Goal: Task Accomplishment & Management: Complete application form

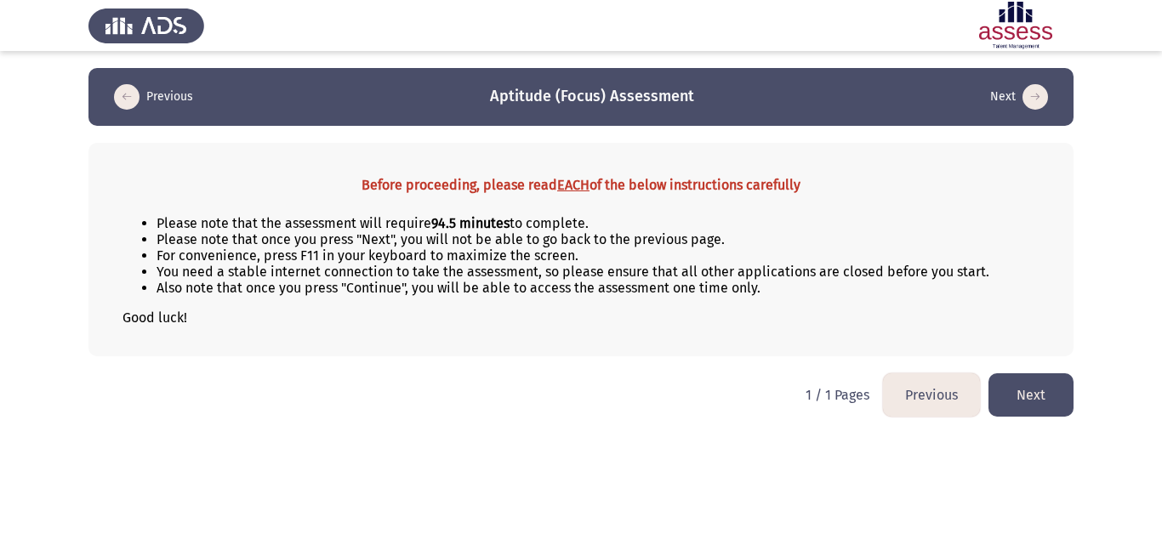
click at [1045, 391] on button "Next" at bounding box center [1030, 394] width 85 height 43
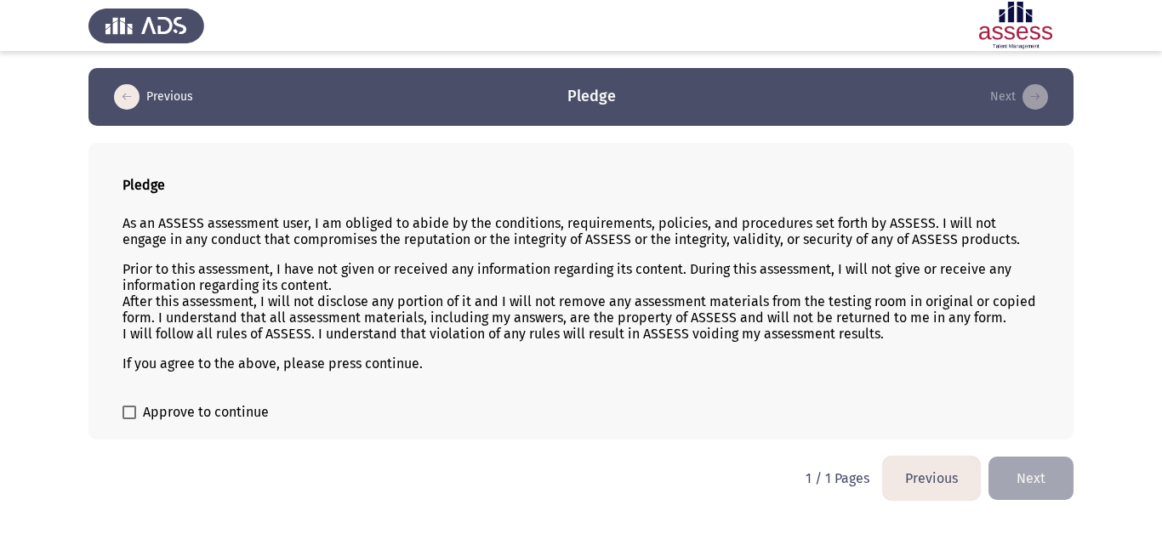
click at [132, 410] on span at bounding box center [129, 413] width 14 height 14
click at [129, 419] on input "Approve to continue" at bounding box center [128, 419] width 1 height 1
checkbox input "true"
click at [1044, 460] on button "Next" at bounding box center [1030, 478] width 85 height 43
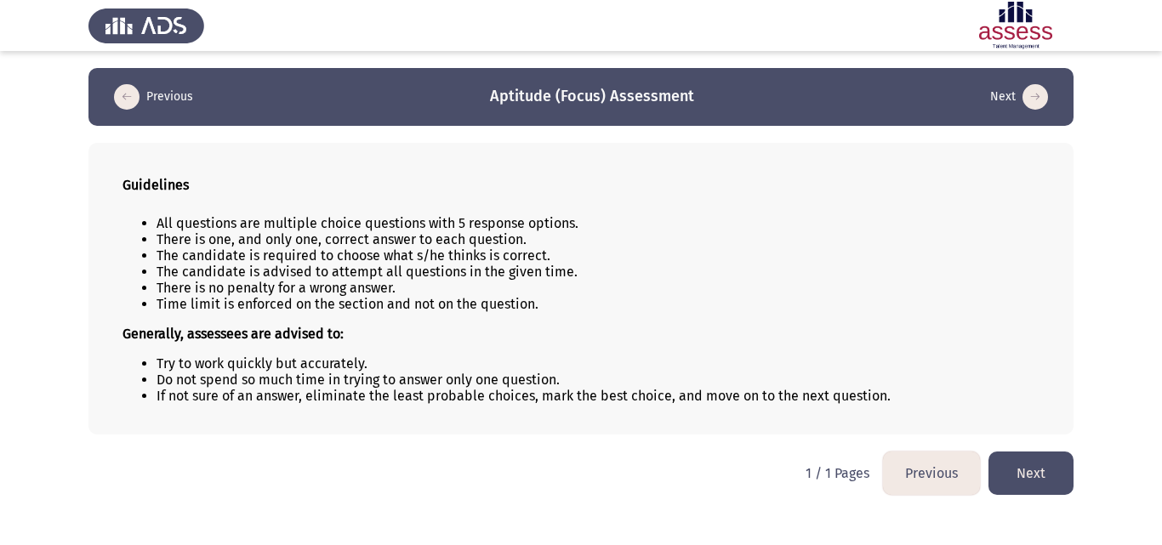
click at [1030, 484] on button "Next" at bounding box center [1030, 473] width 85 height 43
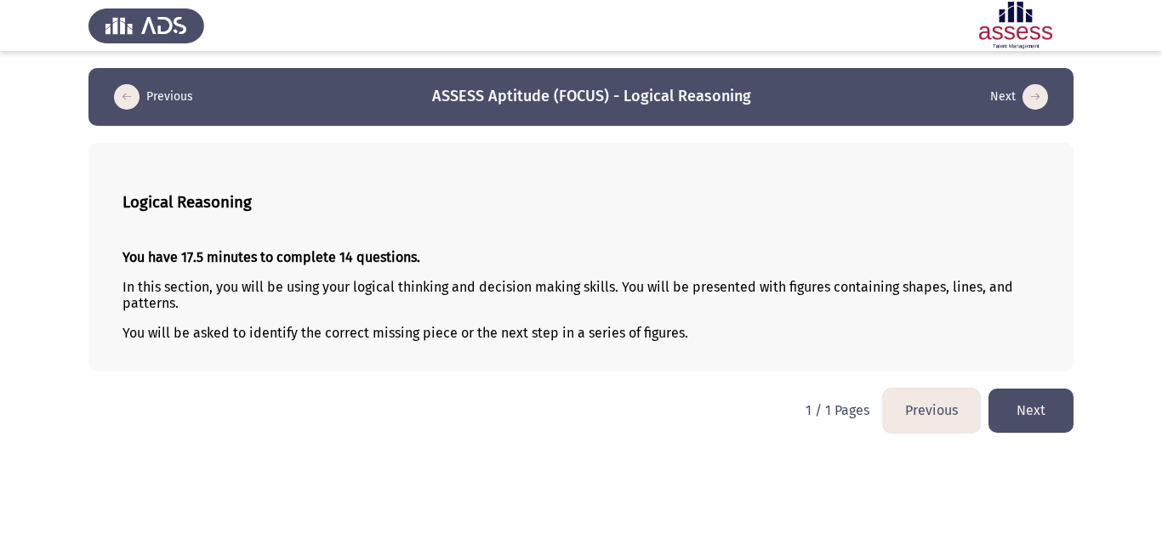
click at [1017, 408] on button "Next" at bounding box center [1030, 410] width 85 height 43
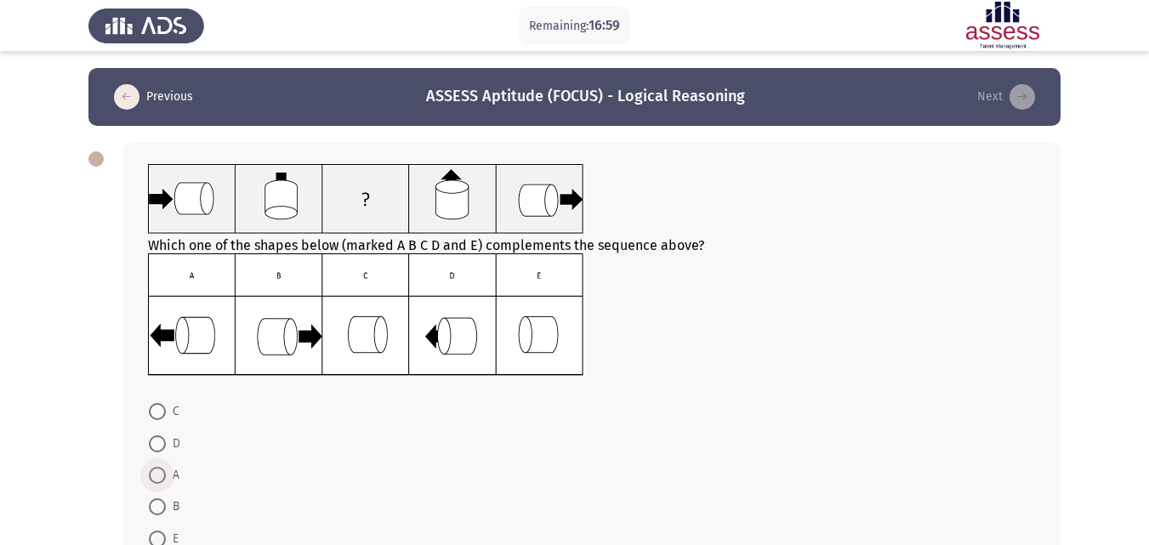
click at [155, 476] on span at bounding box center [157, 475] width 17 height 17
click at [155, 476] on input "A" at bounding box center [157, 475] width 17 height 17
radio input "true"
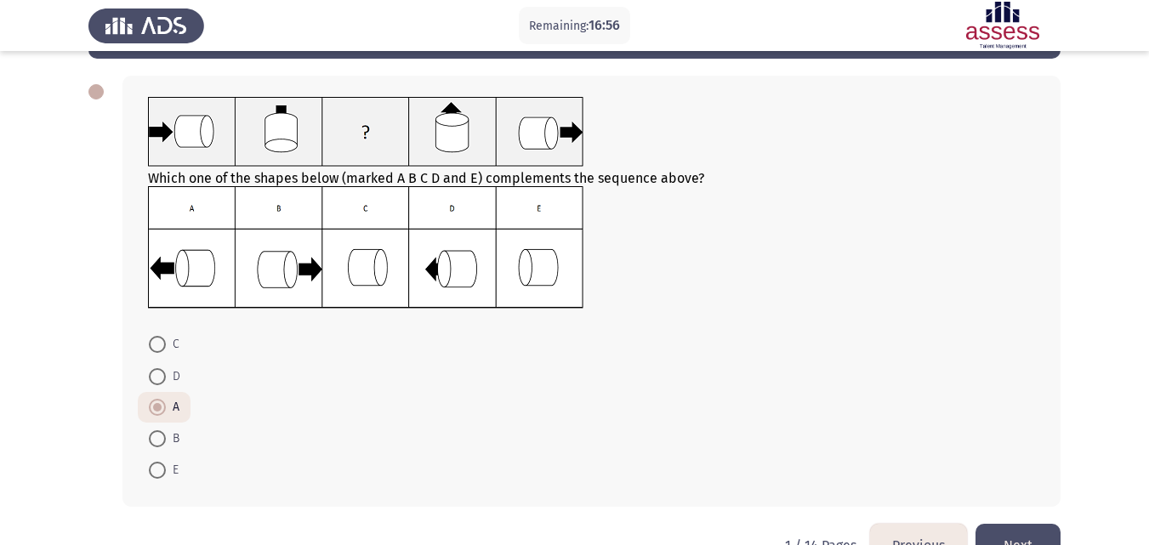
scroll to position [114, 0]
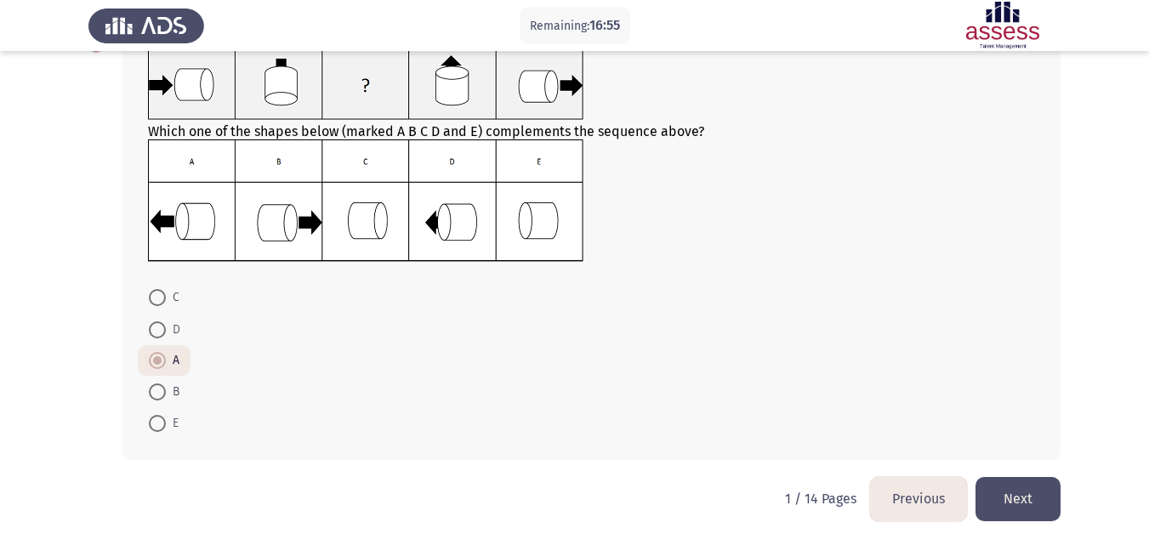
click at [1038, 488] on button "Next" at bounding box center [1017, 498] width 85 height 43
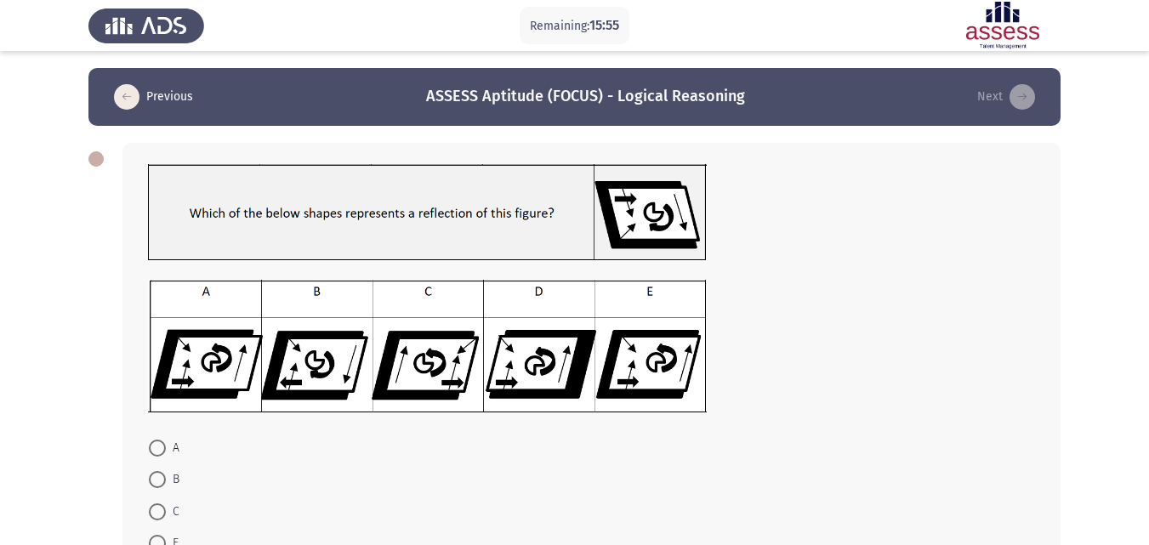
scroll to position [151, 0]
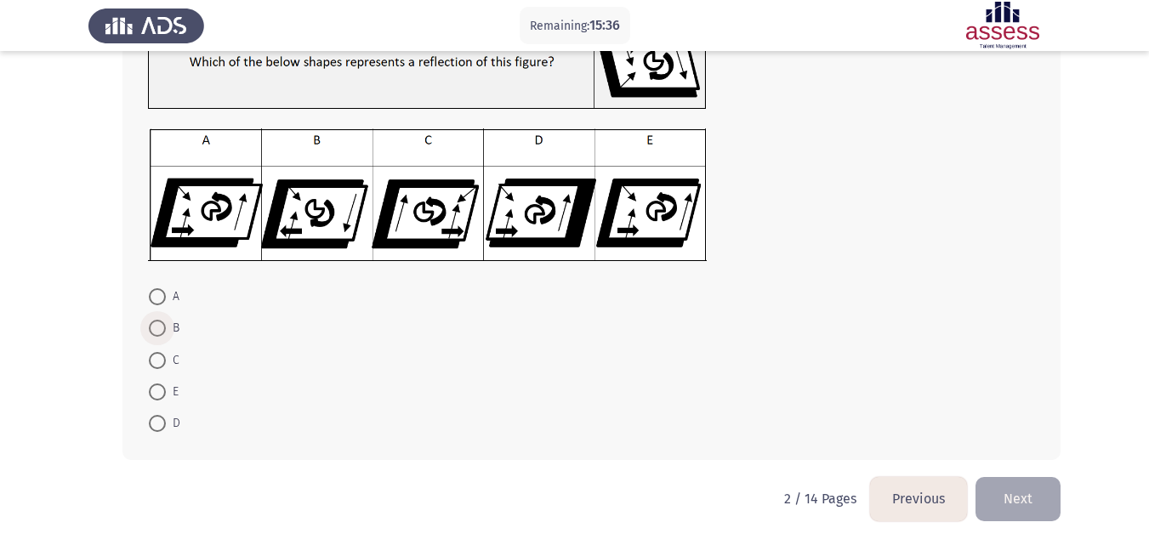
click at [157, 328] on span at bounding box center [157, 328] width 0 height 0
click at [157, 327] on input "B" at bounding box center [157, 328] width 17 height 17
radio input "true"
click at [1035, 491] on button "Next" at bounding box center [1017, 498] width 85 height 43
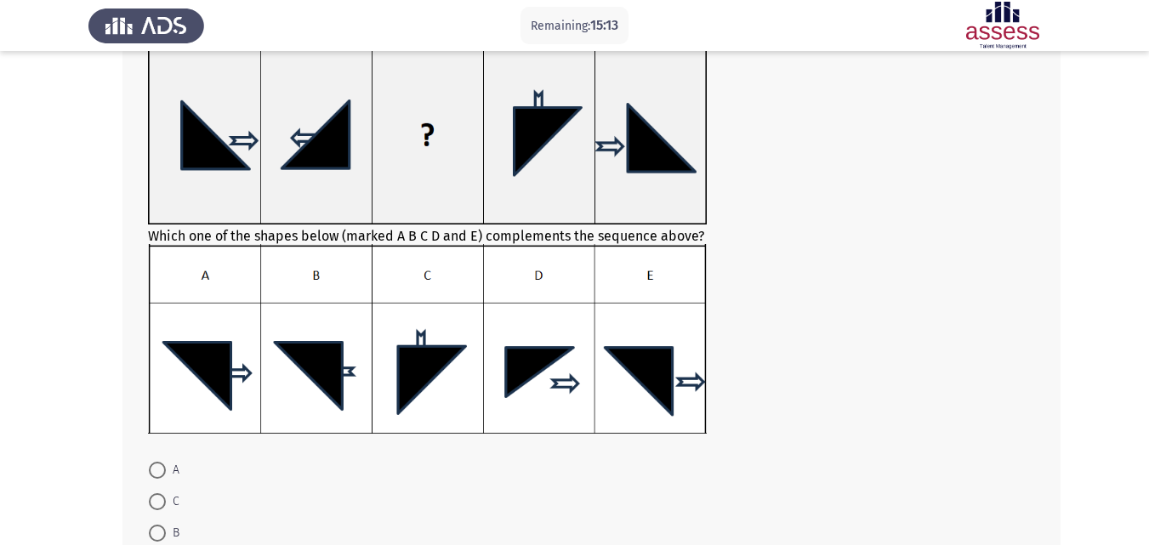
scroll to position [107, 0]
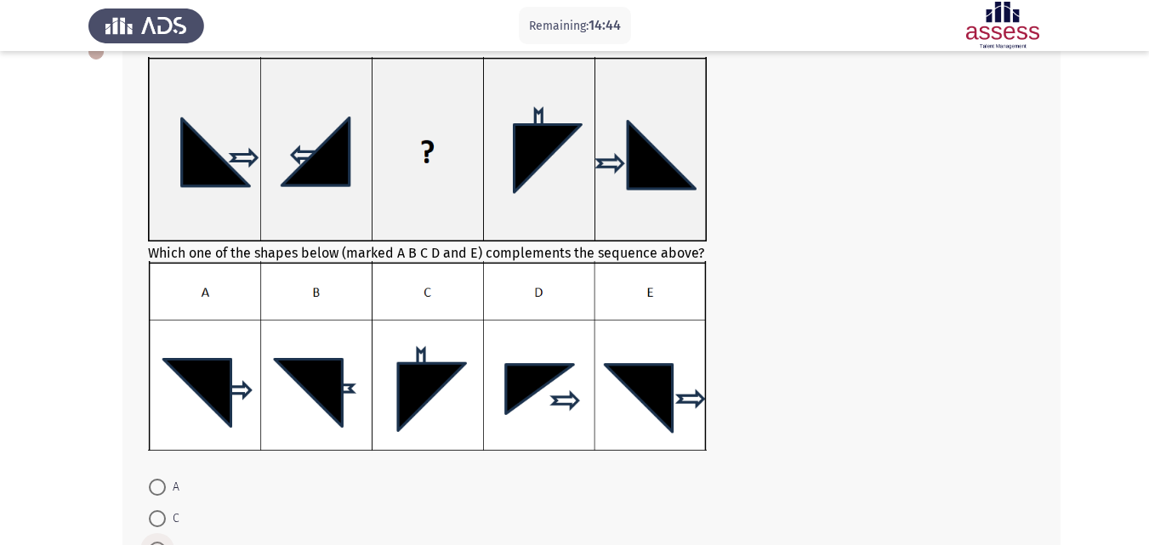
click at [161, 542] on span at bounding box center [157, 550] width 17 height 17
click at [161, 542] on input "B" at bounding box center [157, 550] width 17 height 17
radio input "true"
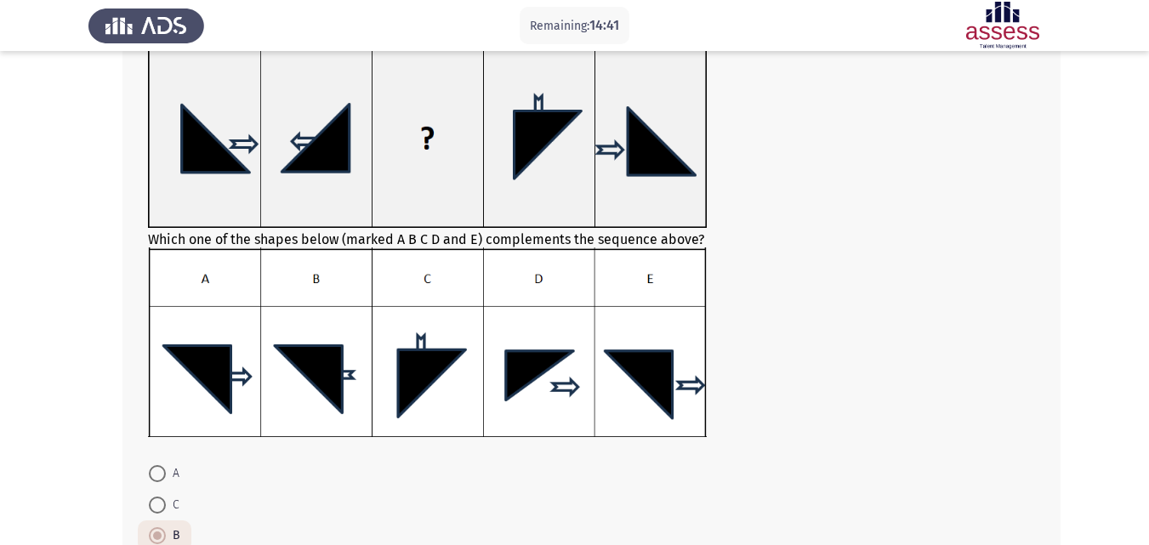
scroll to position [297, 0]
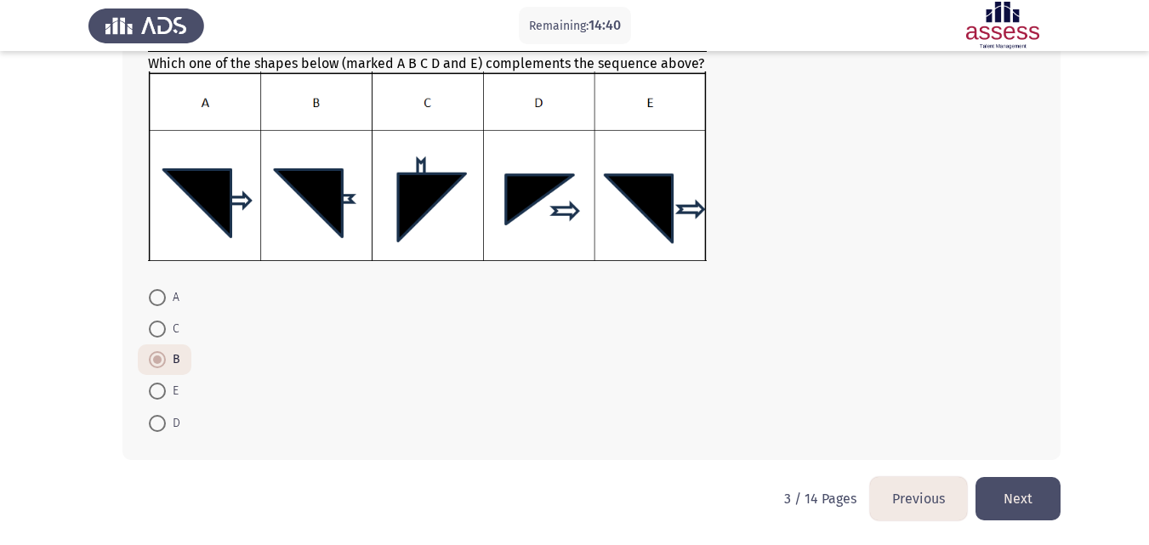
click at [1018, 496] on button "Next" at bounding box center [1017, 498] width 85 height 43
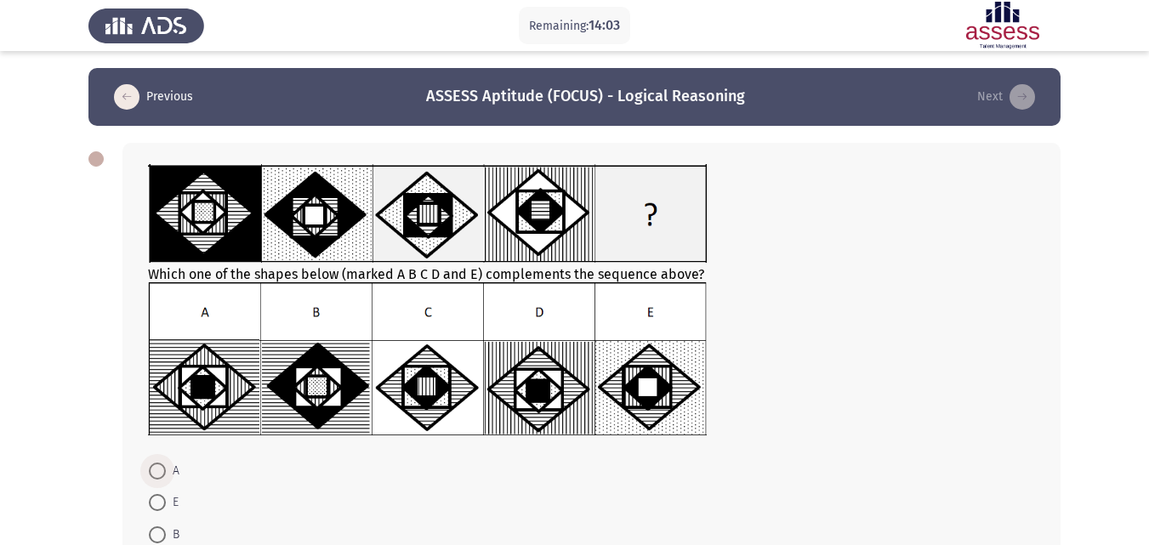
click at [157, 468] on span at bounding box center [157, 471] width 17 height 17
click at [157, 468] on input "A" at bounding box center [157, 471] width 17 height 17
radio input "true"
click at [1144, 449] on app-assessment-container "Remaining: 14:02 Previous ASSESS Aptitude (FOCUS) - Logical Reasoning Next Whic…" at bounding box center [574, 359] width 1149 height 583
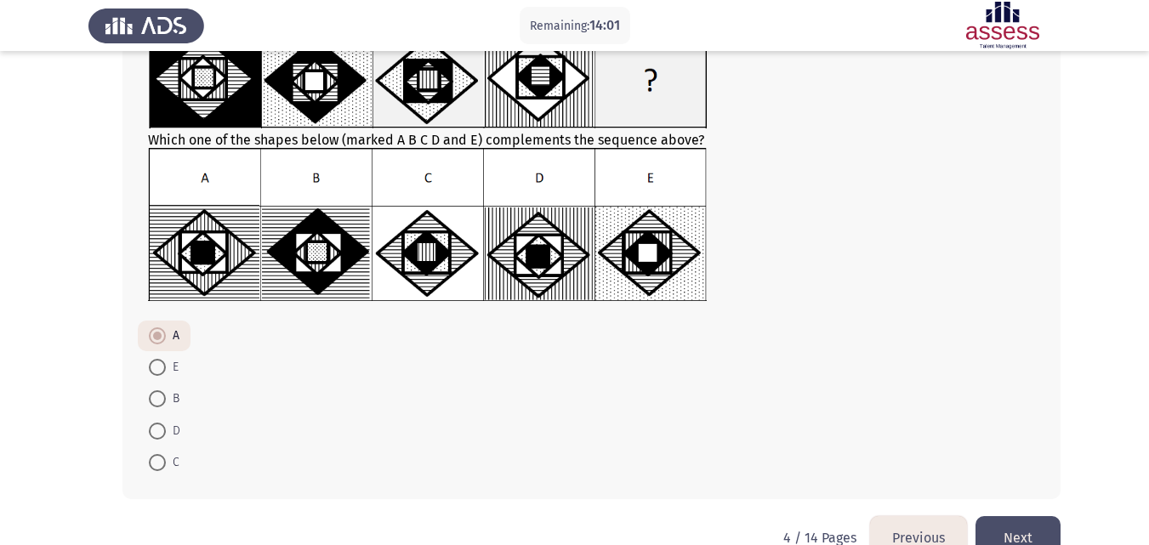
scroll to position [173, 0]
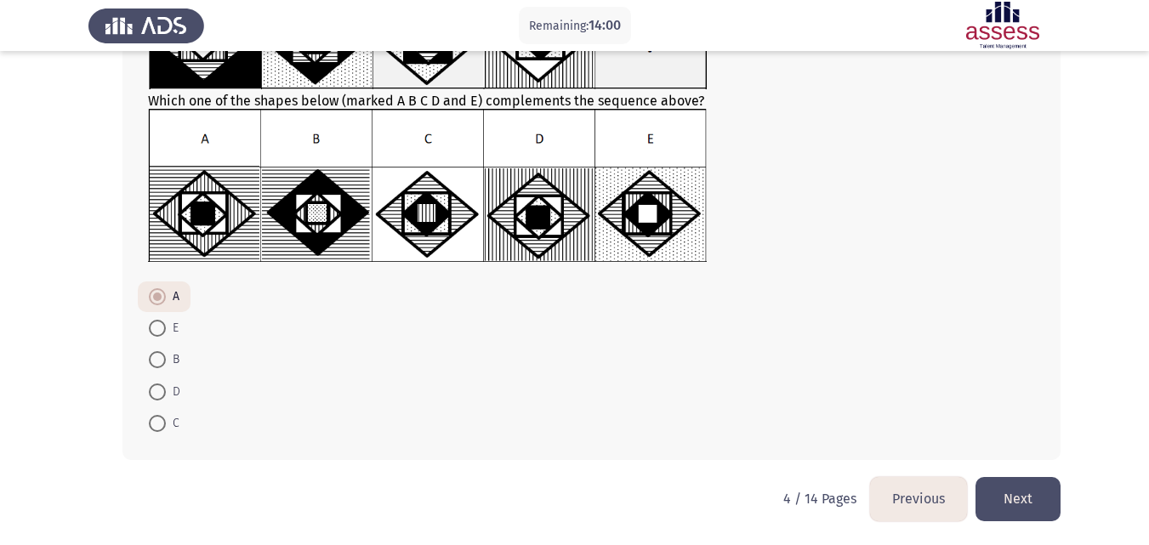
click at [1032, 499] on button "Next" at bounding box center [1017, 498] width 85 height 43
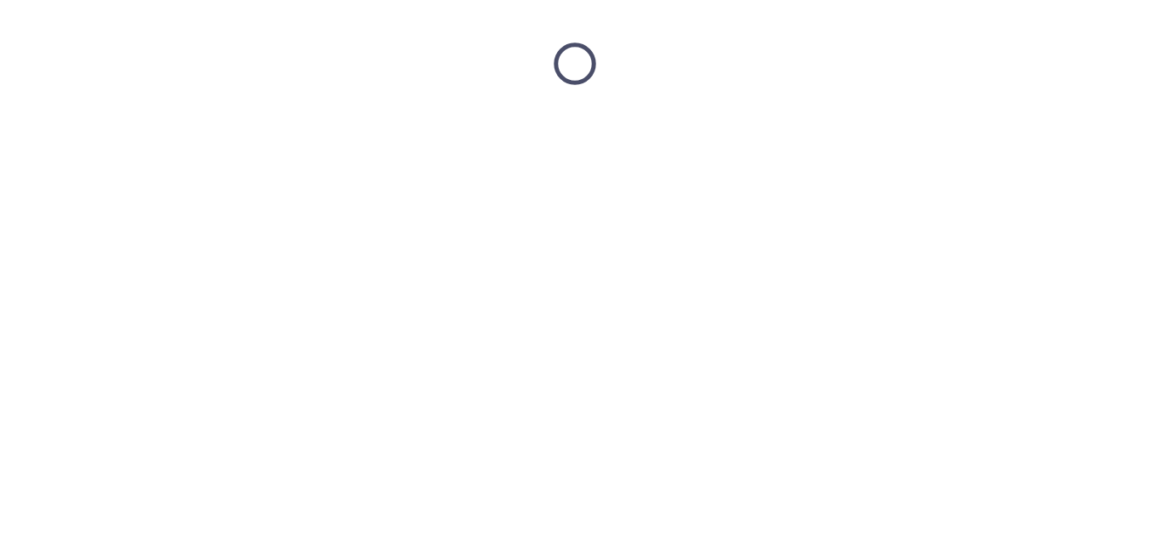
scroll to position [0, 0]
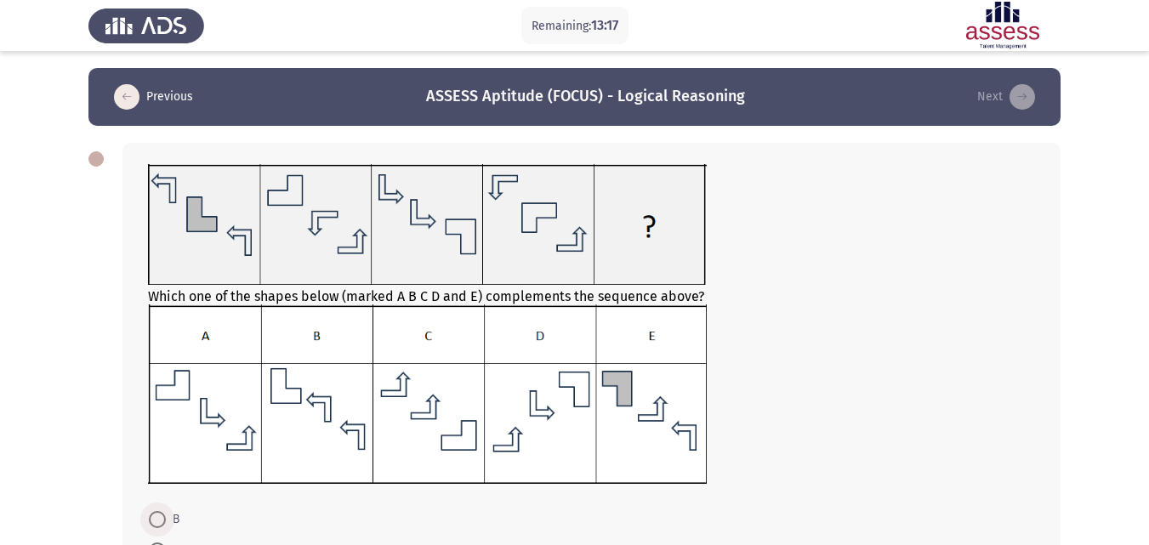
click at [156, 526] on span at bounding box center [157, 519] width 17 height 17
click at [156, 526] on input "B" at bounding box center [157, 519] width 17 height 17
radio input "true"
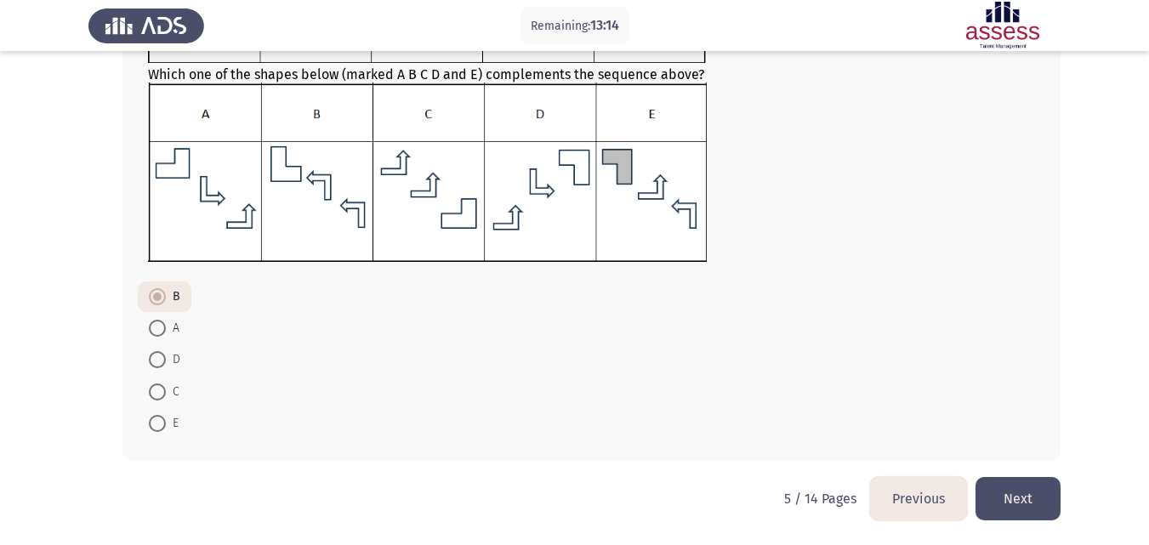
click at [1016, 505] on button "Next" at bounding box center [1017, 498] width 85 height 43
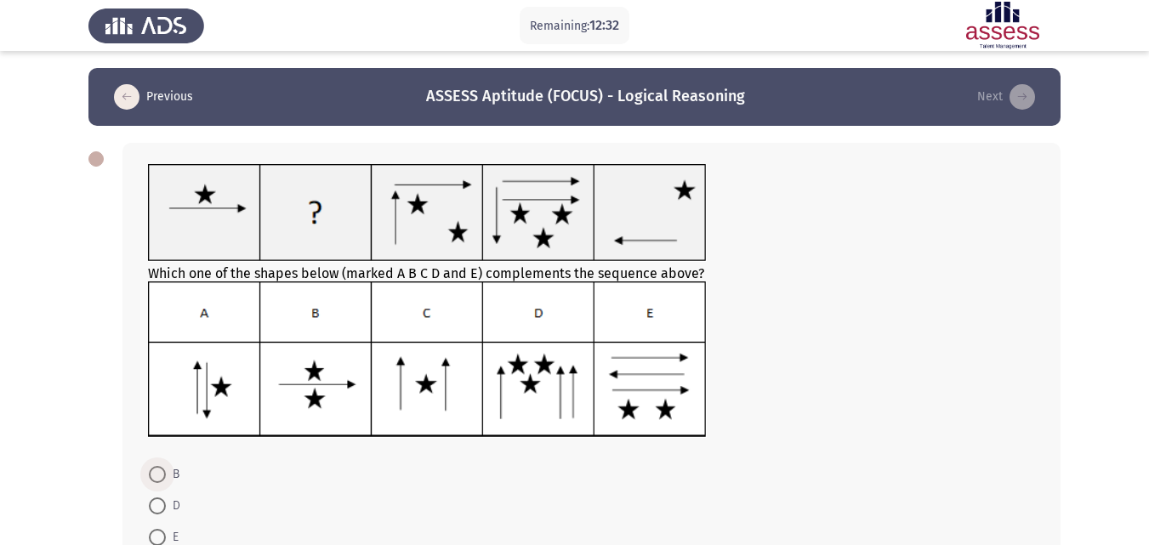
click at [151, 470] on span at bounding box center [157, 474] width 17 height 17
click at [151, 470] on input "B" at bounding box center [157, 474] width 17 height 17
radio input "true"
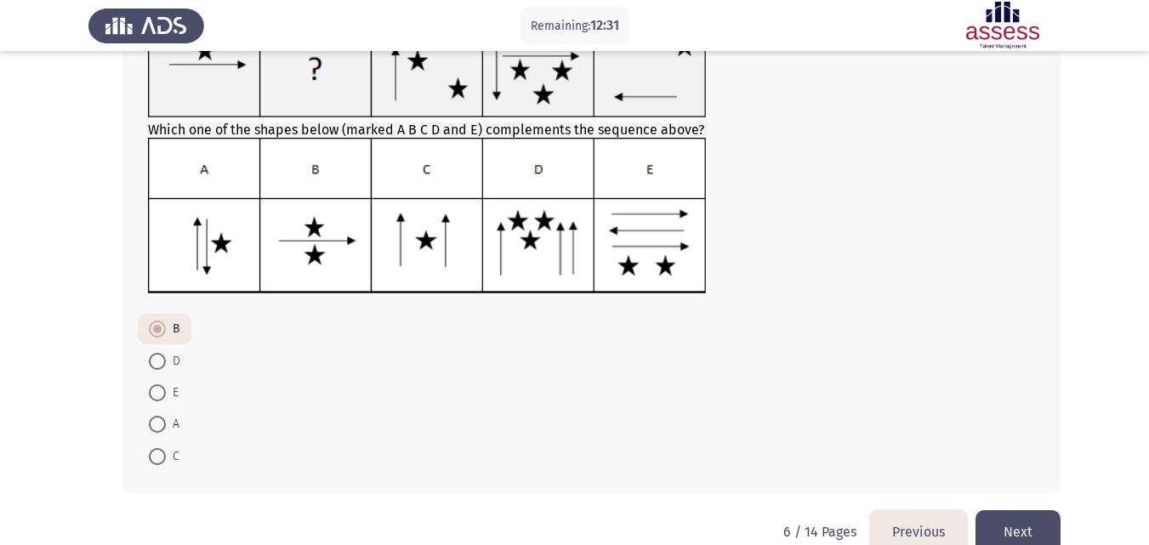
scroll to position [177, 0]
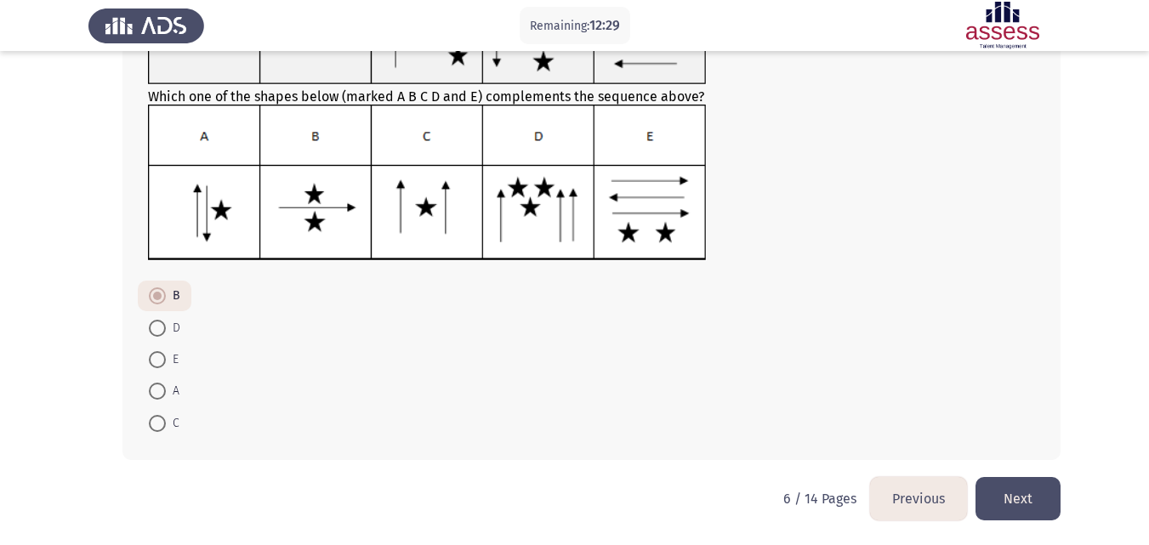
click at [1014, 504] on button "Next" at bounding box center [1017, 498] width 85 height 43
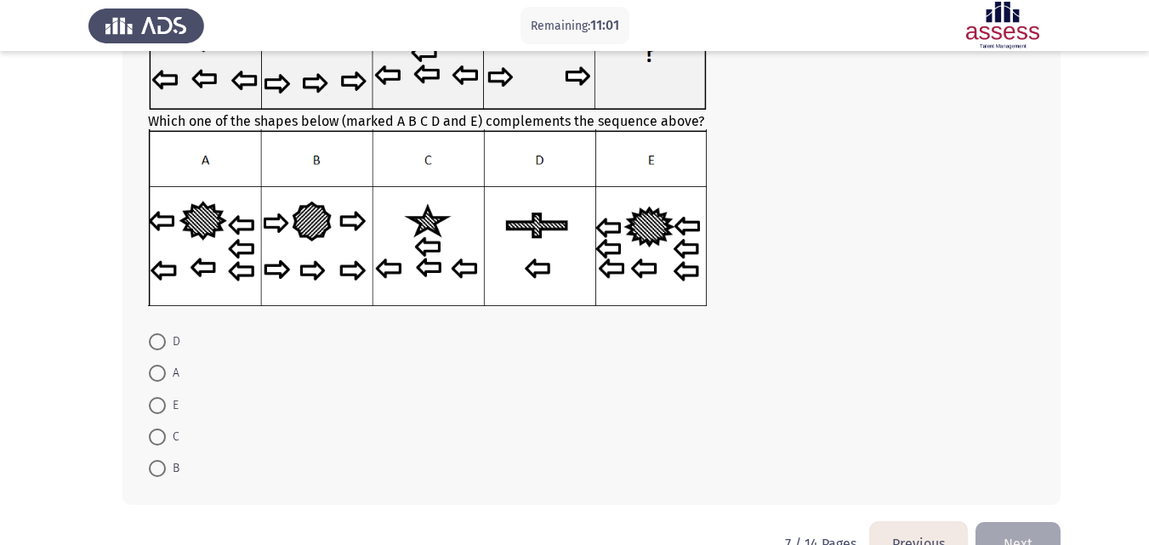
scroll to position [221, 0]
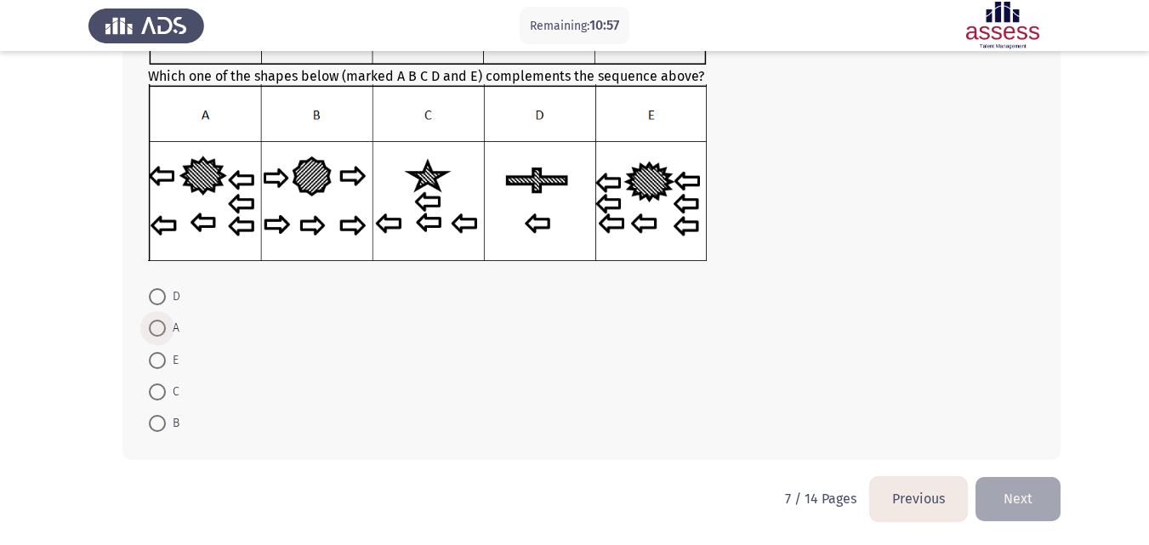
click at [162, 333] on span at bounding box center [157, 328] width 17 height 17
click at [162, 333] on input "A" at bounding box center [157, 328] width 17 height 17
radio input "true"
click at [1021, 498] on button "Next" at bounding box center [1017, 498] width 85 height 43
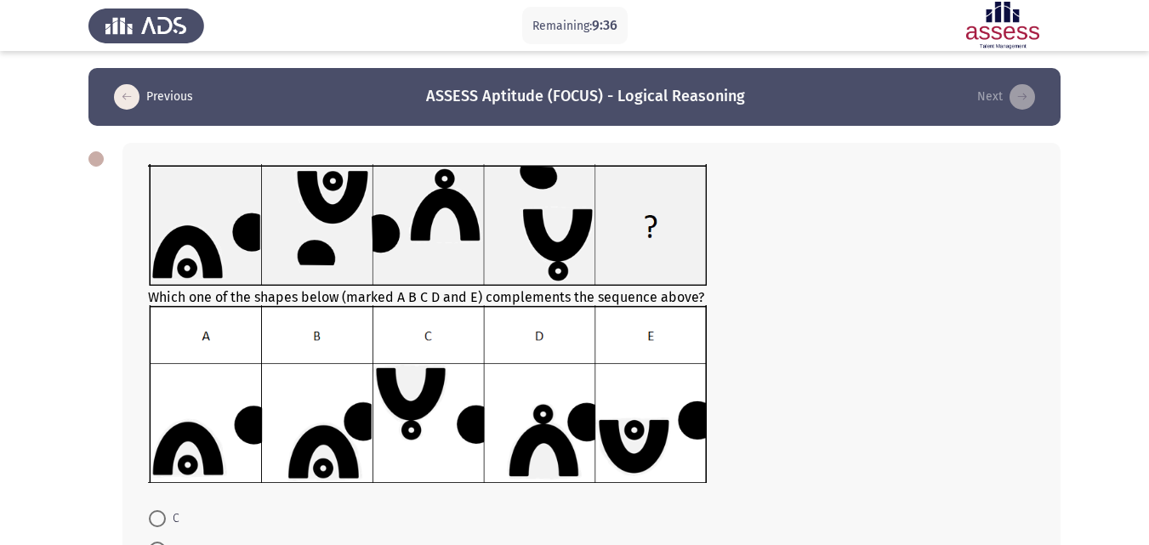
scroll to position [222, 0]
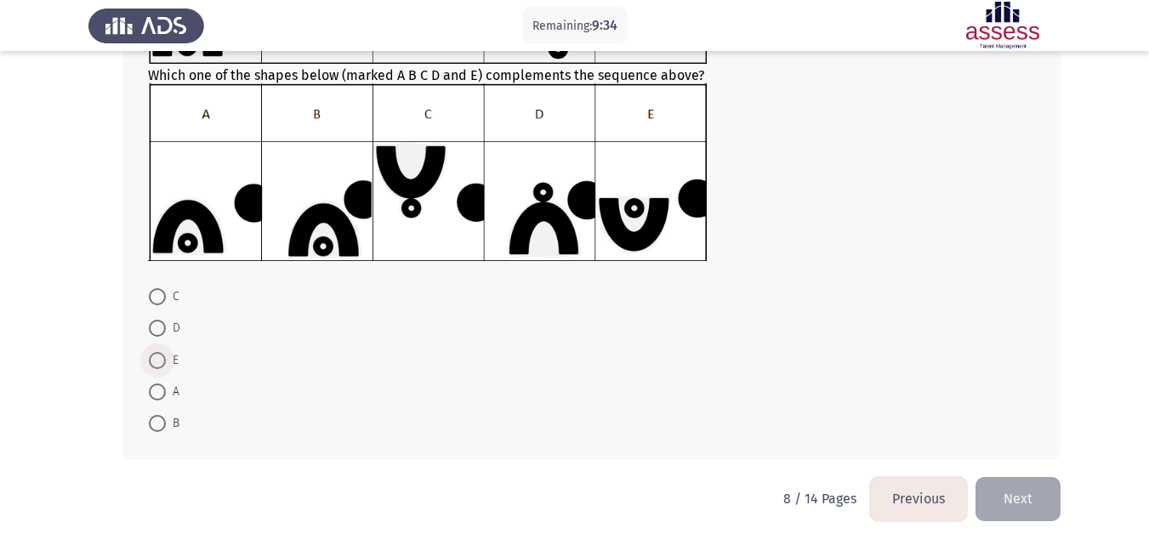
click at [158, 363] on span at bounding box center [157, 360] width 17 height 17
click at [158, 363] on input "E" at bounding box center [157, 360] width 17 height 17
radio input "true"
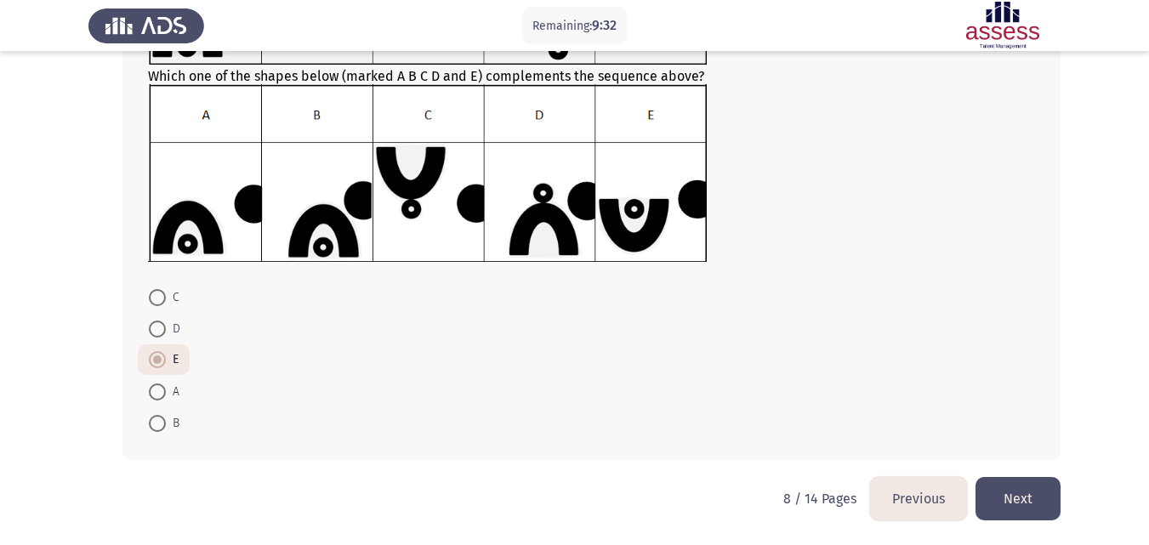
click at [1035, 495] on button "Next" at bounding box center [1017, 498] width 85 height 43
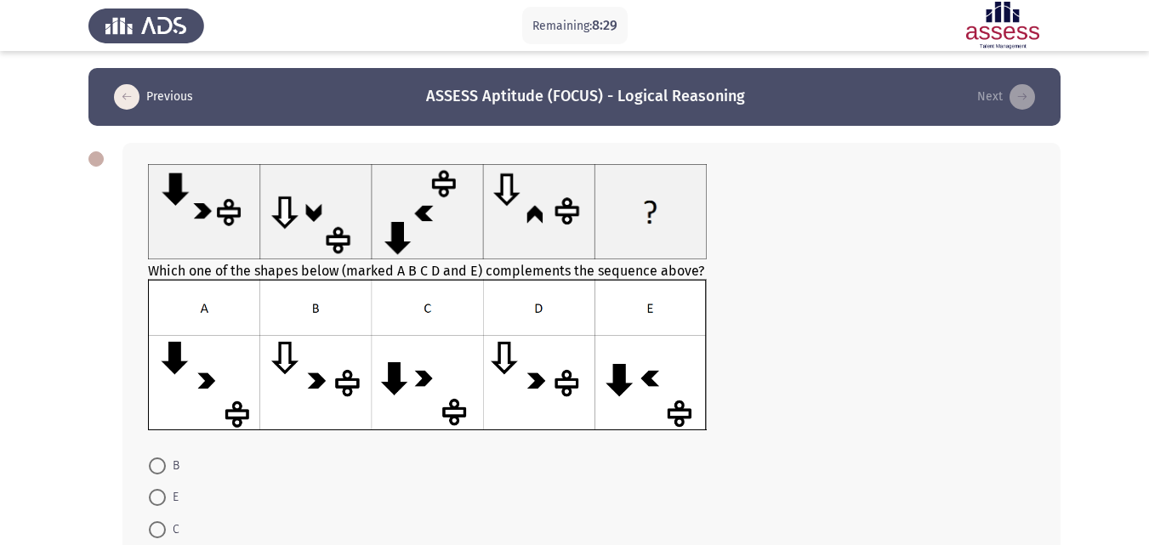
click at [163, 522] on span at bounding box center [157, 529] width 17 height 17
click at [163, 522] on input "C" at bounding box center [157, 529] width 17 height 17
radio input "true"
click at [810, 544] on html "Remaining: 8:28 Previous ASSESS Aptitude (FOCUS) - Logical Reasoning Next Which…" at bounding box center [574, 357] width 1149 height 714
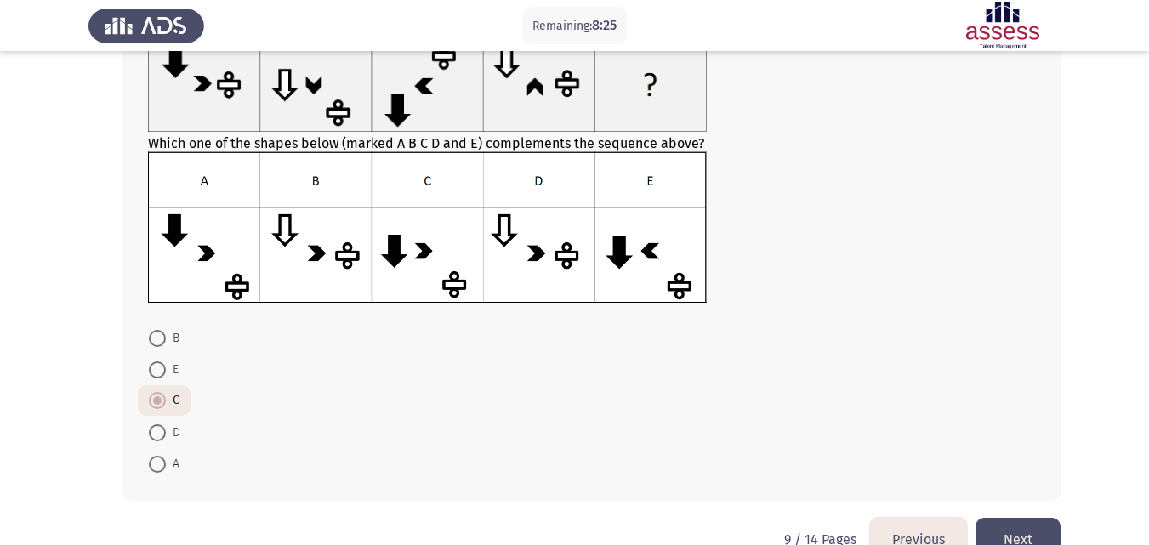
scroll to position [168, 0]
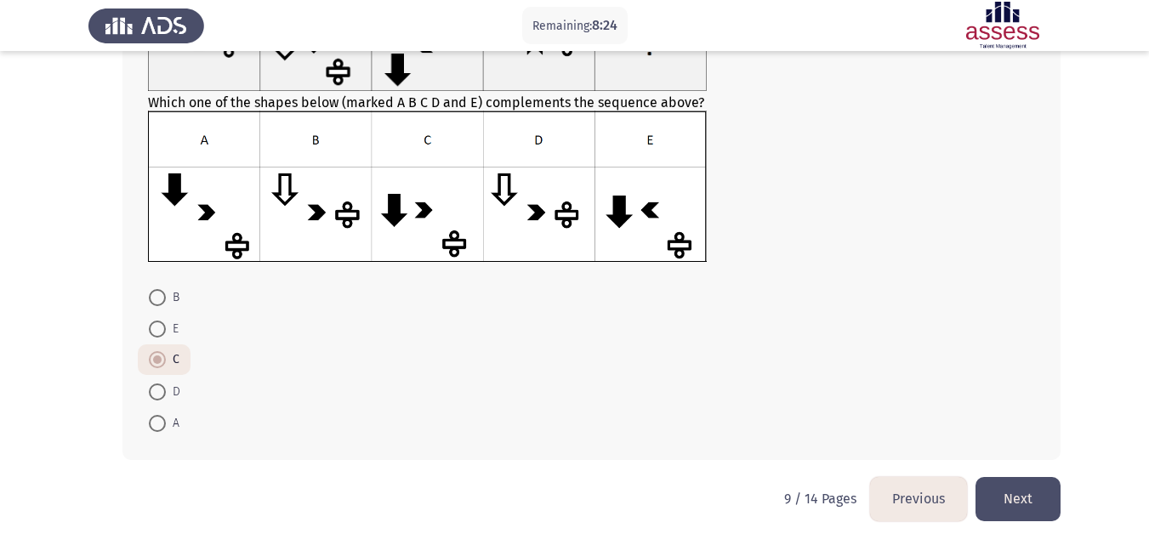
click at [1023, 489] on button "Next" at bounding box center [1017, 498] width 85 height 43
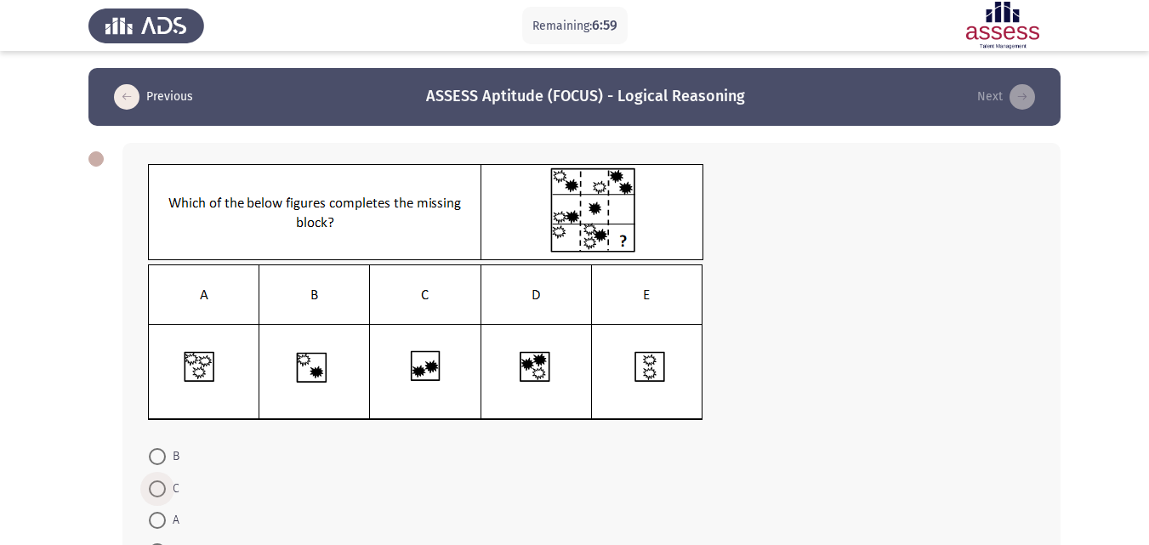
click at [164, 481] on span at bounding box center [157, 489] width 17 height 17
click at [164, 481] on input "C" at bounding box center [157, 489] width 17 height 17
radio input "true"
click at [1148, 515] on app-assessment-container "Remaining: 6:54 Previous ASSESS Aptitude (FOCUS) - Logical Reasoning Next B C A…" at bounding box center [574, 352] width 1149 height 568
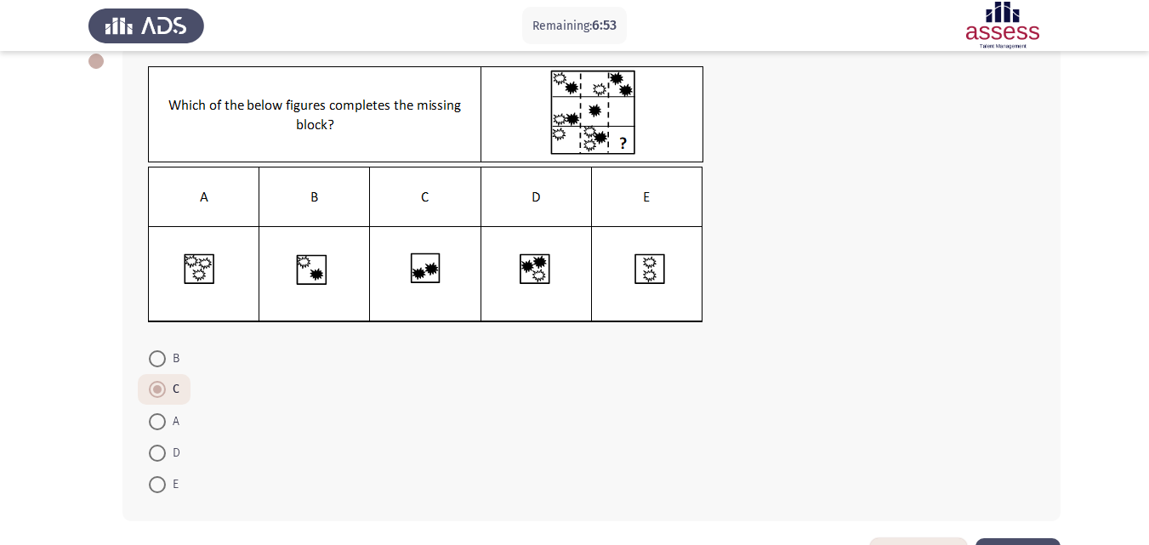
scroll to position [159, 0]
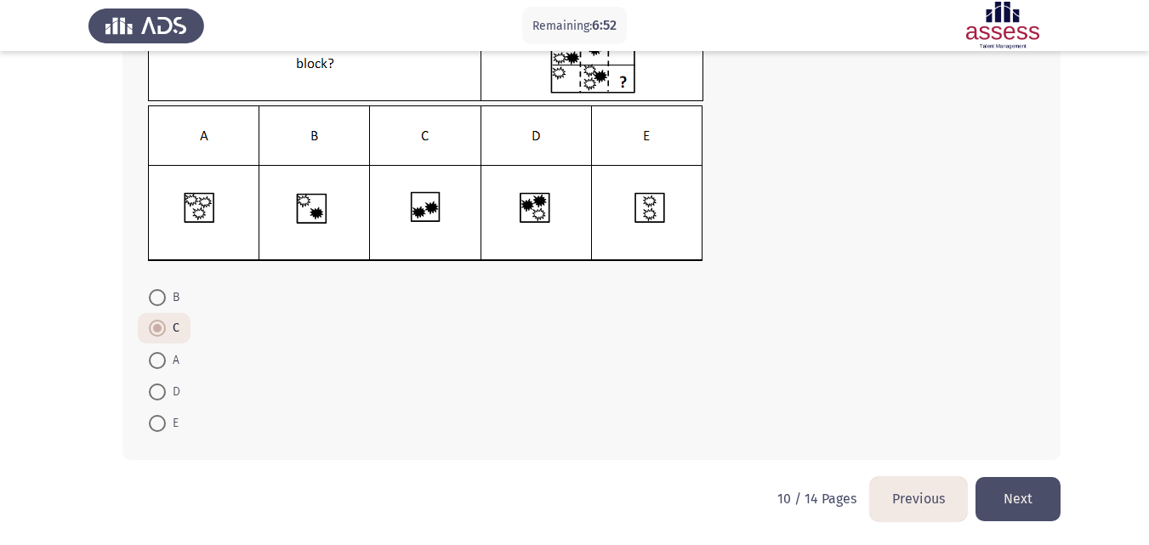
click at [1021, 507] on button "Next" at bounding box center [1017, 498] width 85 height 43
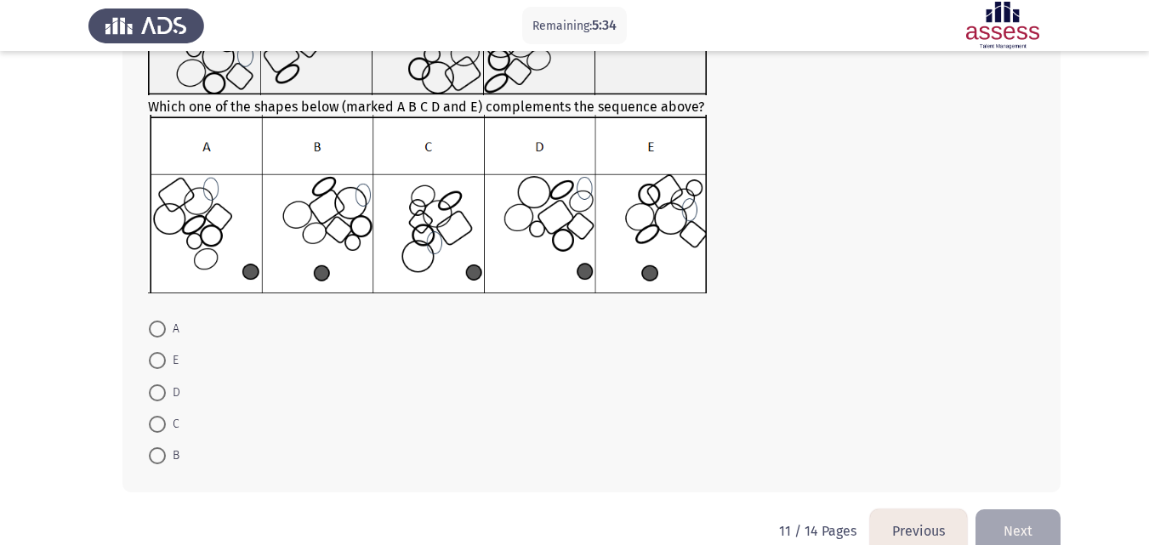
scroll to position [224, 0]
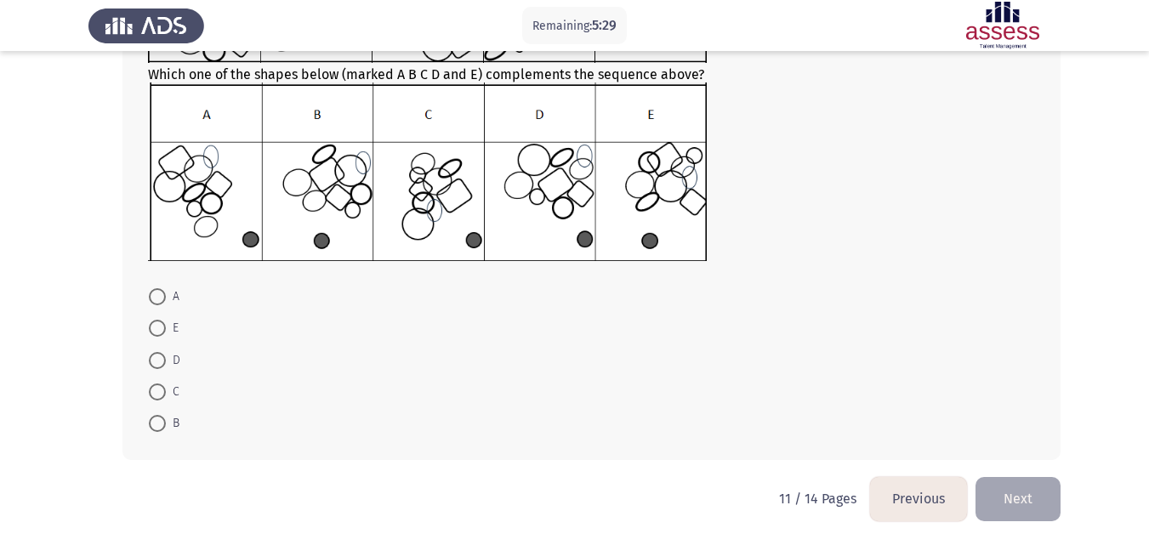
click at [155, 392] on span at bounding box center [157, 392] width 17 height 17
click at [155, 392] on input "C" at bounding box center [157, 392] width 17 height 17
radio input "true"
click at [1035, 487] on button "Next" at bounding box center [1017, 498] width 85 height 43
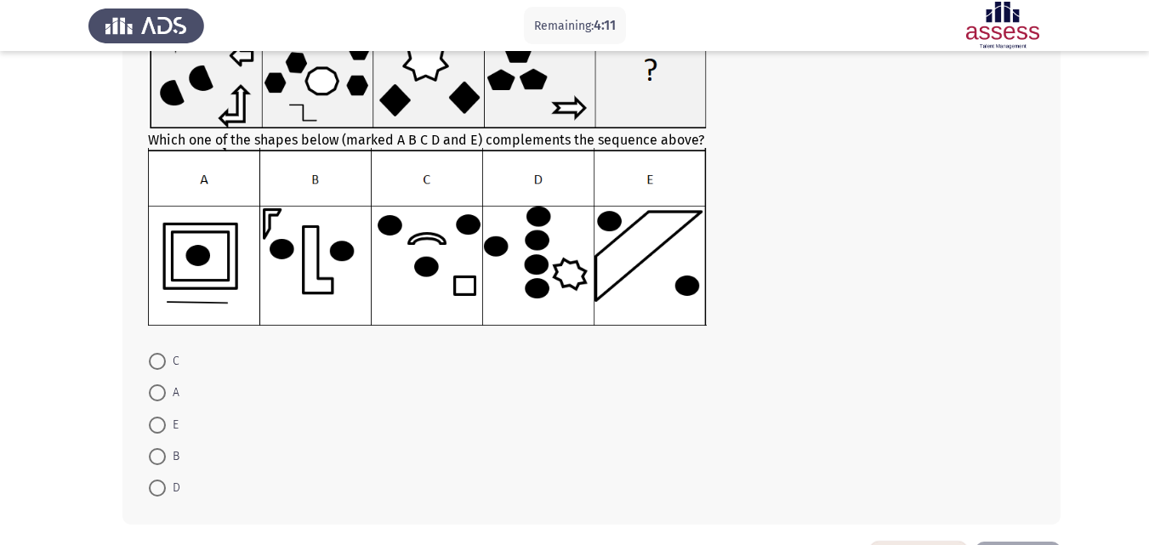
scroll to position [221, 0]
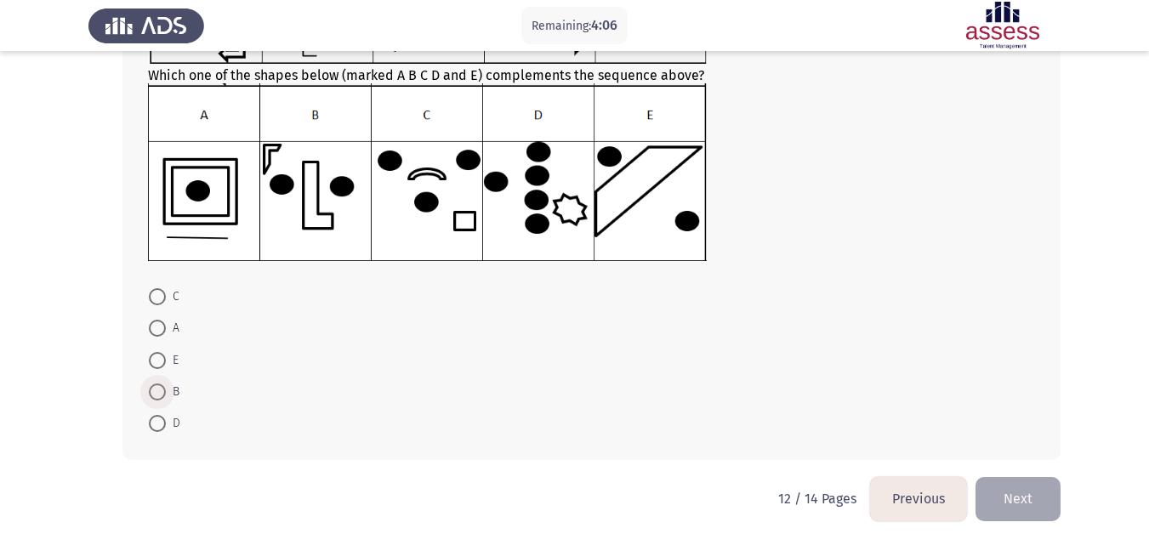
click at [157, 389] on span at bounding box center [157, 392] width 17 height 17
click at [157, 389] on input "B" at bounding box center [157, 392] width 17 height 17
radio input "true"
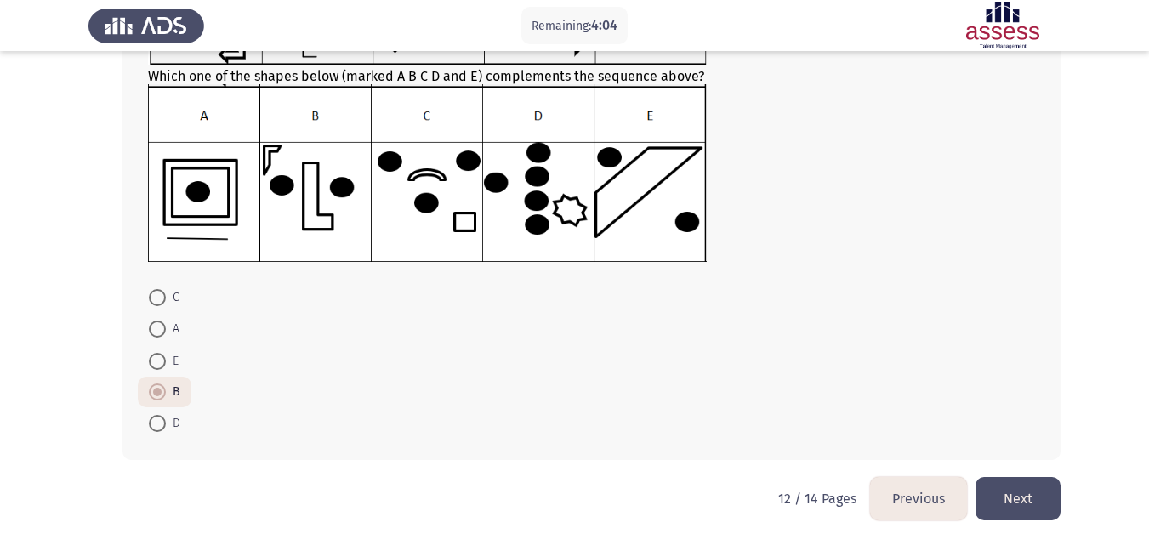
click at [1045, 487] on button "Next" at bounding box center [1017, 498] width 85 height 43
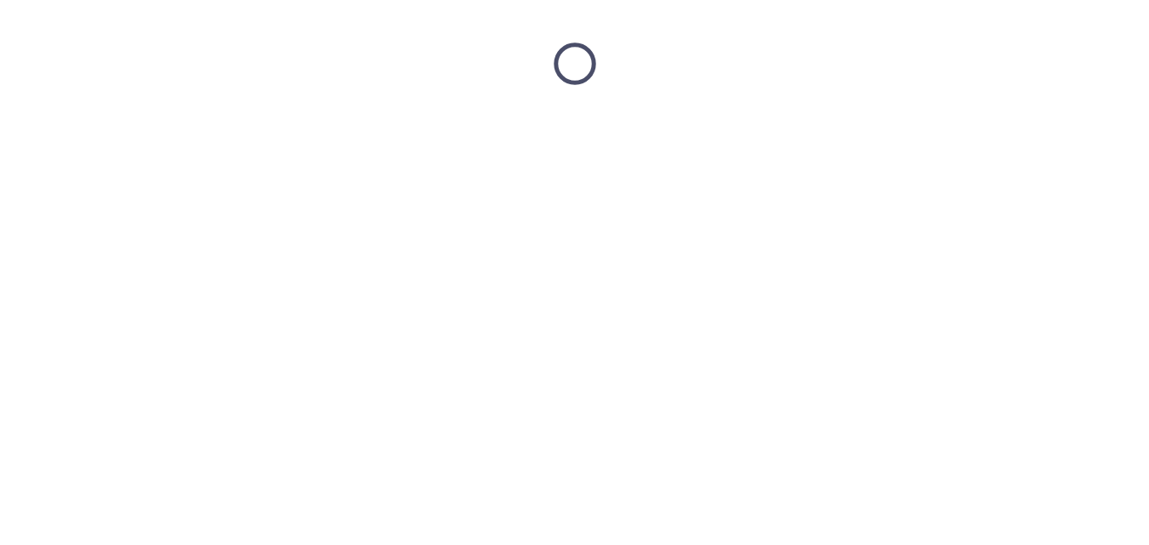
scroll to position [0, 0]
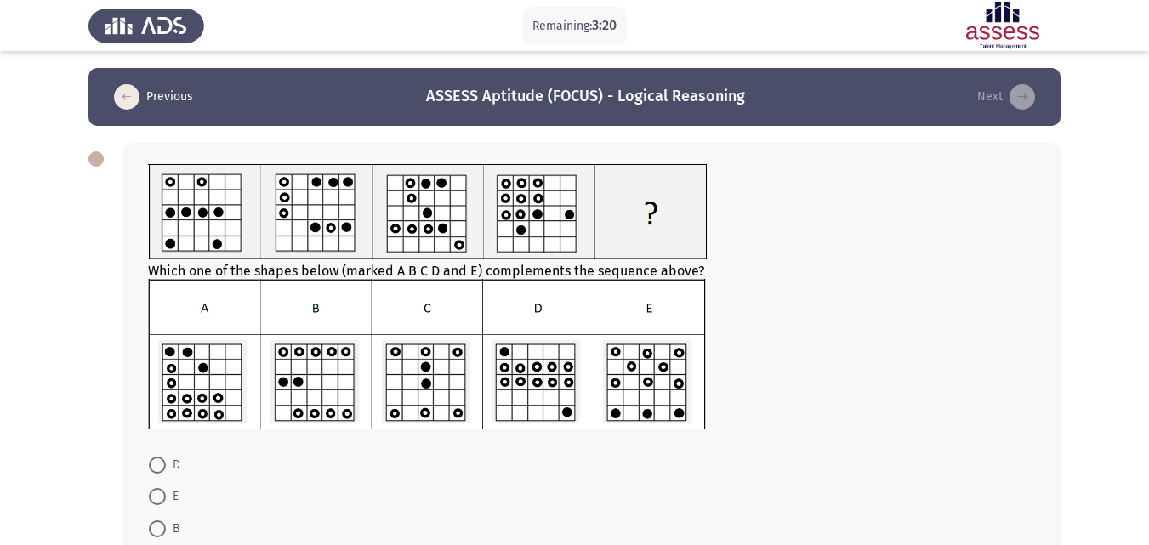
click at [161, 458] on span at bounding box center [157, 465] width 17 height 17
click at [161, 458] on input "D" at bounding box center [157, 465] width 17 height 17
radio input "true"
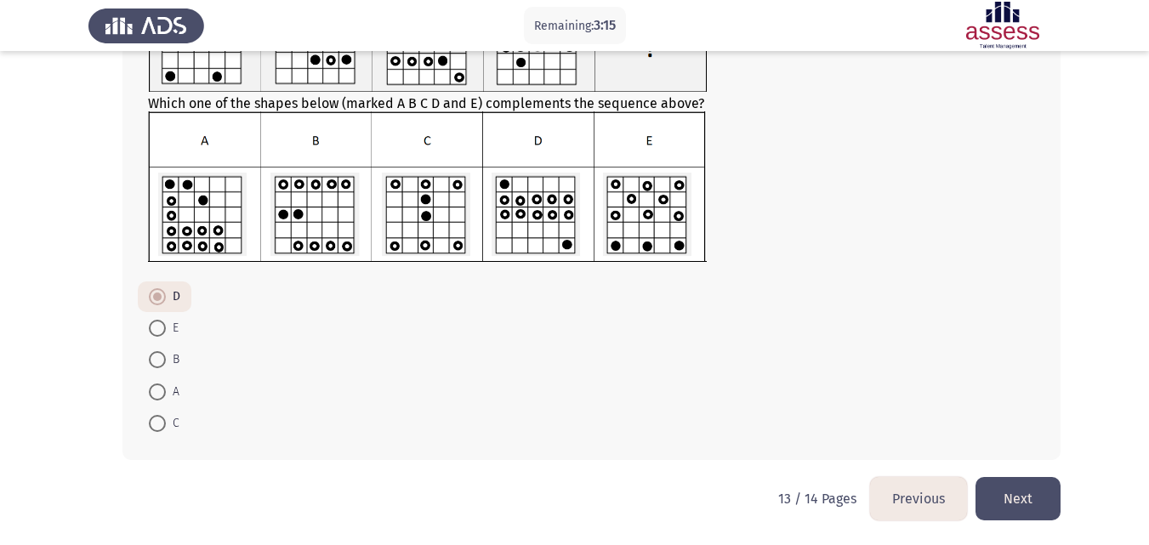
click at [1015, 486] on button "Next" at bounding box center [1017, 498] width 85 height 43
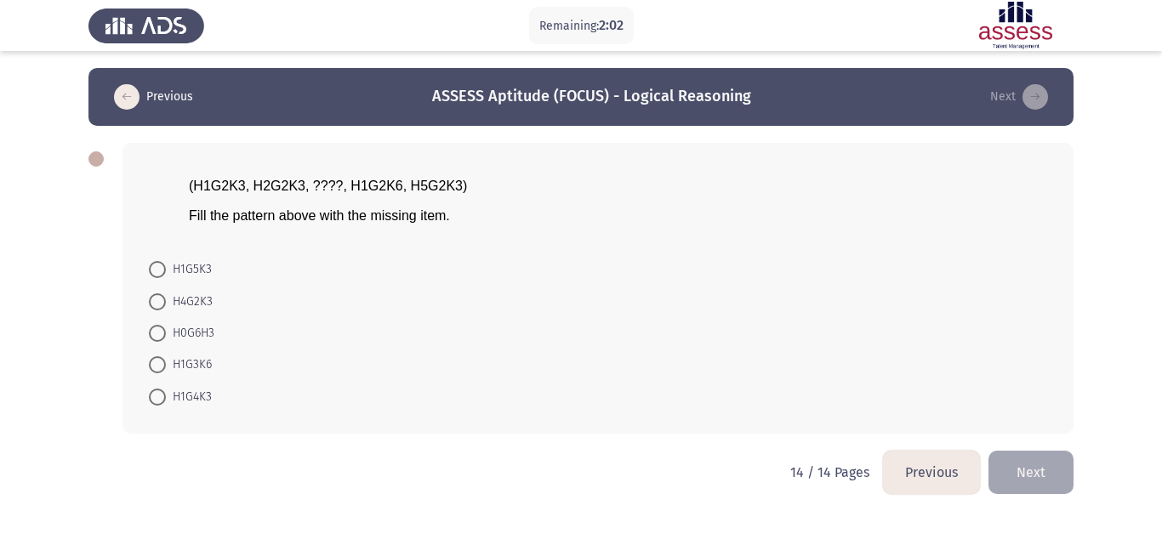
click at [156, 360] on span at bounding box center [157, 364] width 17 height 17
click at [156, 360] on input "H1G3K6" at bounding box center [157, 364] width 17 height 17
radio input "true"
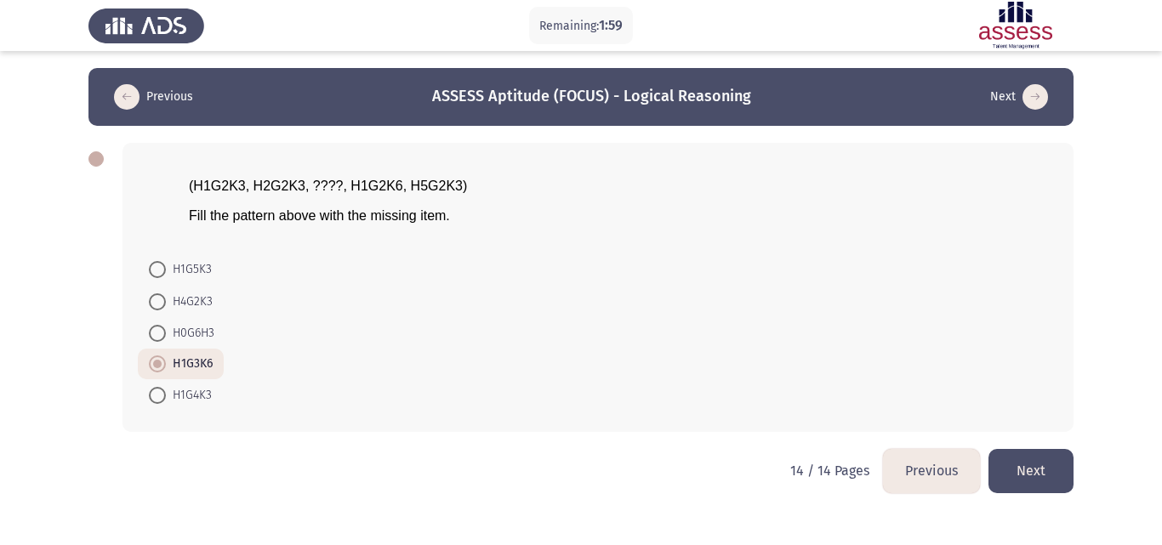
click at [1025, 472] on button "Next" at bounding box center [1030, 470] width 85 height 43
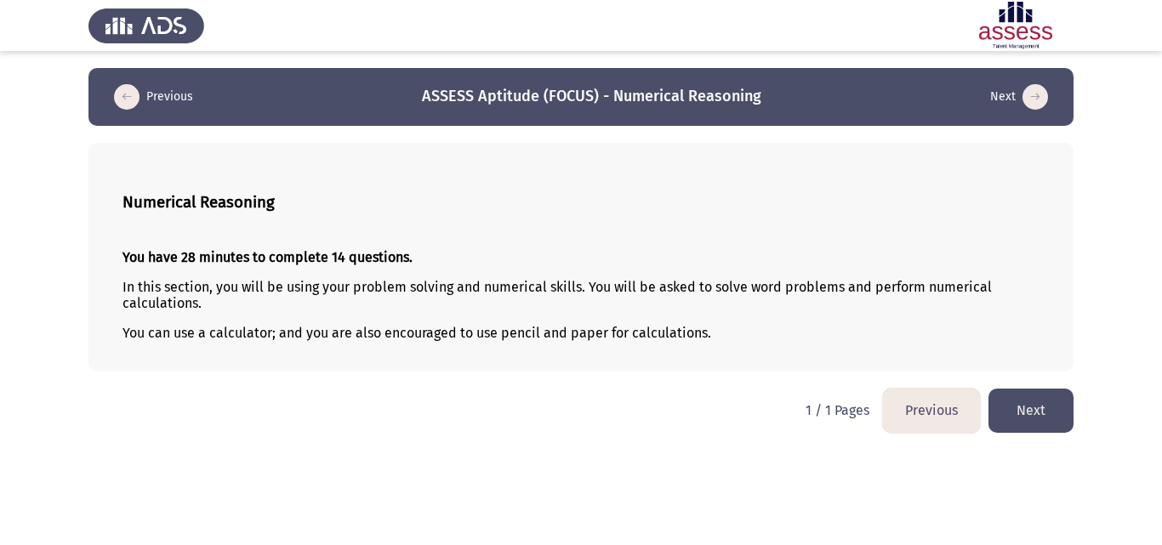
click at [1037, 408] on button "Next" at bounding box center [1030, 410] width 85 height 43
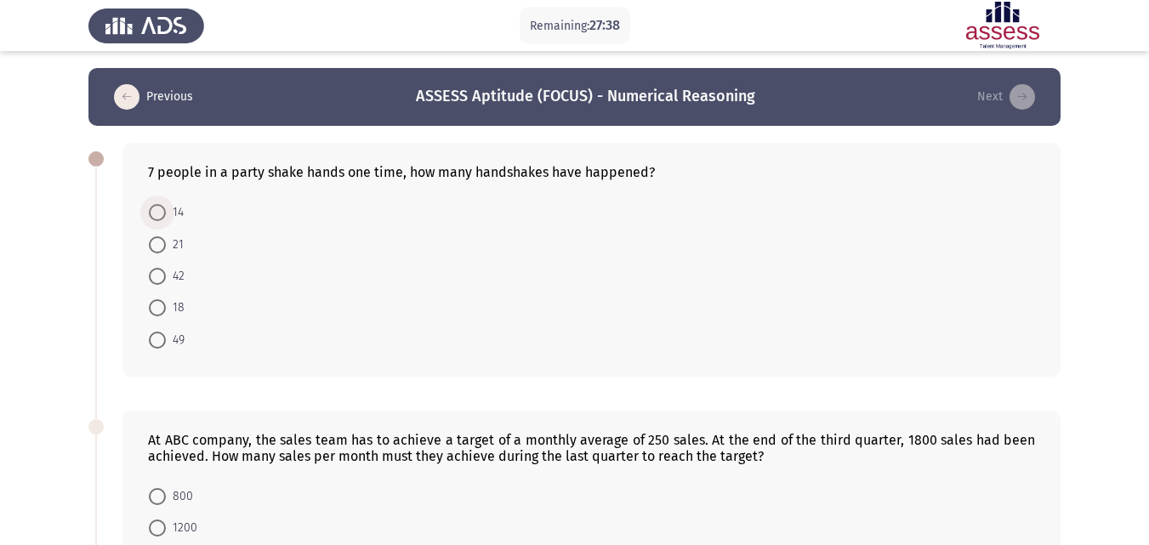
click at [162, 218] on span at bounding box center [157, 212] width 17 height 17
click at [162, 218] on input "14" at bounding box center [157, 212] width 17 height 17
radio input "true"
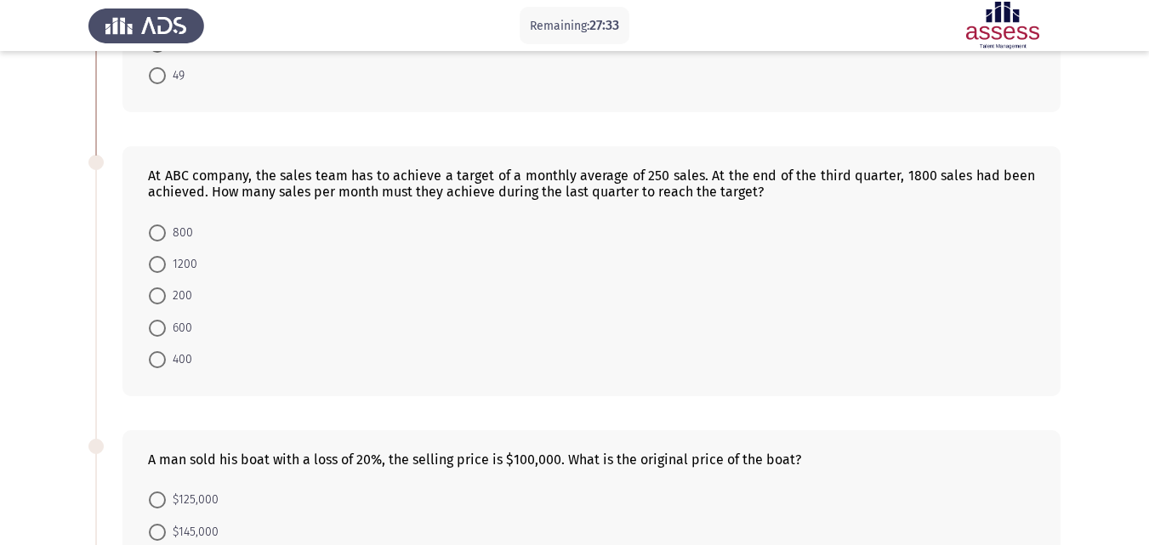
scroll to position [267, 0]
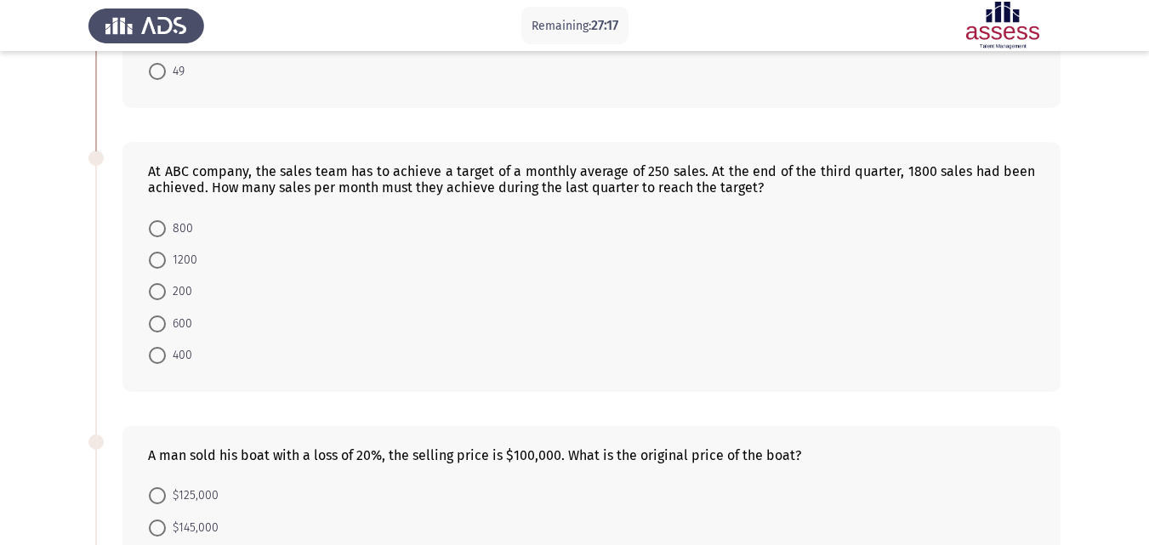
drag, startPoint x: 144, startPoint y: 163, endPoint x: 219, endPoint y: 180, distance: 76.7
click at [225, 180] on div "At ABC company, the sales team has to achieve a target of a monthly average of …" at bounding box center [591, 267] width 938 height 250
click at [156, 170] on div "At ABC company, the sales team has to achieve a target of a monthly average of …" at bounding box center [591, 179] width 887 height 32
click at [156, 259] on span at bounding box center [157, 260] width 17 height 17
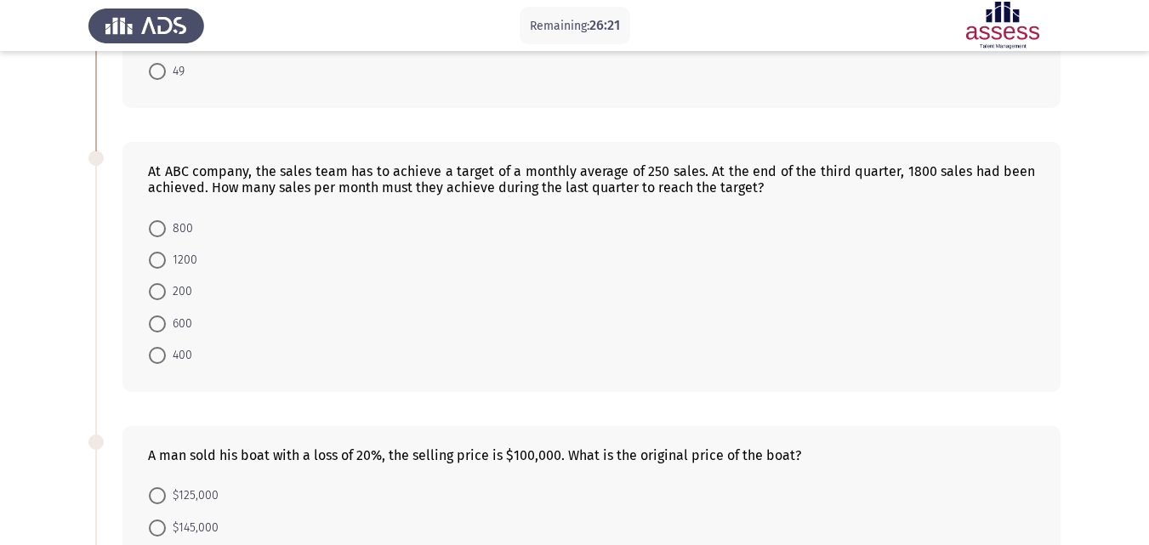
click at [156, 259] on input "1200" at bounding box center [157, 260] width 17 height 17
radio input "true"
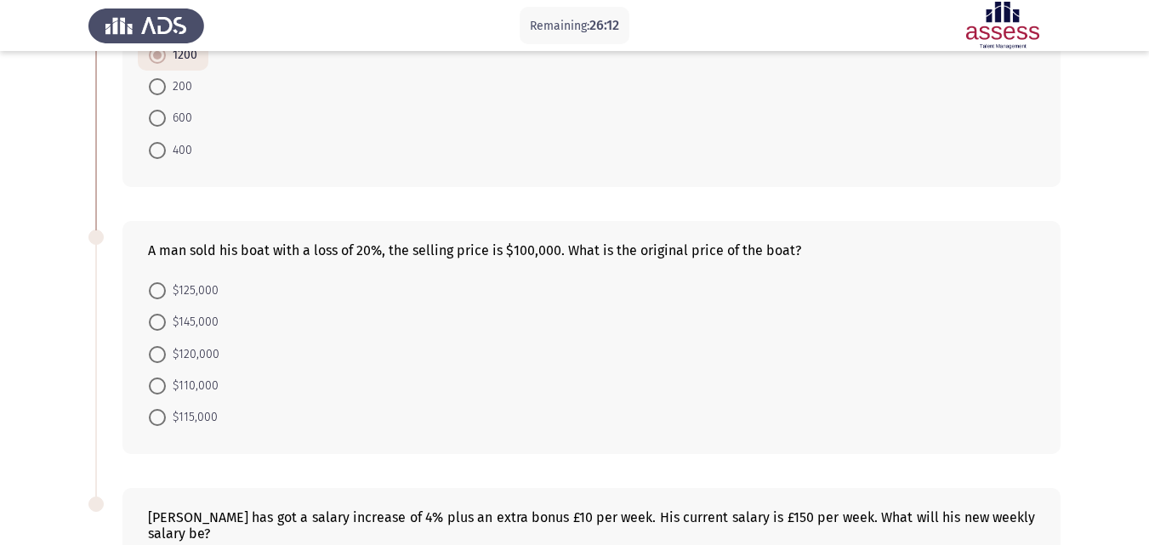
scroll to position [473, 0]
click at [166, 352] on span "$120,000" at bounding box center [193, 353] width 54 height 20
click at [166, 352] on input "$120,000" at bounding box center [157, 352] width 17 height 17
radio input "true"
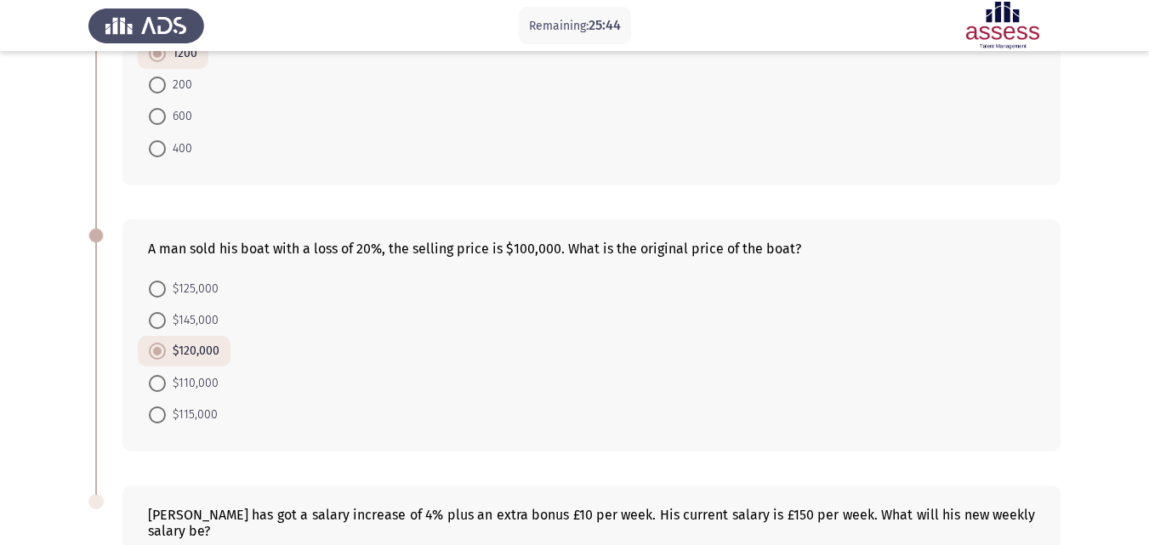
scroll to position [748, 0]
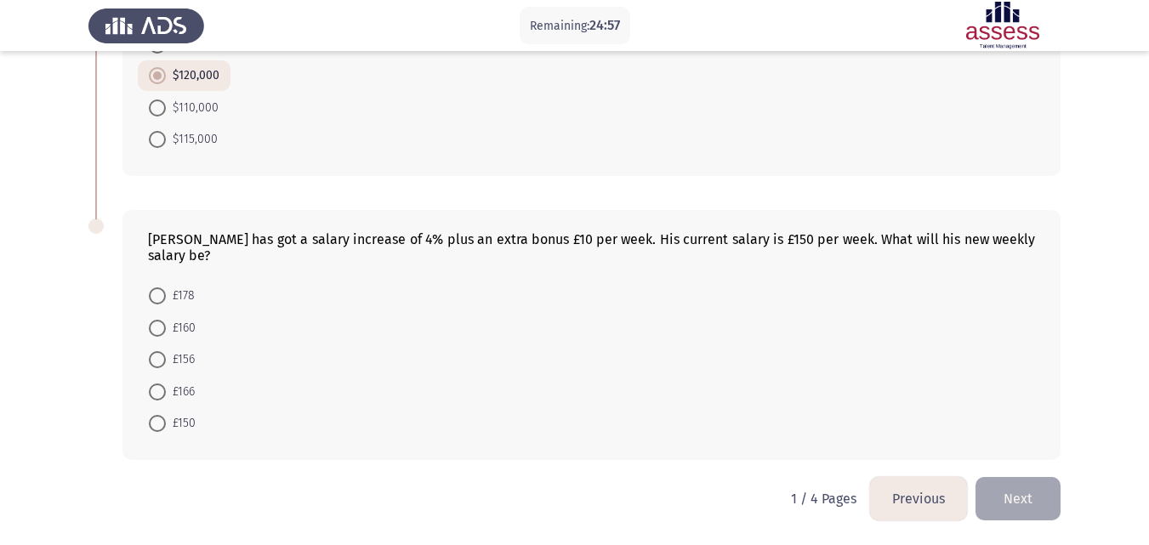
click at [155, 398] on span at bounding box center [157, 392] width 17 height 17
click at [155, 398] on input "£166" at bounding box center [157, 392] width 17 height 17
radio input "true"
click at [1034, 502] on button "Next" at bounding box center [1017, 498] width 85 height 43
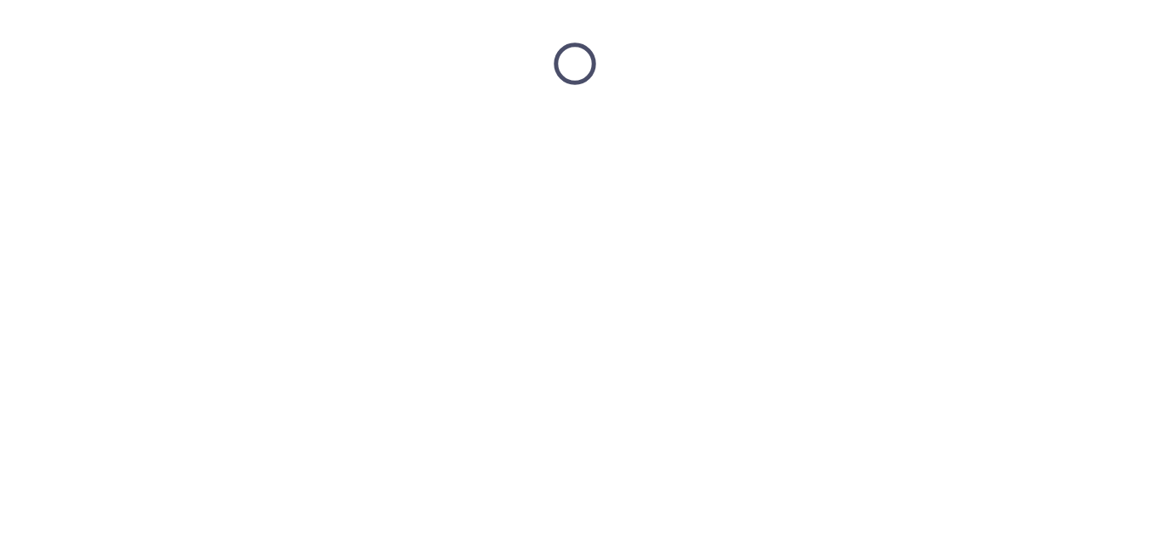
scroll to position [0, 0]
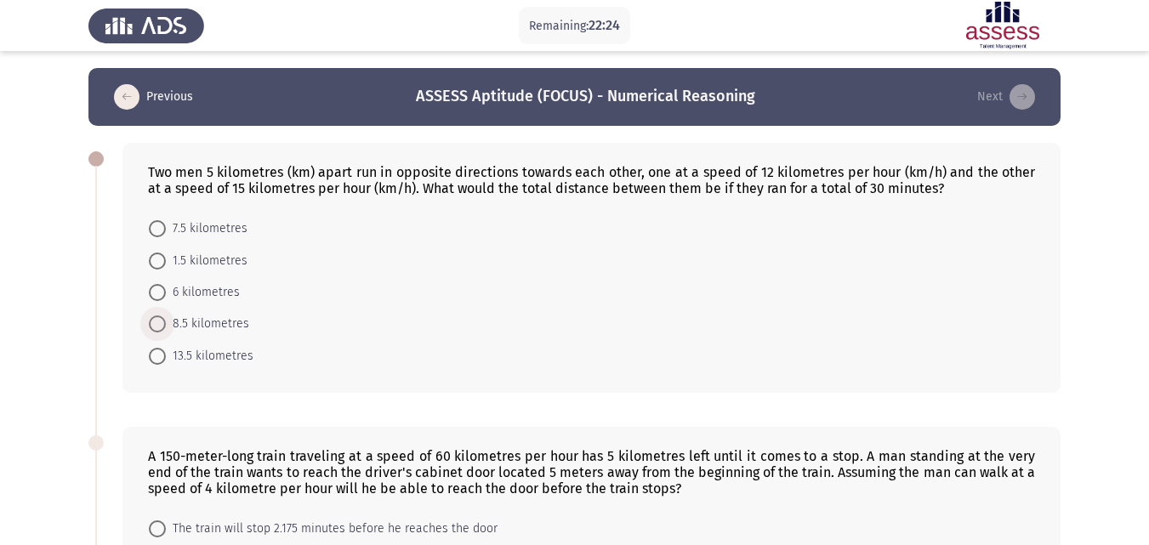
click at [160, 327] on span at bounding box center [157, 324] width 17 height 17
click at [160, 327] on input "8.5 kilometres" at bounding box center [157, 324] width 17 height 17
radio input "true"
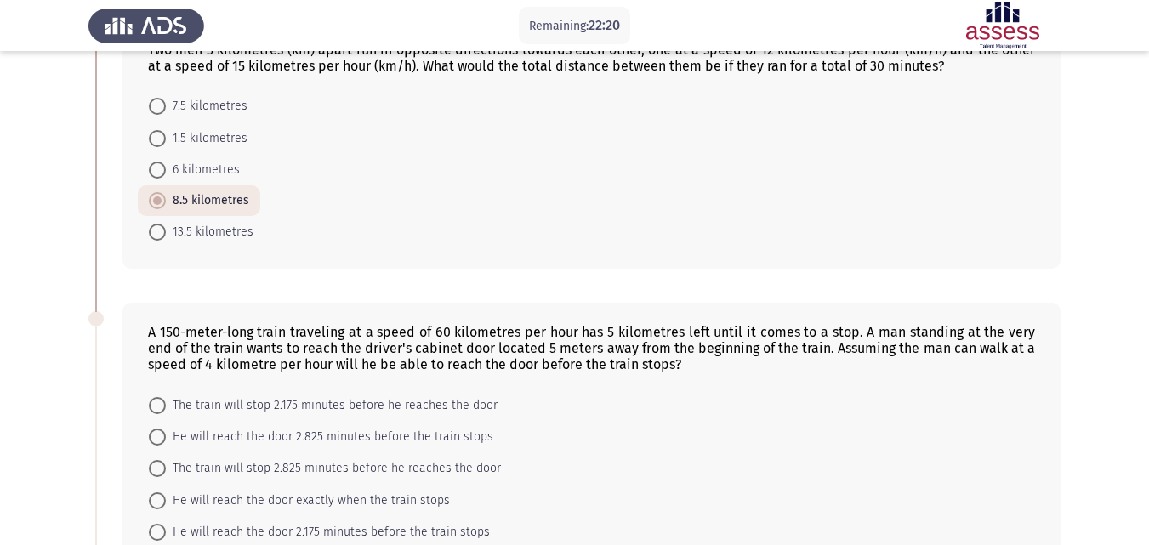
scroll to position [185, 0]
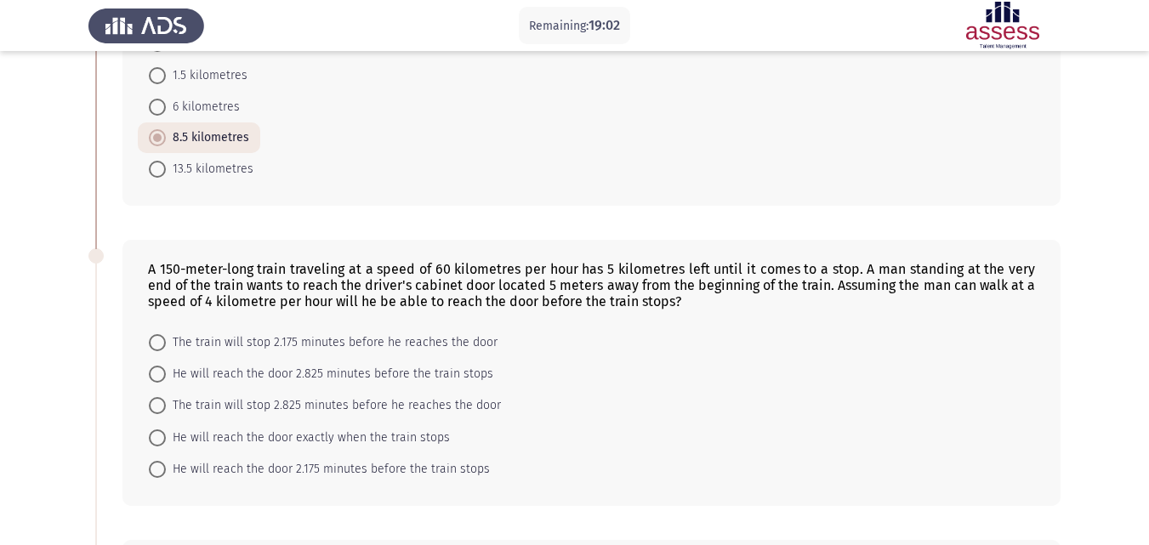
click at [155, 467] on span at bounding box center [157, 469] width 17 height 17
click at [155, 467] on input "He will reach the door 2.175 minutes before the train stops" at bounding box center [157, 469] width 17 height 17
radio input "true"
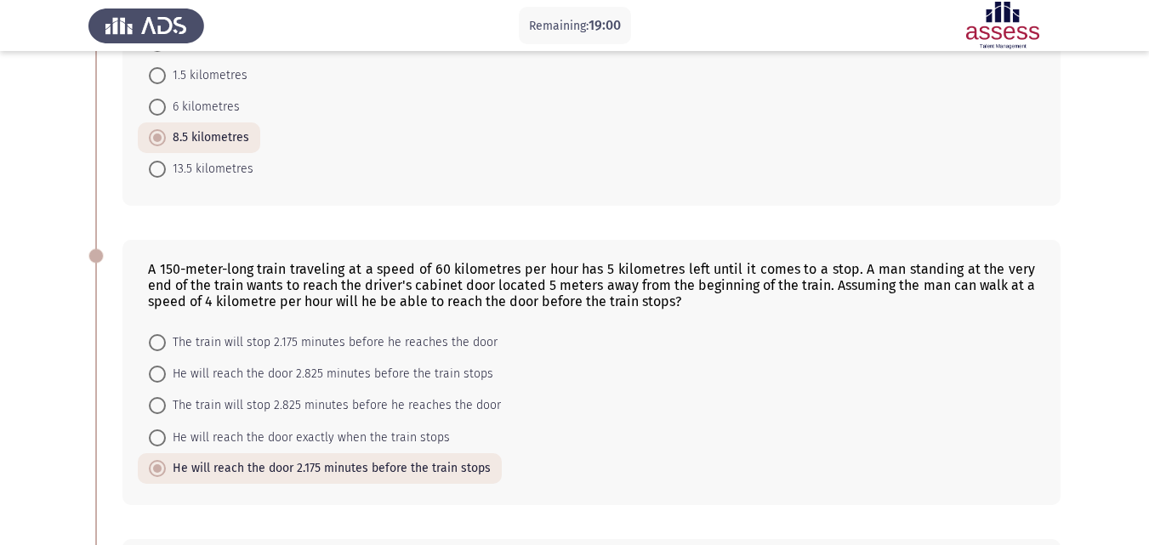
scroll to position [662, 0]
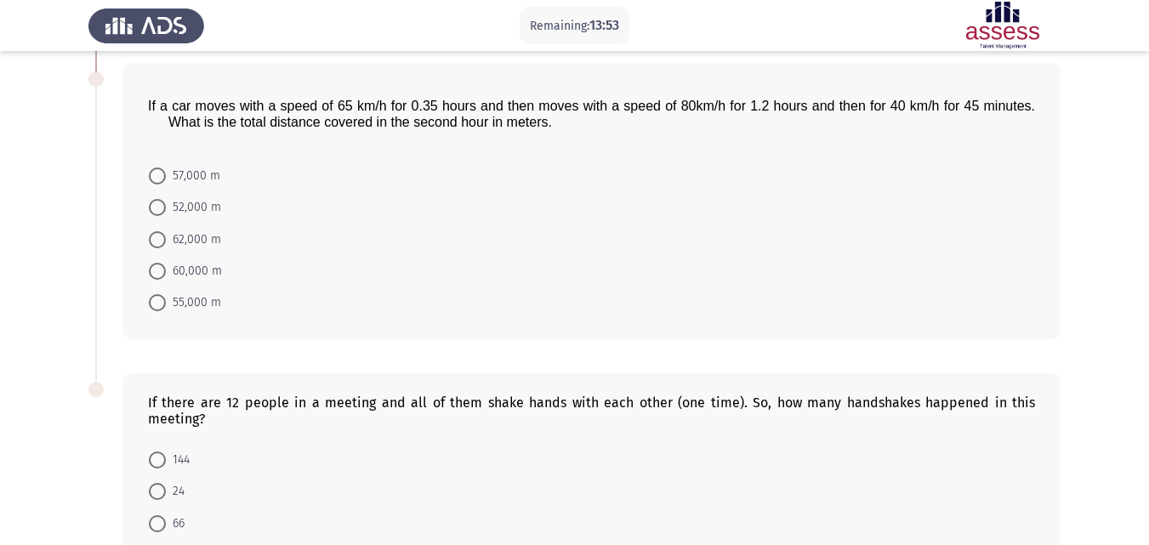
click at [160, 173] on span at bounding box center [157, 176] width 17 height 17
click at [160, 173] on input "57,000 m" at bounding box center [157, 176] width 17 height 17
radio input "true"
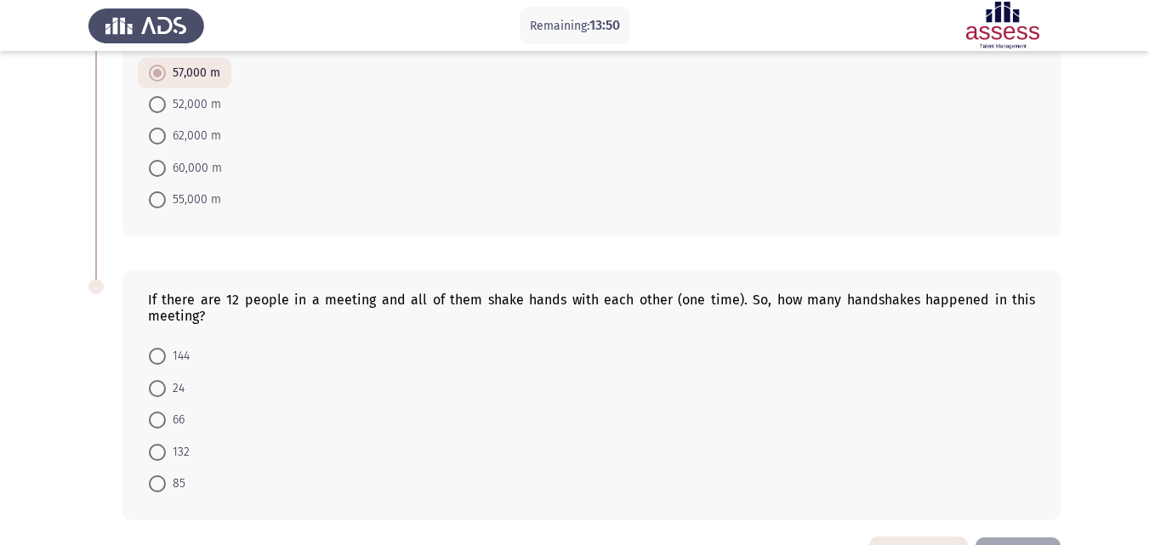
scroll to position [824, 0]
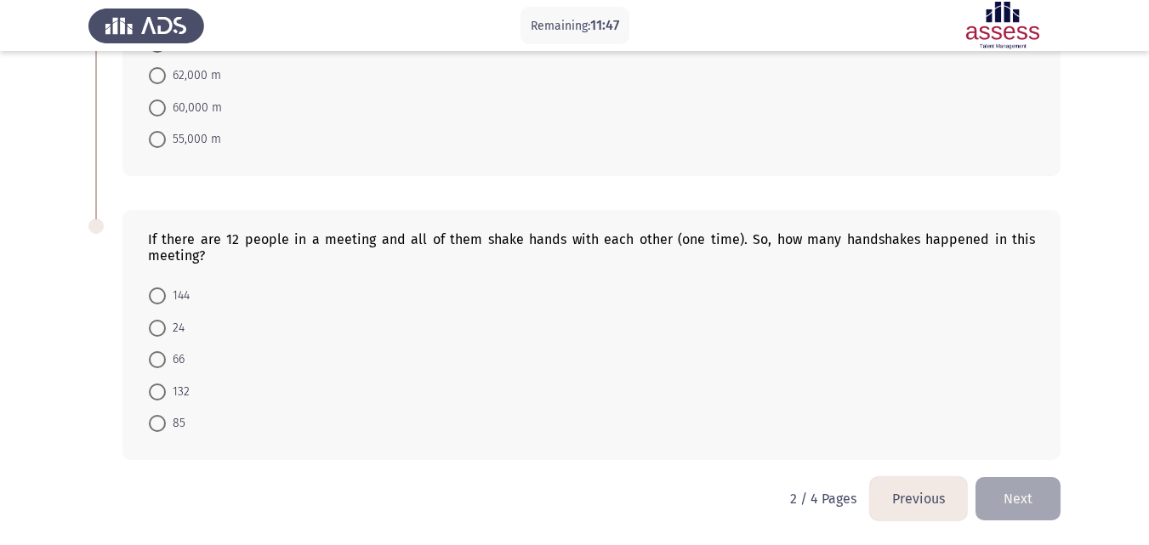
click at [162, 290] on span at bounding box center [157, 295] width 17 height 17
click at [162, 290] on input "144" at bounding box center [157, 295] width 17 height 17
radio input "true"
click at [1043, 500] on button "Next" at bounding box center [1017, 498] width 85 height 43
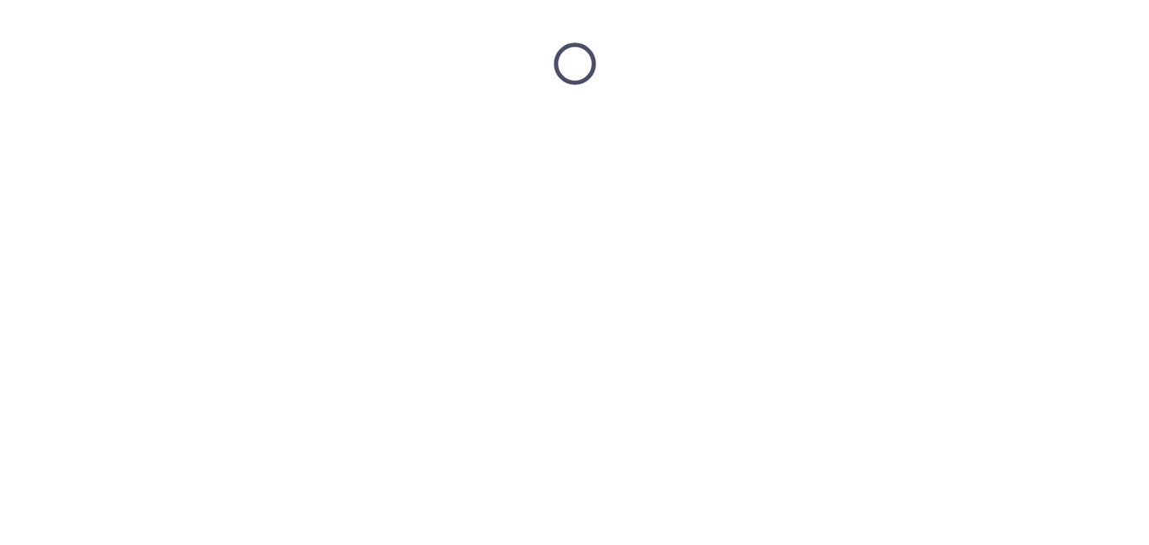
scroll to position [0, 0]
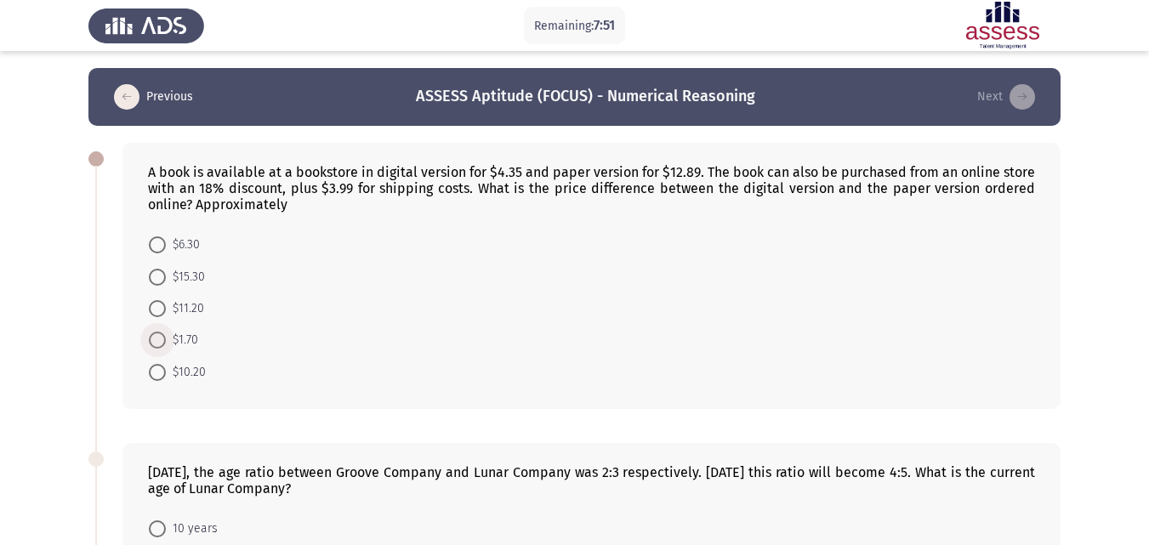
click at [163, 337] on span at bounding box center [157, 340] width 17 height 17
click at [163, 337] on input "$1.70" at bounding box center [157, 340] width 17 height 17
radio input "true"
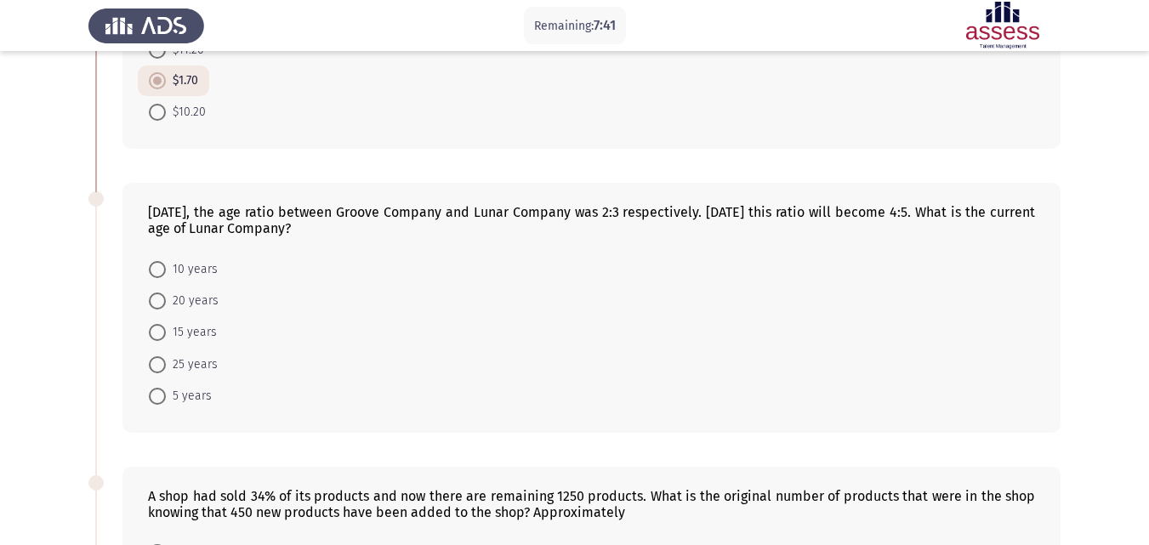
scroll to position [294, 0]
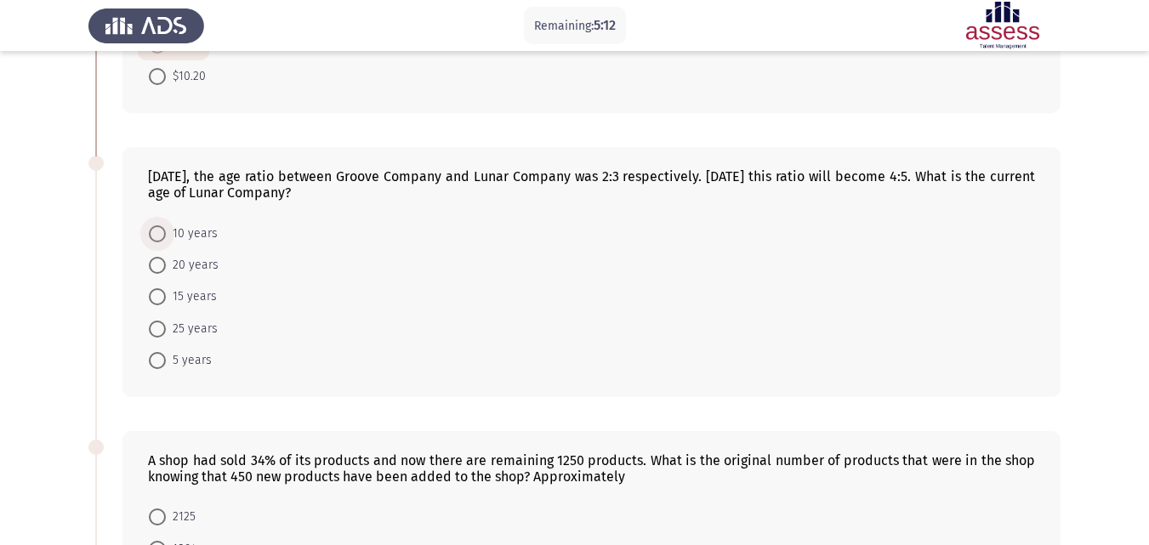
click at [162, 231] on span at bounding box center [157, 233] width 17 height 17
click at [162, 231] on input "10 years" at bounding box center [157, 233] width 17 height 17
radio input "true"
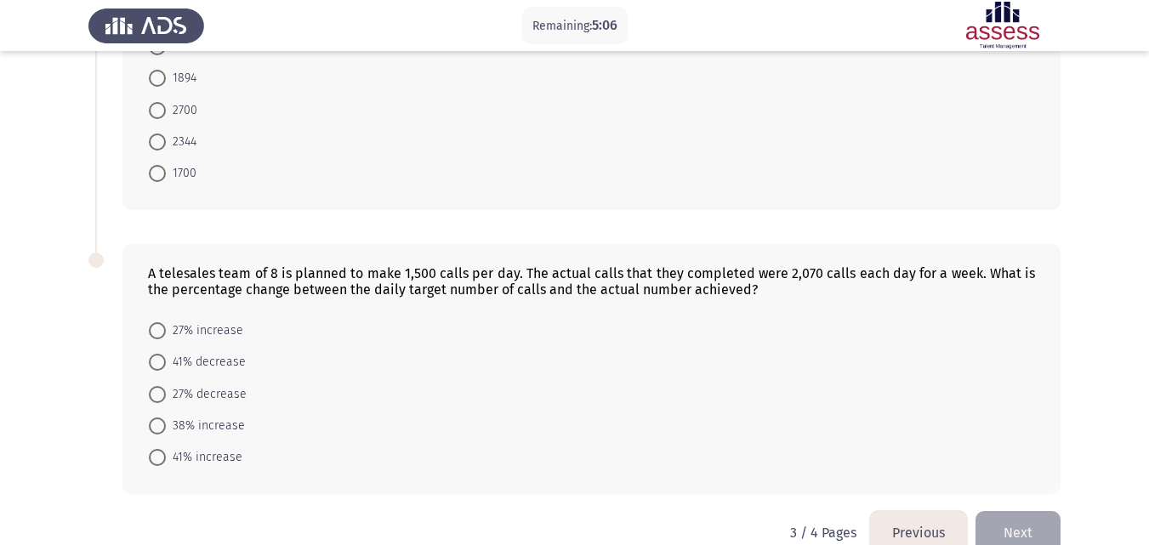
scroll to position [626, 0]
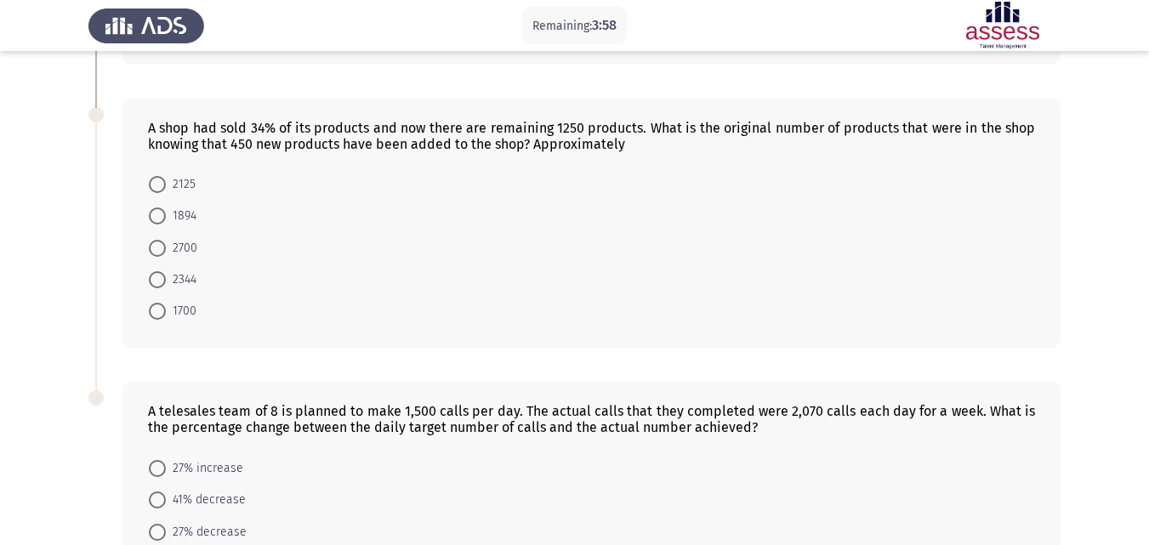
click at [159, 184] on span at bounding box center [157, 184] width 17 height 17
click at [159, 184] on input "2125" at bounding box center [157, 184] width 17 height 17
radio input "true"
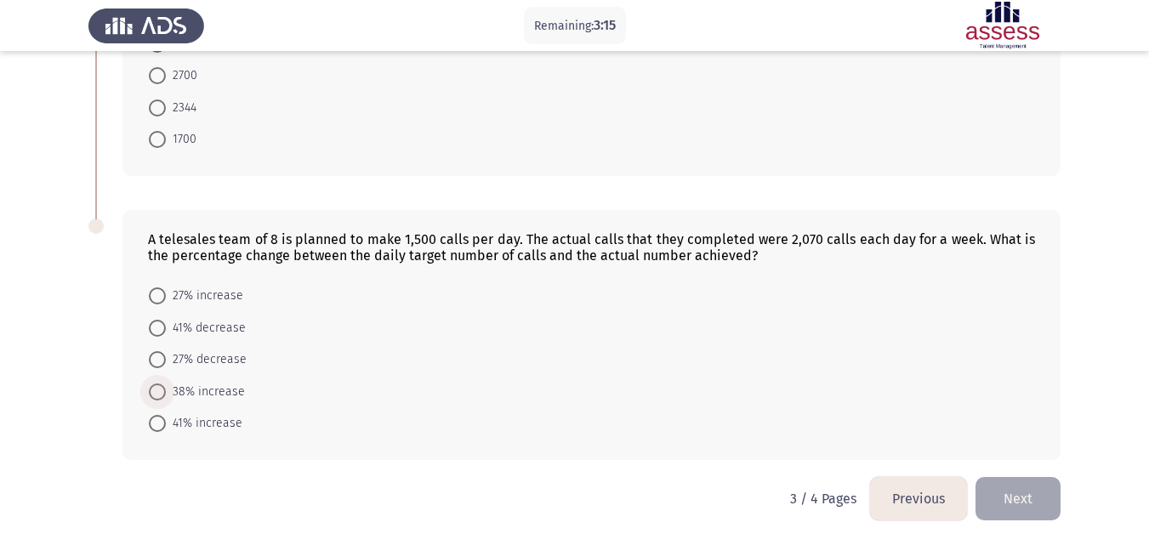
click at [162, 387] on span at bounding box center [157, 392] width 17 height 17
click at [162, 387] on input "38% increase" at bounding box center [157, 392] width 17 height 17
radio input "true"
click at [1037, 488] on button "Next" at bounding box center [1017, 498] width 85 height 43
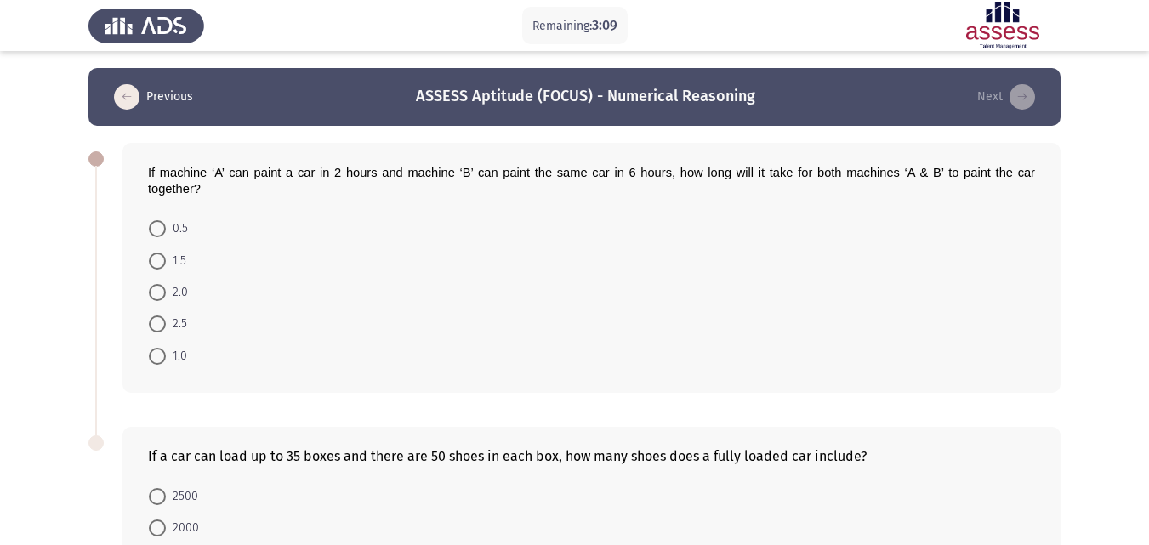
scroll to position [200, 0]
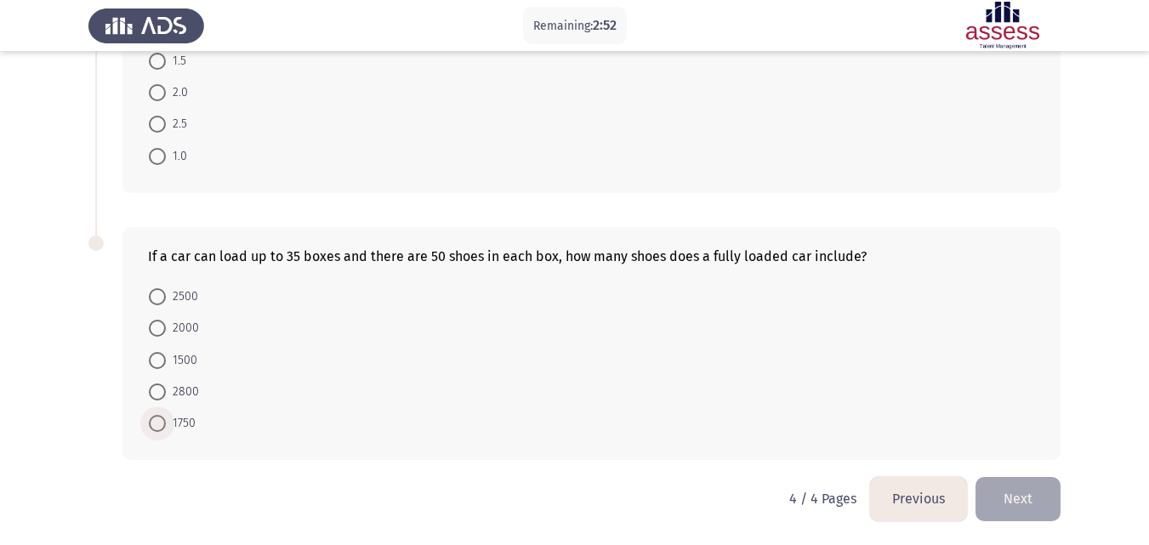
click at [164, 419] on span at bounding box center [157, 423] width 17 height 17
click at [164, 419] on input "1750" at bounding box center [157, 423] width 17 height 17
radio input "true"
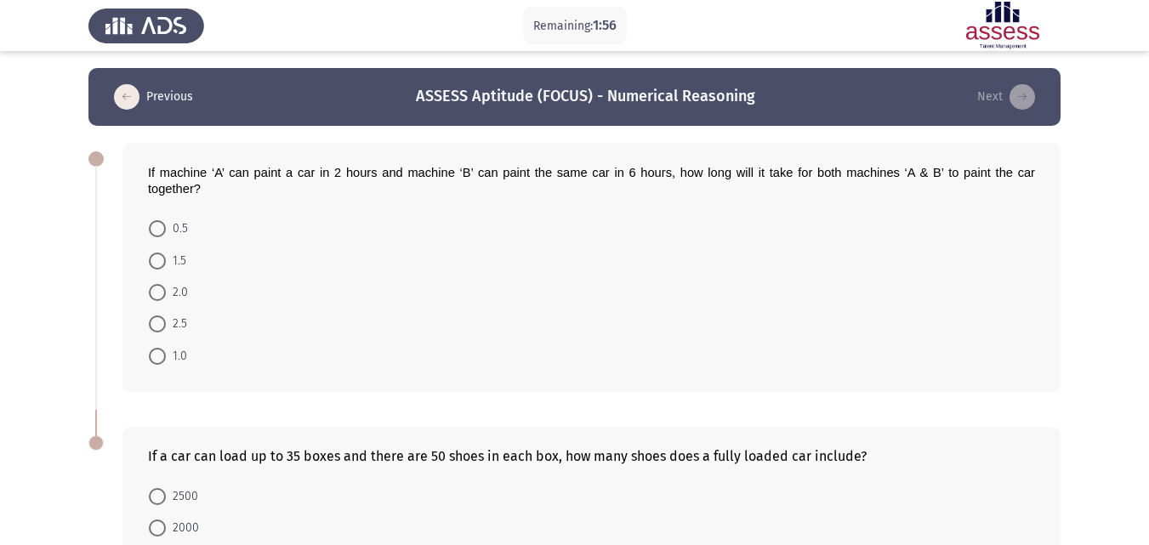
click at [164, 260] on span at bounding box center [157, 261] width 17 height 17
click at [164, 260] on input "1.5" at bounding box center [157, 261] width 17 height 17
radio input "true"
click at [1148, 493] on app-assessment-container "Remaining: 1:55 Previous ASSESS Aptitude (FOCUS) - Numerical Reasoning Next If …" at bounding box center [574, 371] width 1149 height 607
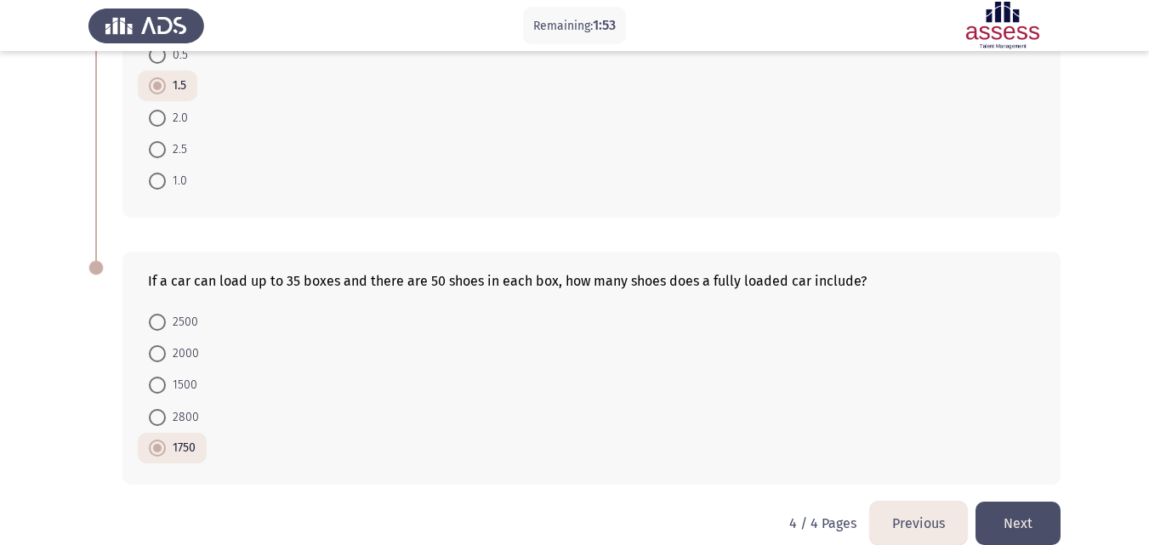
scroll to position [198, 0]
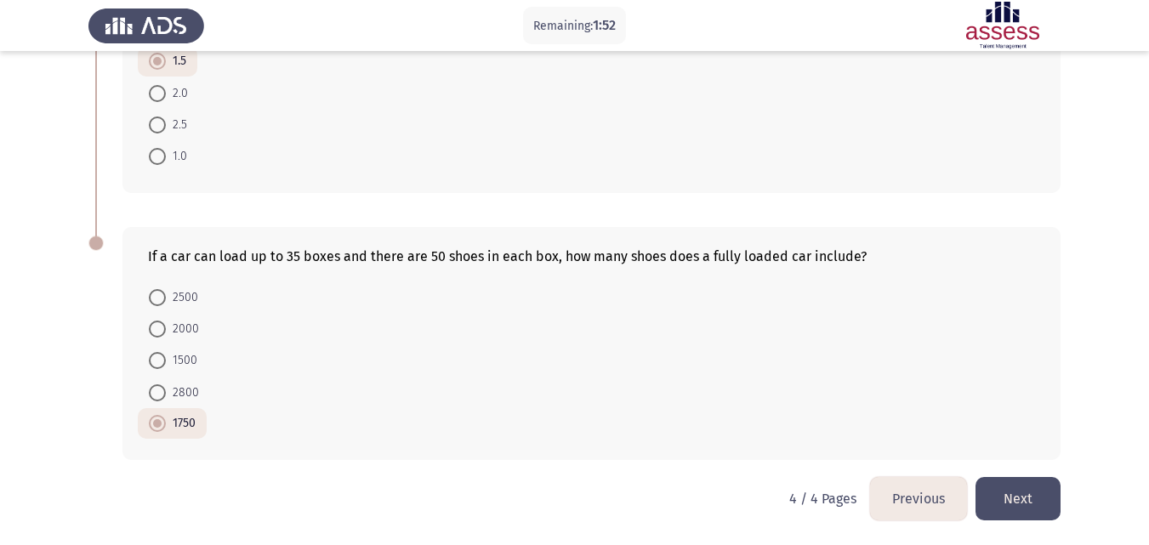
click at [1052, 487] on button "Next" at bounding box center [1017, 498] width 85 height 43
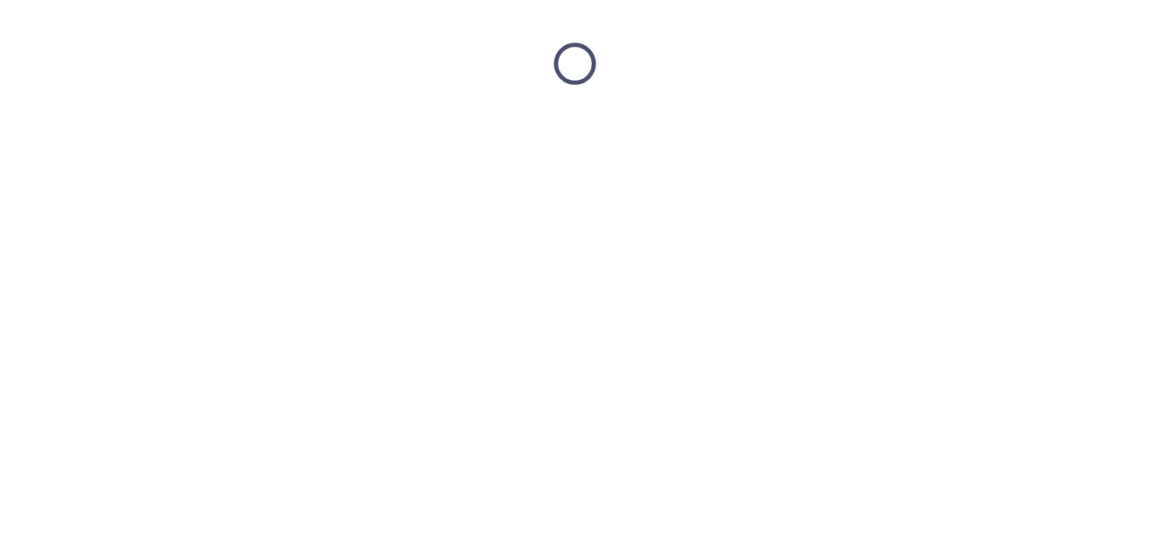
scroll to position [0, 0]
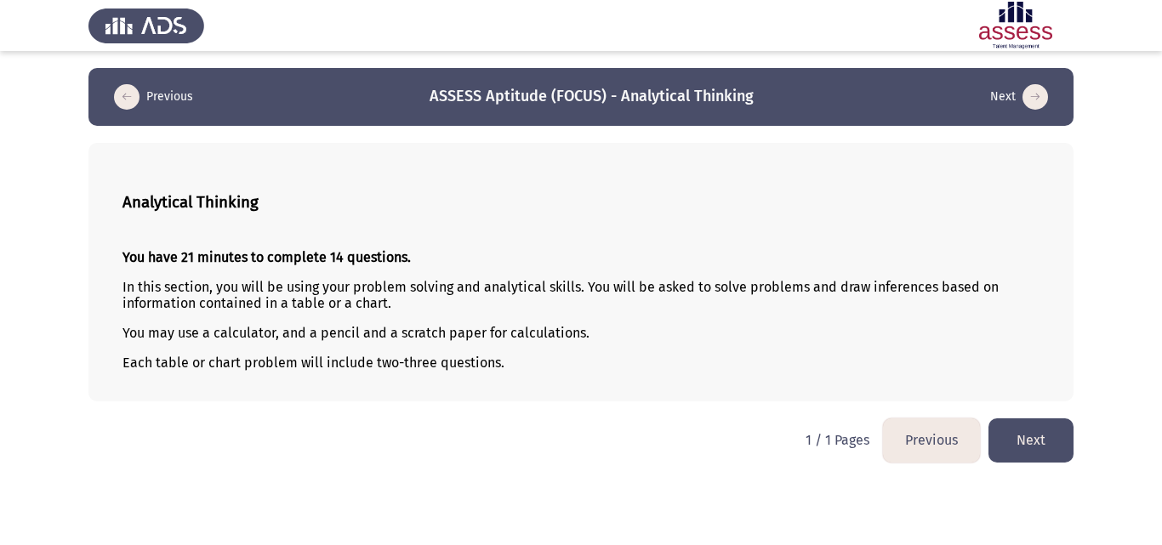
click at [1051, 445] on button "Next" at bounding box center [1030, 439] width 85 height 43
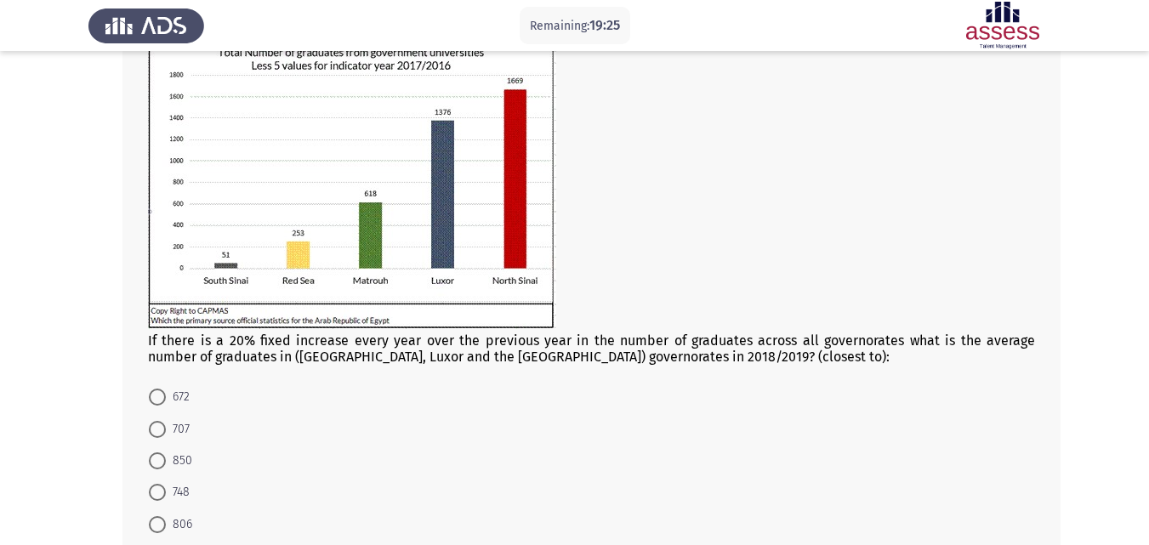
scroll to position [228, 0]
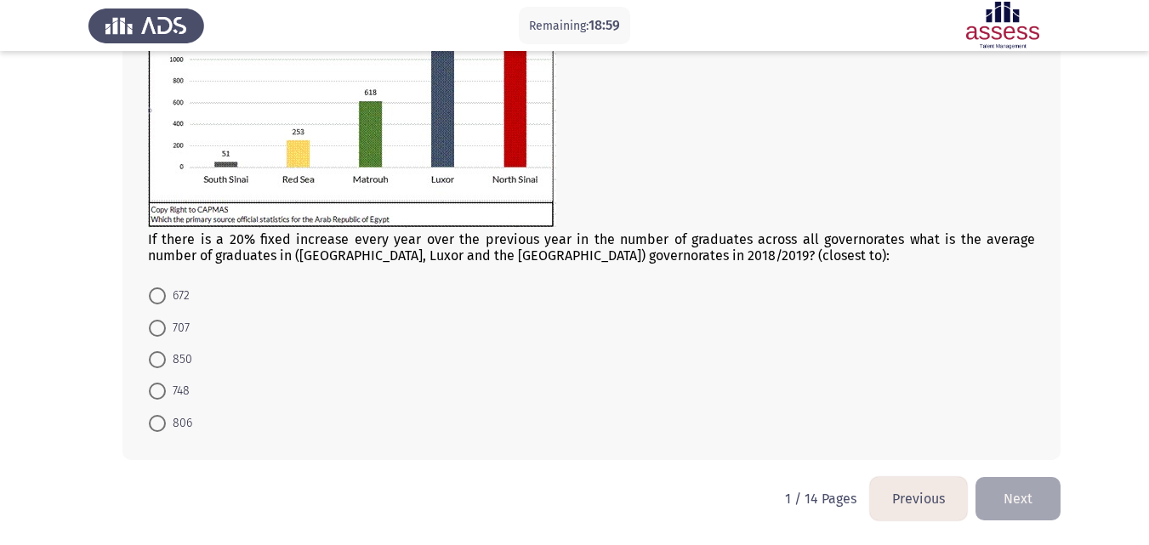
click at [153, 387] on span at bounding box center [157, 391] width 17 height 17
click at [153, 387] on input "748" at bounding box center [157, 391] width 17 height 17
radio input "true"
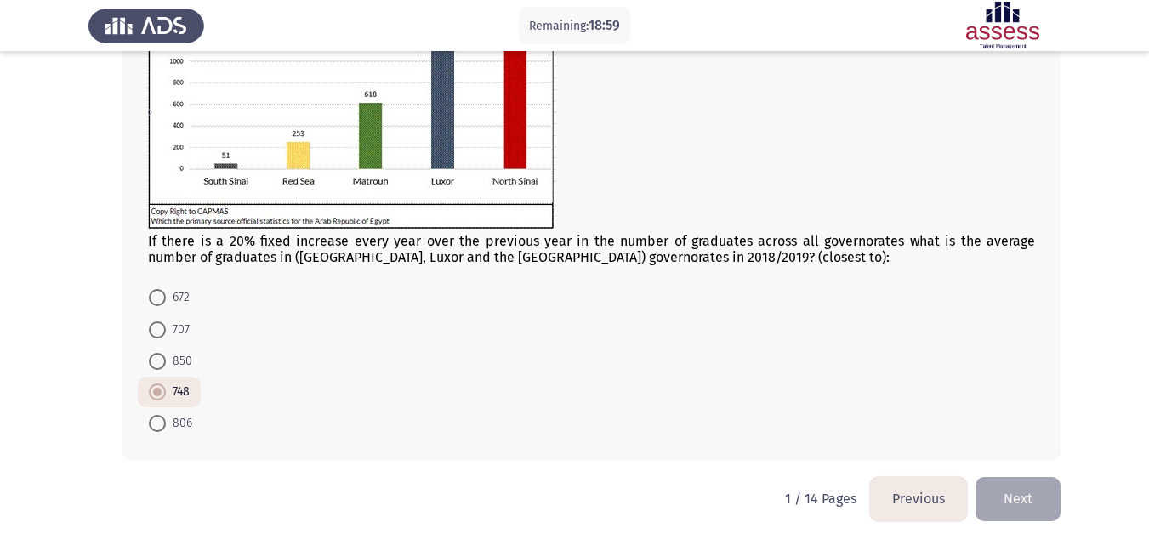
scroll to position [226, 0]
click at [1028, 484] on button "Next" at bounding box center [1017, 498] width 85 height 43
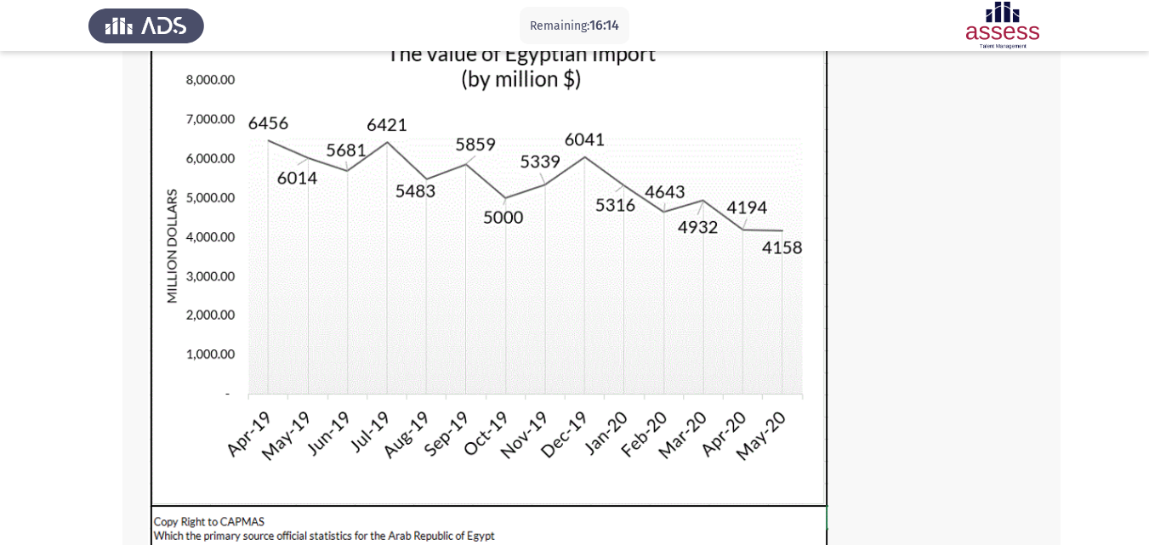
scroll to position [522, 0]
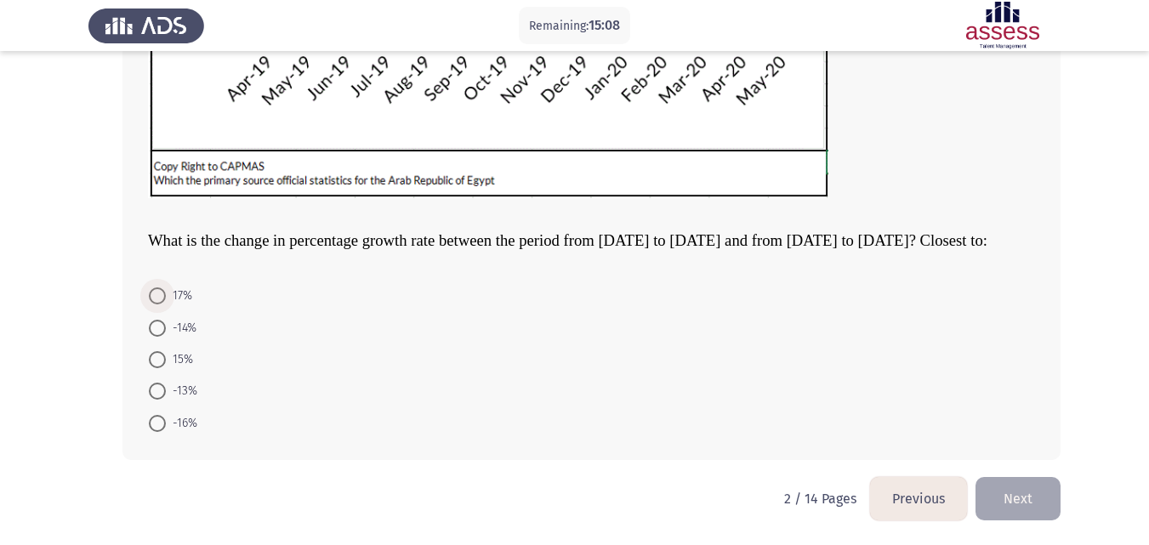
click at [161, 297] on span at bounding box center [157, 295] width 17 height 17
click at [161, 297] on input "17%" at bounding box center [157, 295] width 17 height 17
radio input "true"
click at [991, 492] on button "Next" at bounding box center [1017, 498] width 85 height 43
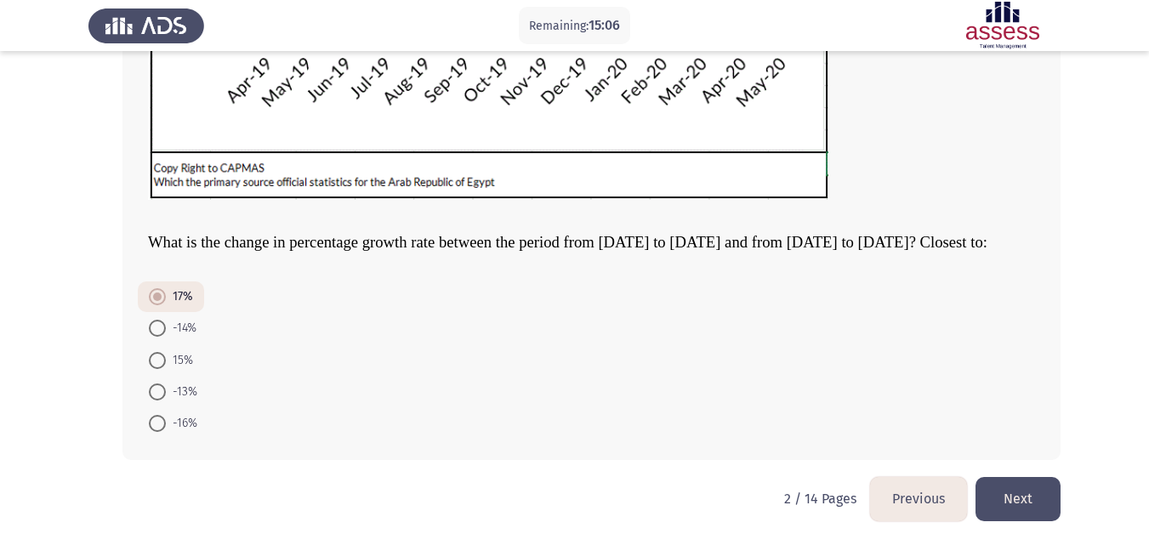
scroll to position [0, 0]
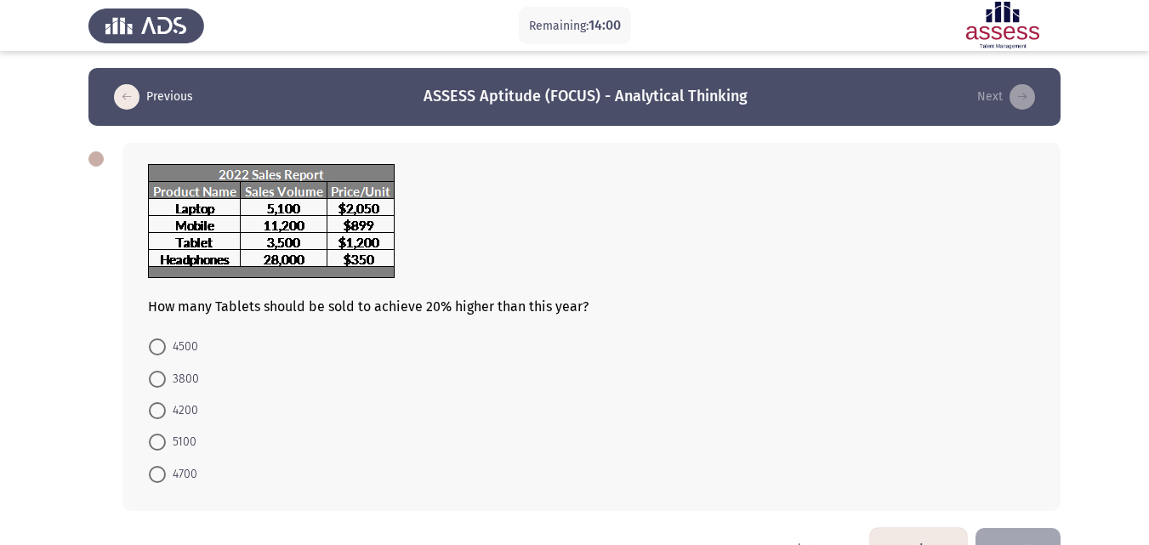
click at [156, 418] on span at bounding box center [157, 410] width 17 height 17
click at [156, 418] on input "4200" at bounding box center [157, 410] width 17 height 17
radio input "true"
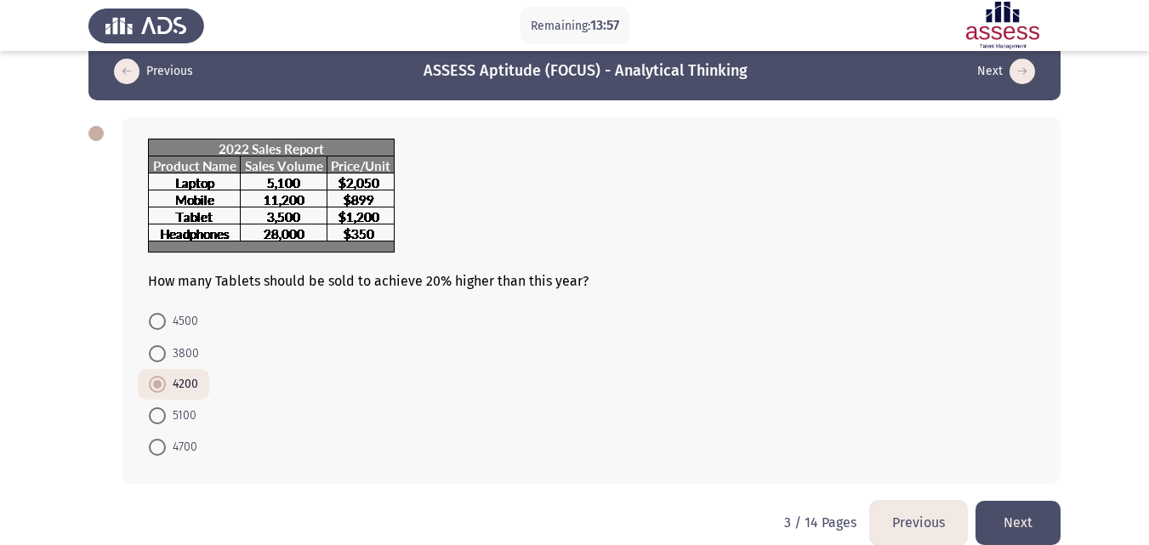
scroll to position [49, 0]
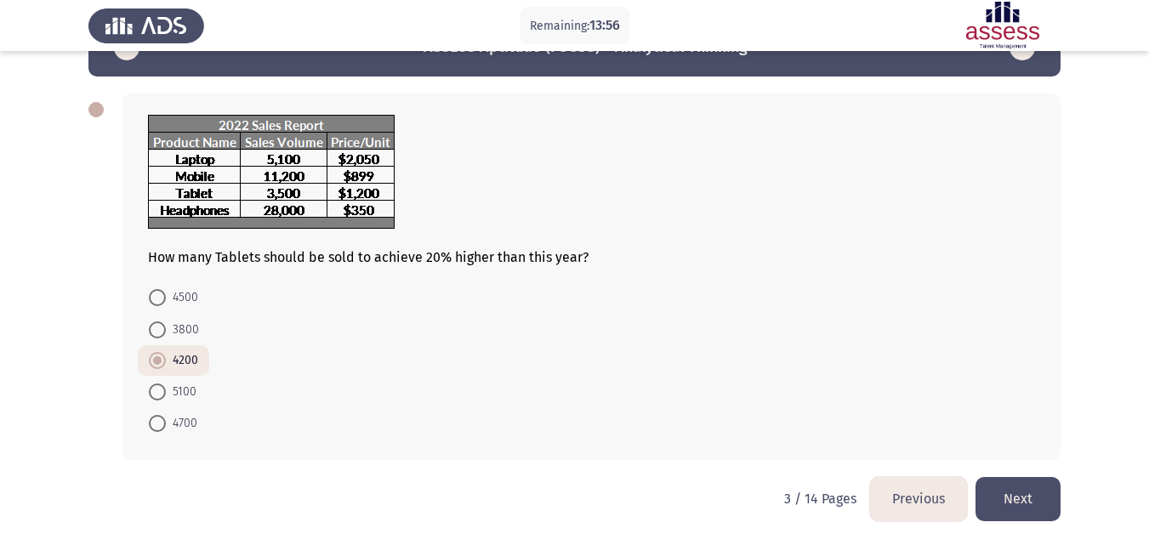
click at [1031, 503] on button "Next" at bounding box center [1017, 498] width 85 height 43
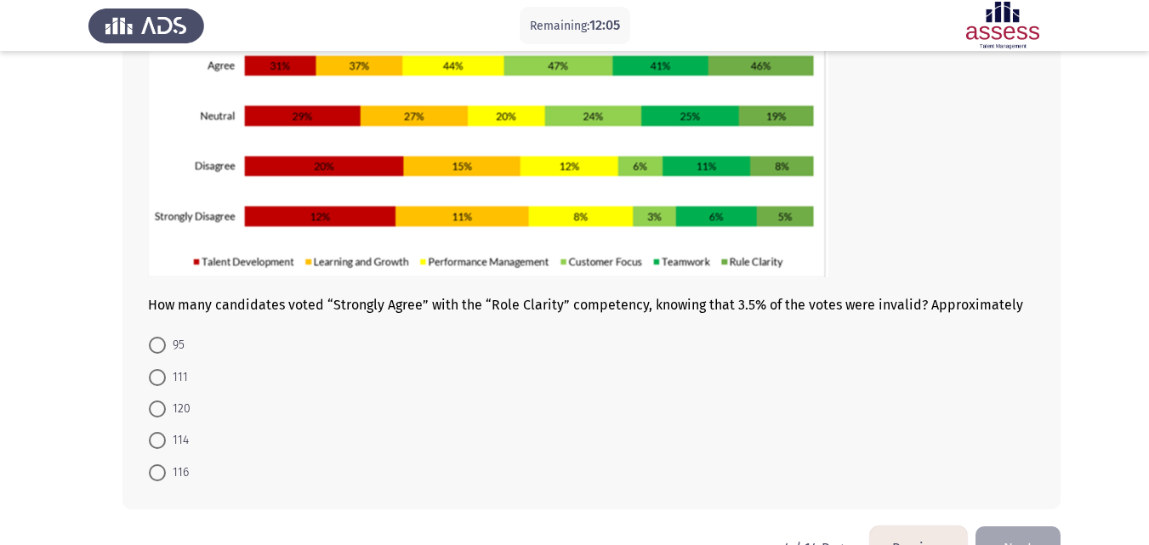
scroll to position [263, 0]
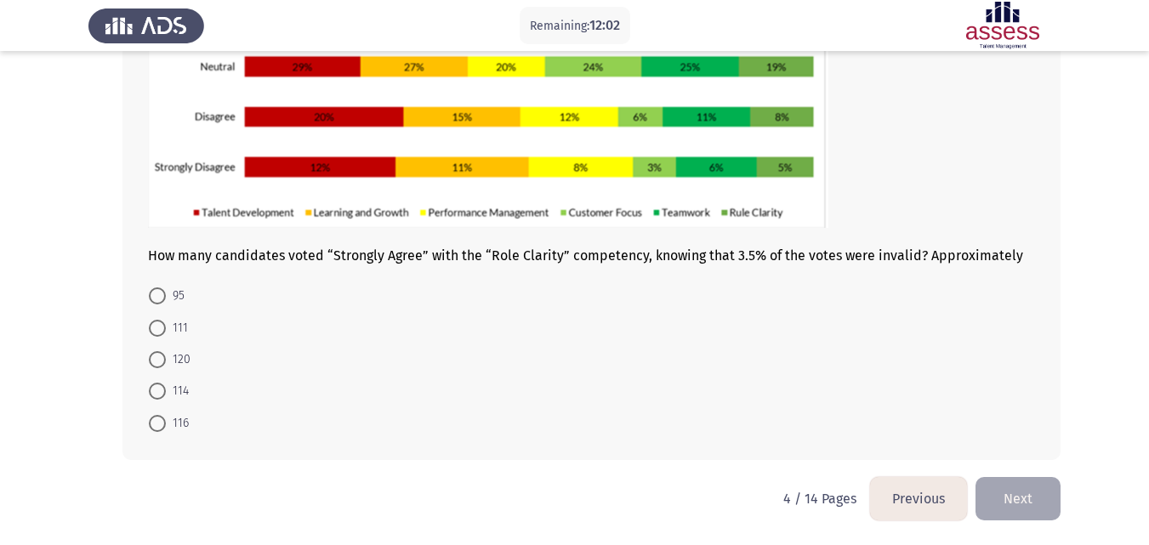
click at [162, 320] on span at bounding box center [157, 328] width 17 height 17
click at [162, 320] on input "111" at bounding box center [157, 328] width 17 height 17
radio input "true"
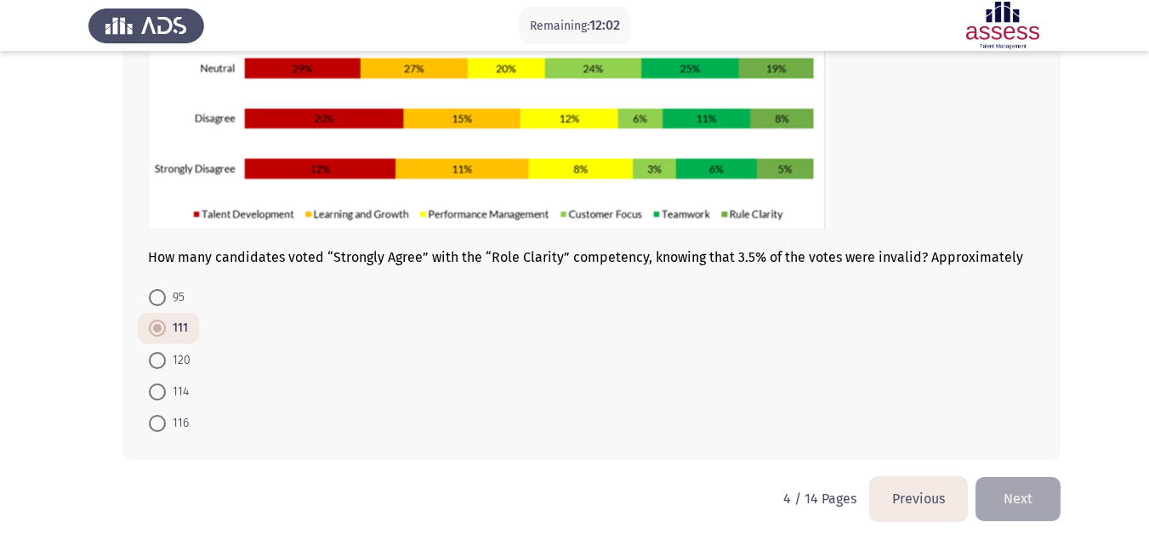
scroll to position [261, 0]
click at [1018, 489] on button "Next" at bounding box center [1017, 498] width 85 height 43
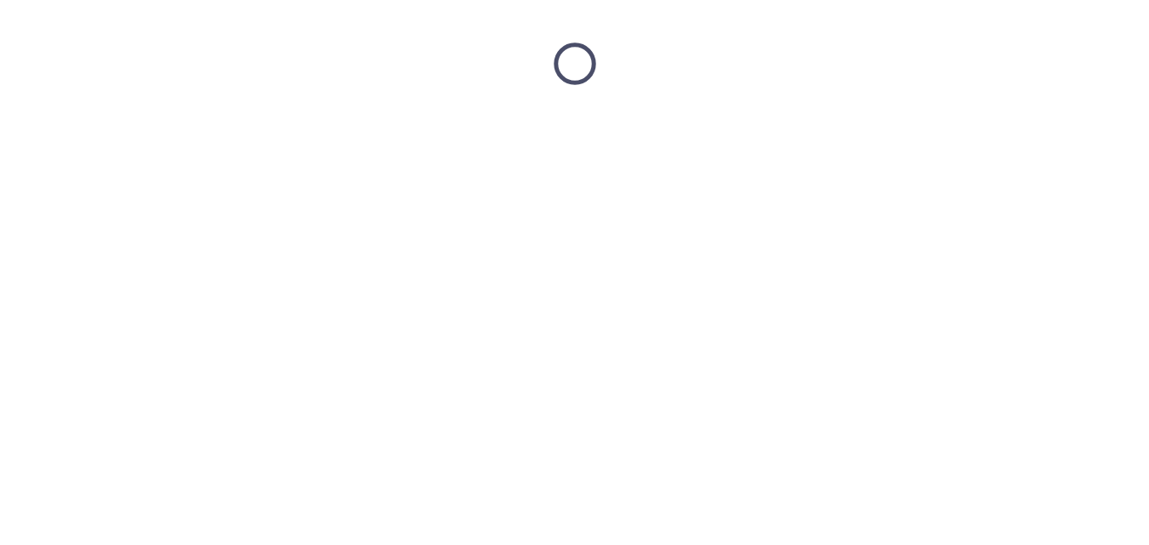
scroll to position [0, 0]
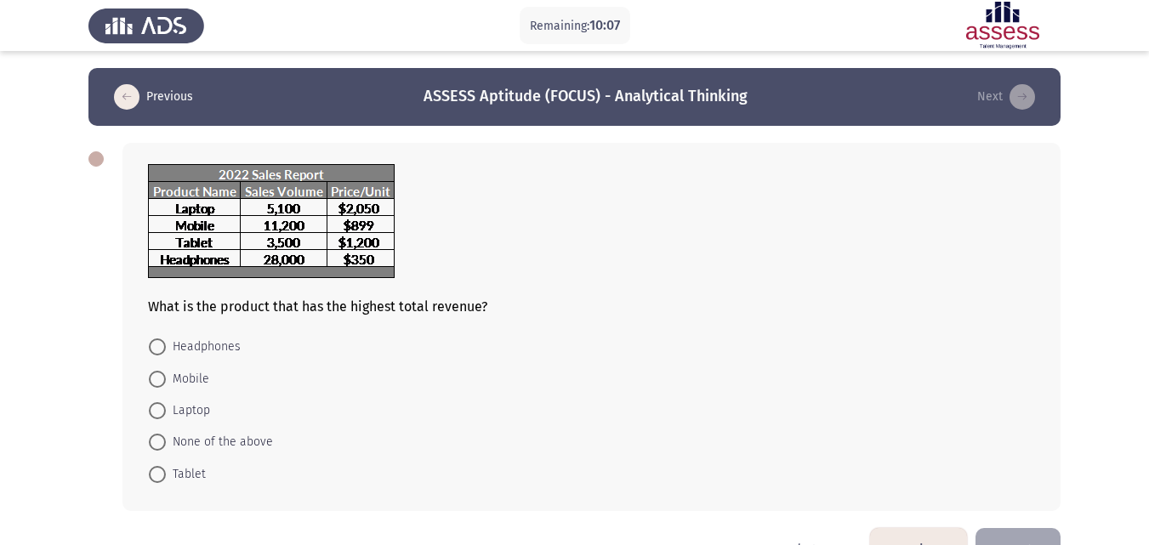
click at [179, 402] on span "Laptop" at bounding box center [188, 411] width 44 height 20
click at [166, 402] on input "Laptop" at bounding box center [157, 410] width 17 height 17
radio input "true"
click at [1029, 531] on button "Next" at bounding box center [1017, 547] width 85 height 43
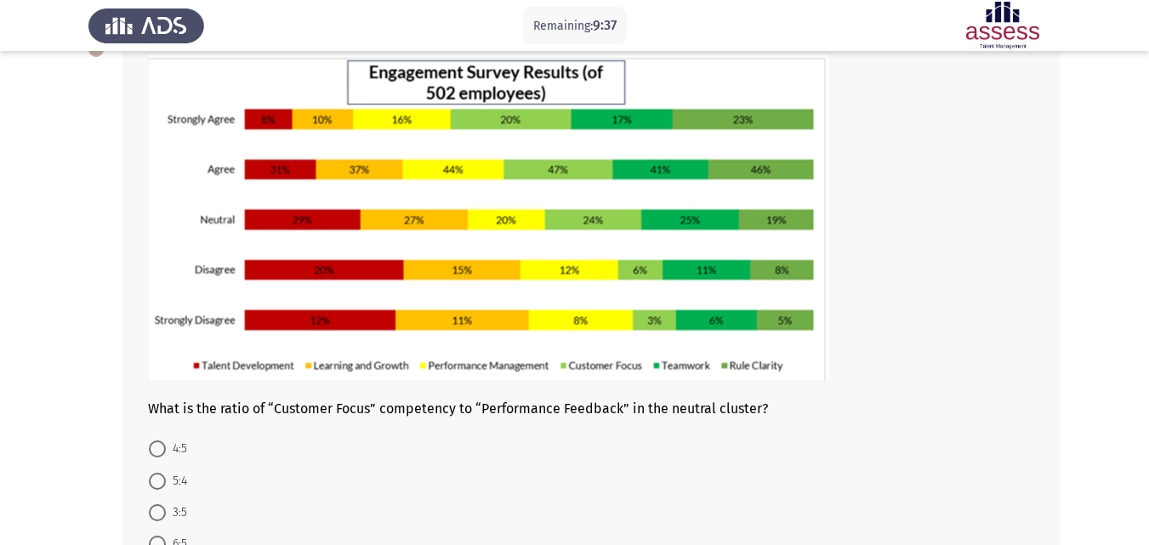
scroll to position [113, 0]
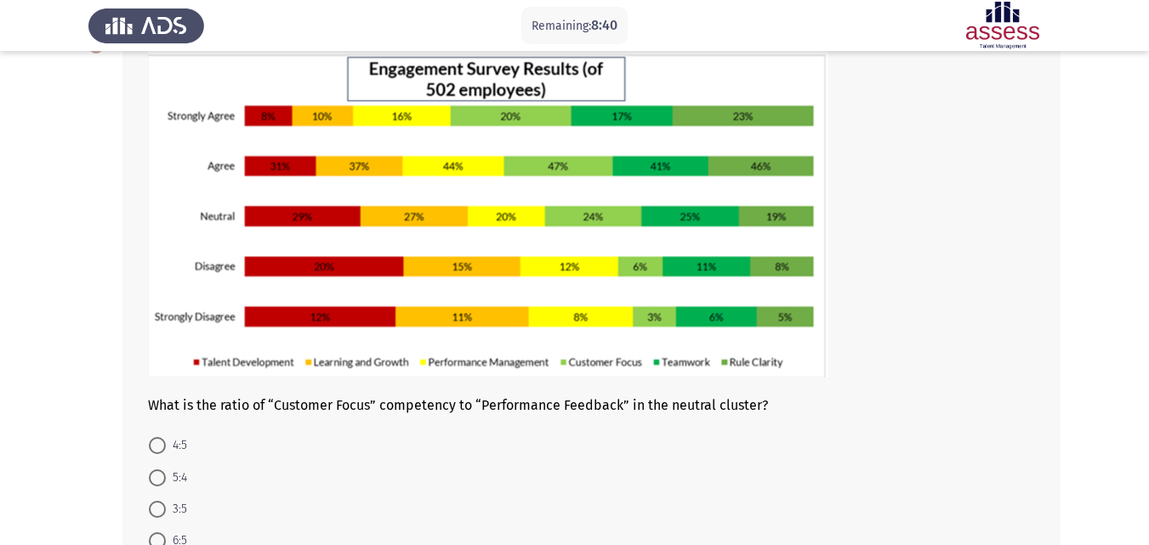
click at [159, 533] on span at bounding box center [157, 540] width 17 height 17
click at [159, 533] on input "6:5" at bounding box center [157, 540] width 17 height 17
radio input "true"
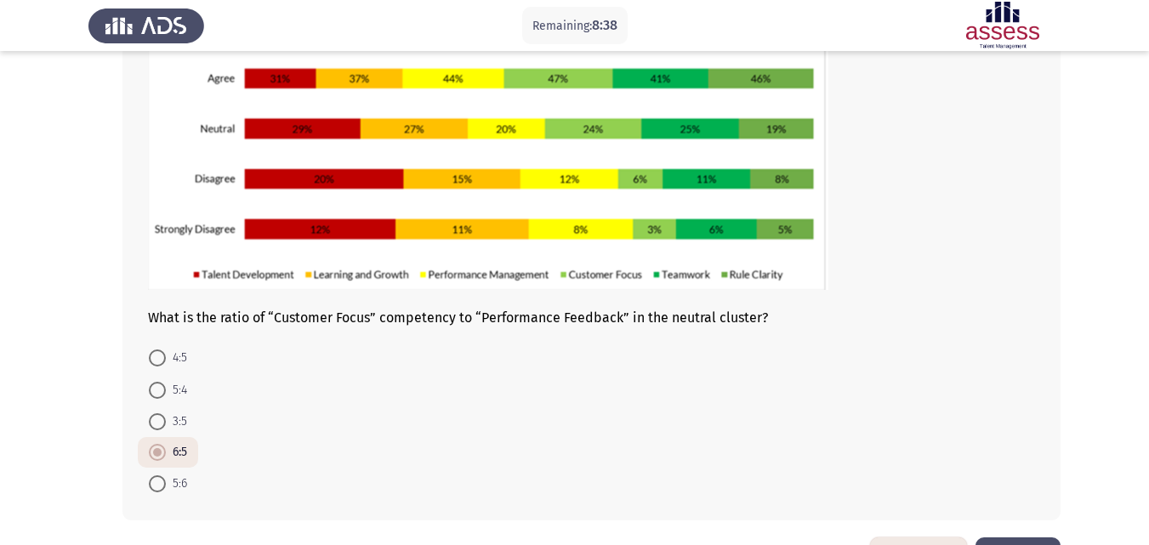
scroll to position [261, 0]
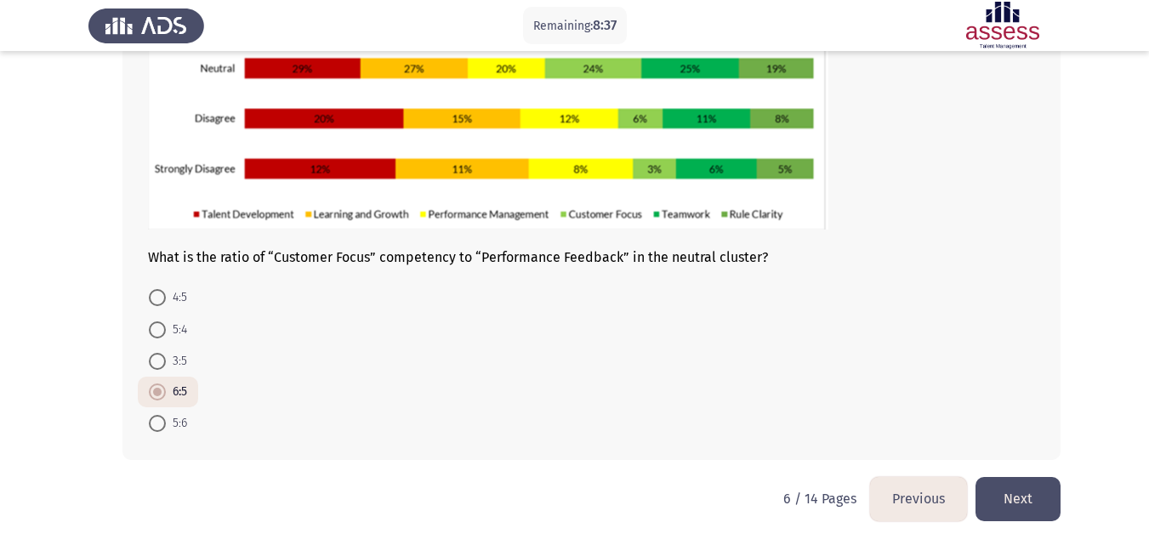
click at [1041, 486] on button "Next" at bounding box center [1017, 498] width 85 height 43
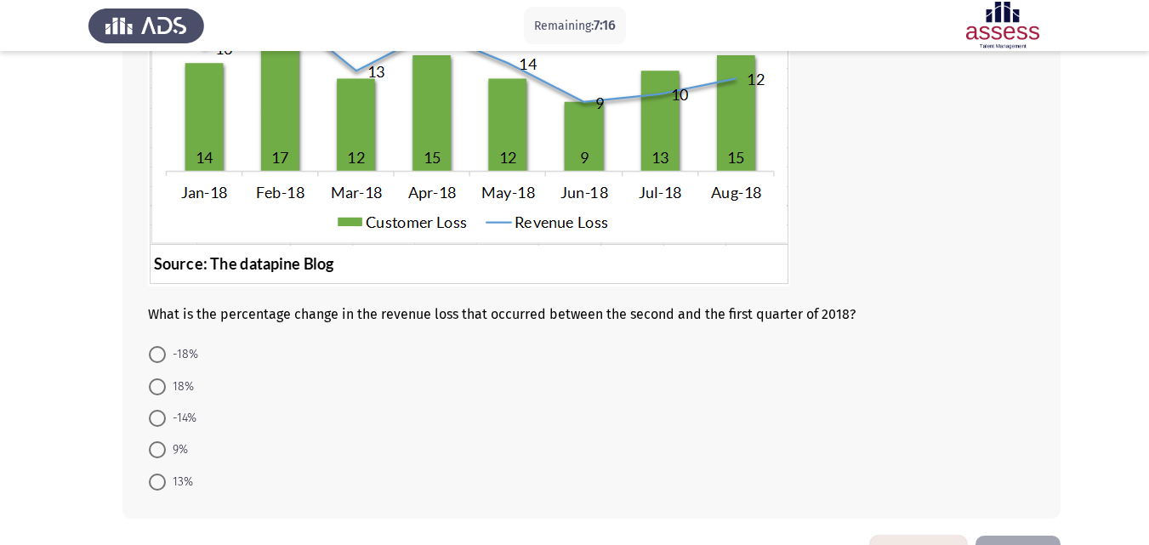
scroll to position [238, 0]
click at [168, 352] on span "-18%" at bounding box center [182, 354] width 32 height 20
click at [166, 352] on input "-18%" at bounding box center [157, 353] width 17 height 17
radio input "true"
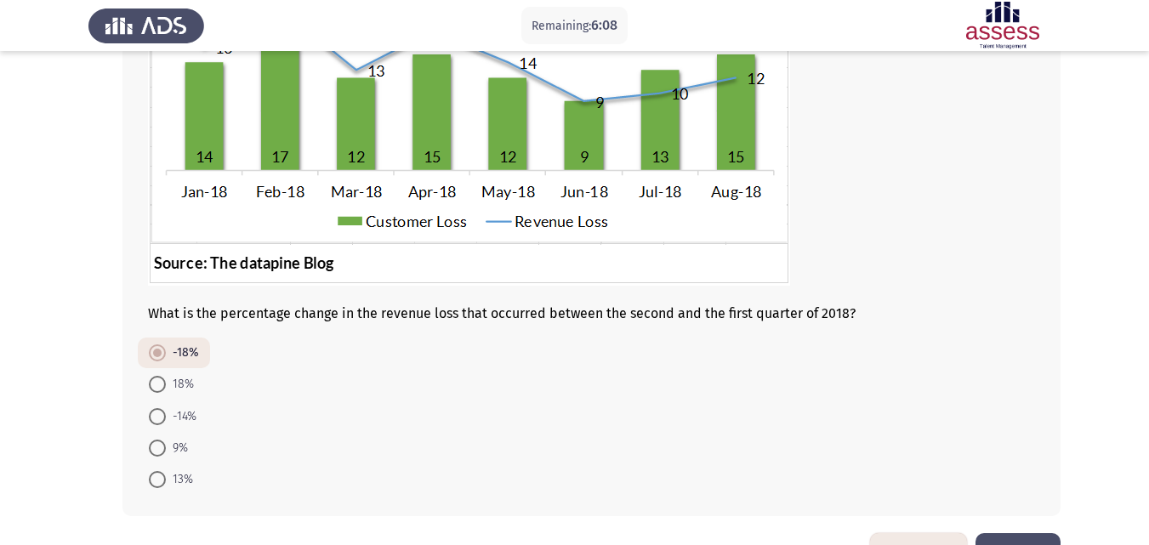
click at [1034, 537] on button "Next" at bounding box center [1017, 554] width 85 height 43
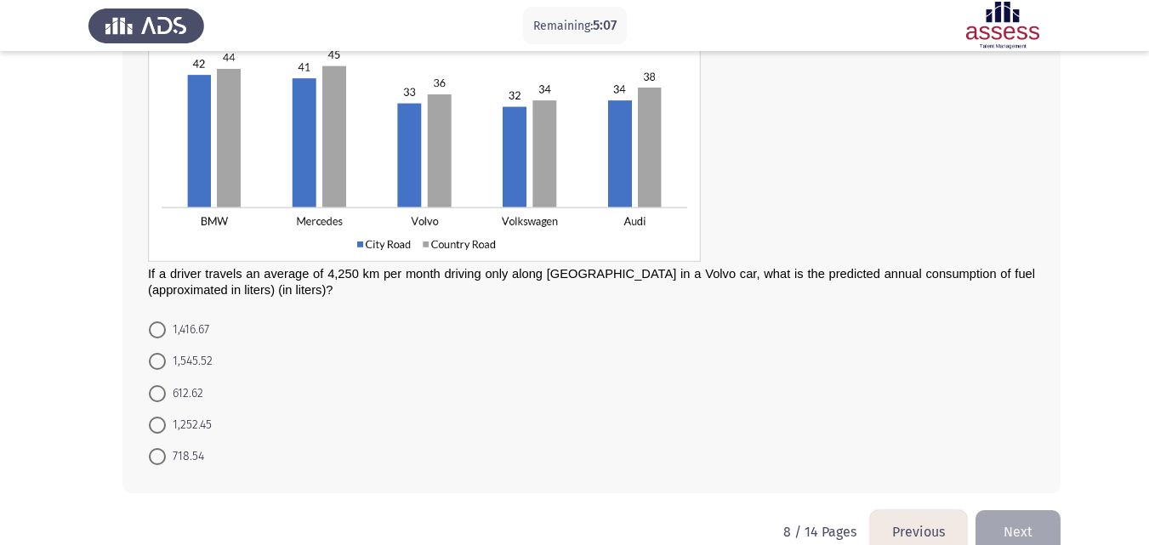
scroll to position [191, 0]
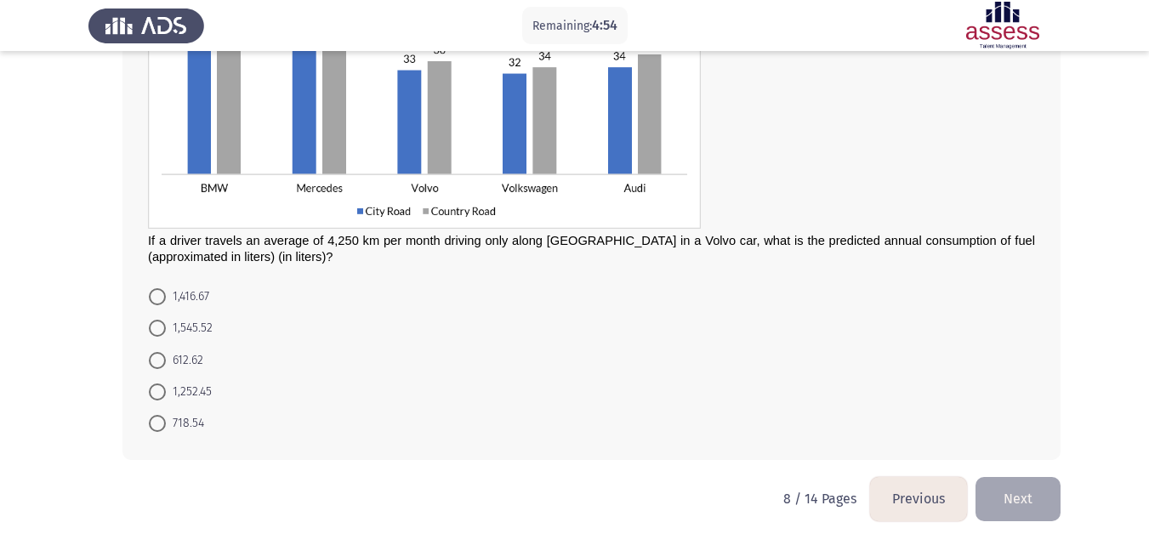
click at [1146, 95] on app-assessment-container "Remaining: 4:54 Previous ASSESS Aptitude (FOCUS) - Analytical Thinking Next If …" at bounding box center [574, 177] width 1149 height 600
click at [217, 293] on mat-radio-button "1,416.67" at bounding box center [179, 296] width 82 height 31
click at [161, 289] on span at bounding box center [157, 296] width 17 height 17
click at [161, 289] on input "1,416.67" at bounding box center [157, 296] width 17 height 17
radio input "true"
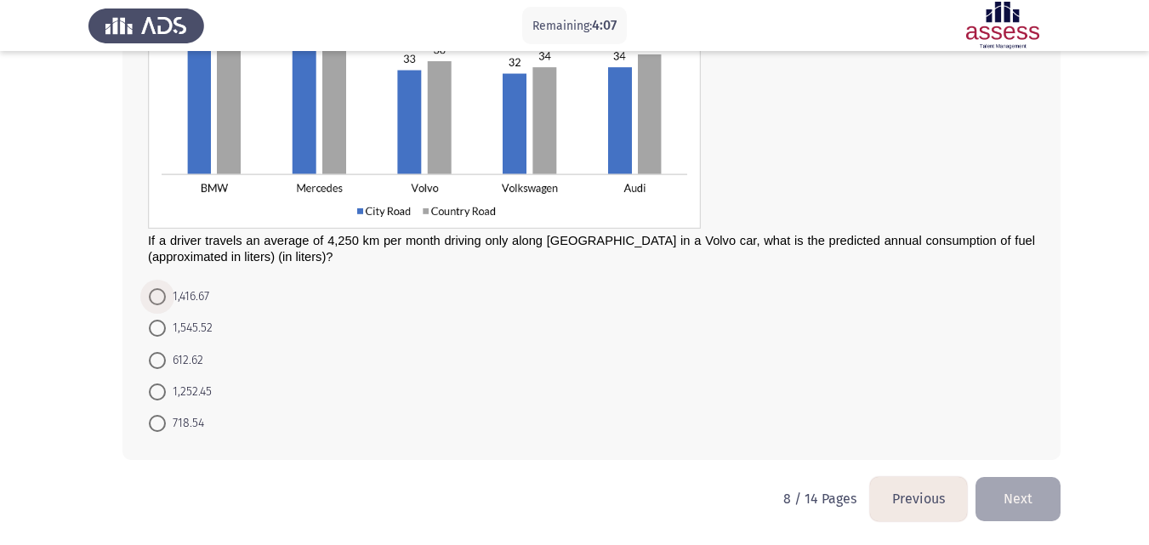
scroll to position [191, 0]
click at [1050, 513] on button "Next" at bounding box center [1017, 498] width 85 height 43
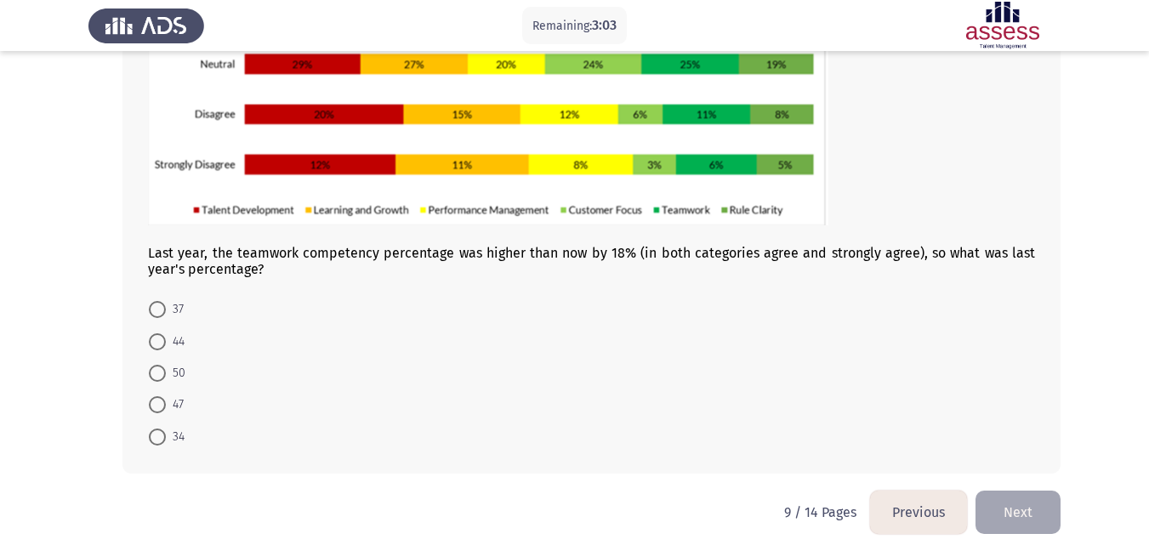
scroll to position [279, 0]
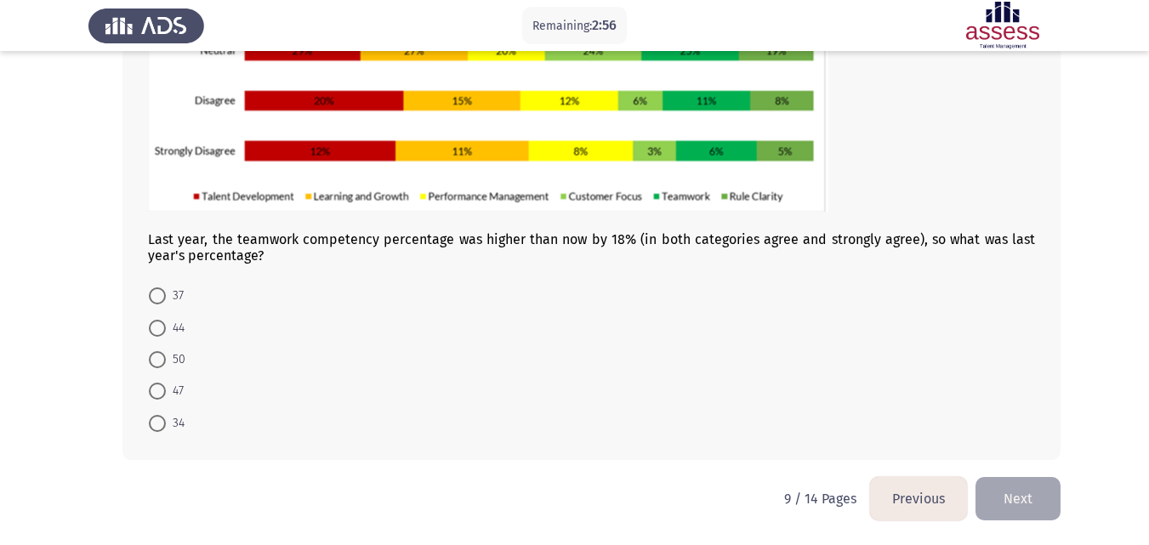
click at [155, 356] on span at bounding box center [157, 359] width 17 height 17
click at [155, 356] on input "50" at bounding box center [157, 359] width 17 height 17
radio input "true"
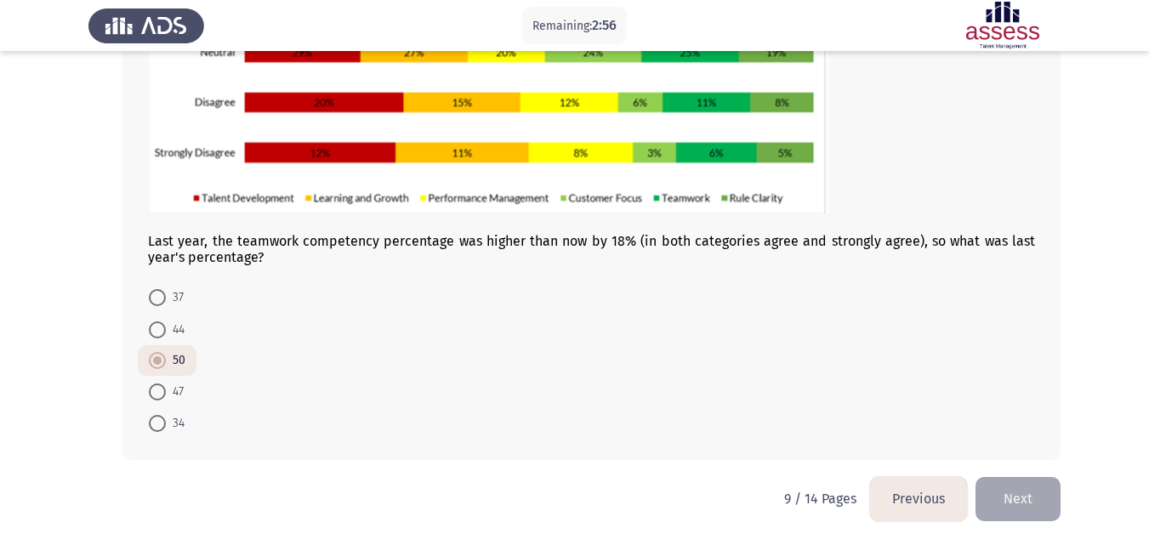
scroll to position [277, 0]
click at [1017, 488] on button "Next" at bounding box center [1017, 498] width 85 height 43
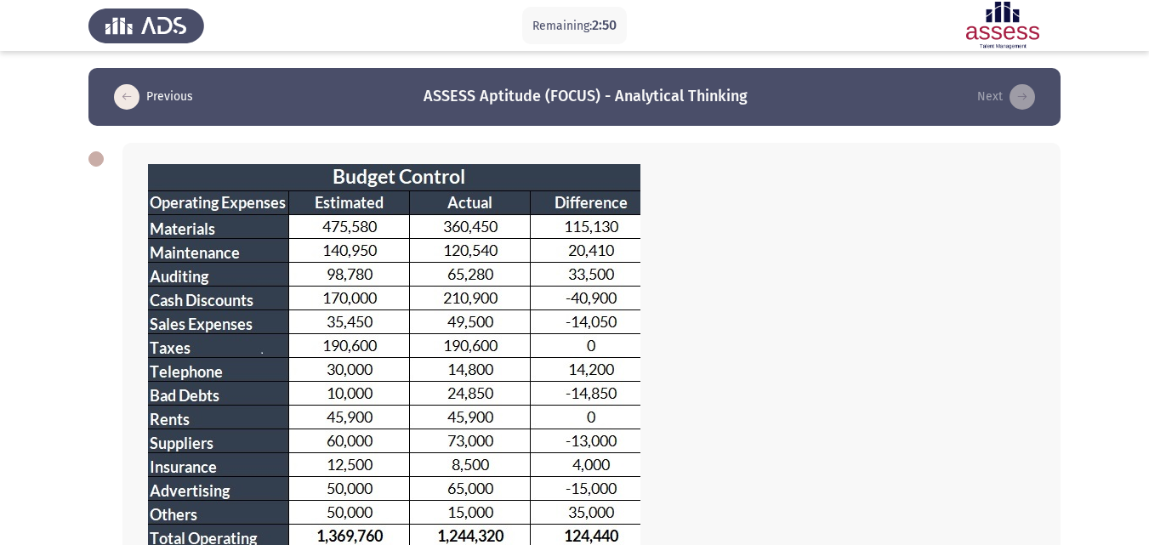
scroll to position [322, 0]
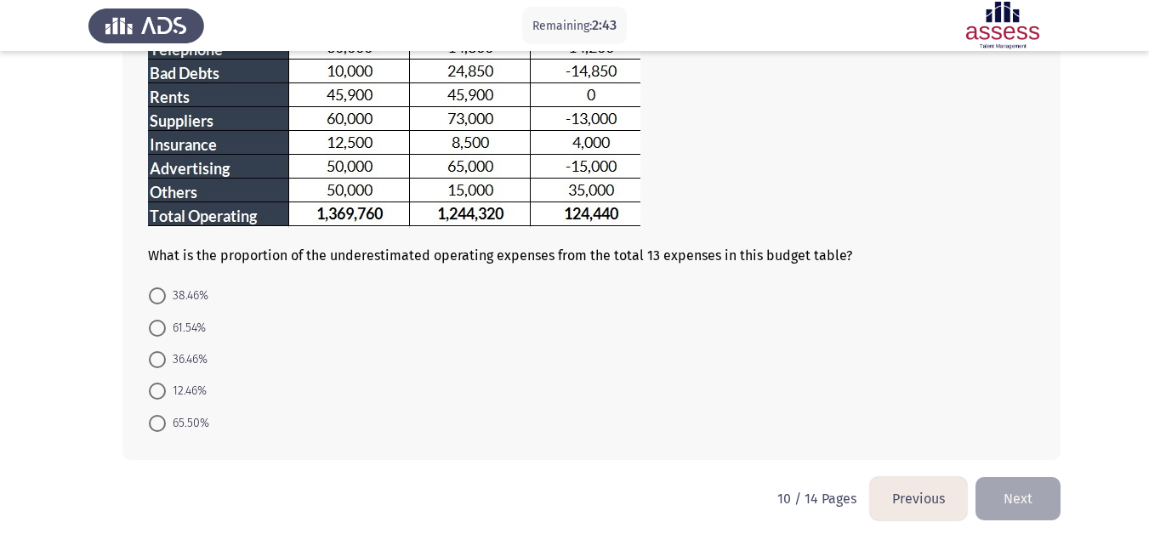
click at [149, 355] on span at bounding box center [157, 359] width 17 height 17
click at [149, 355] on input "36.46%" at bounding box center [157, 359] width 17 height 17
radio input "true"
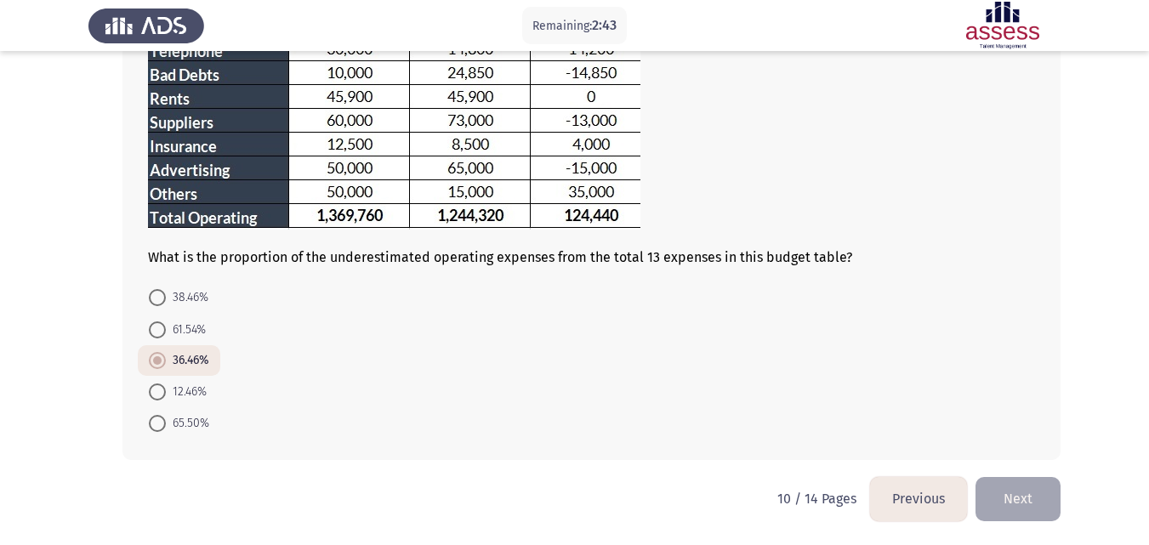
scroll to position [321, 0]
click at [1021, 508] on button "Next" at bounding box center [1017, 498] width 85 height 43
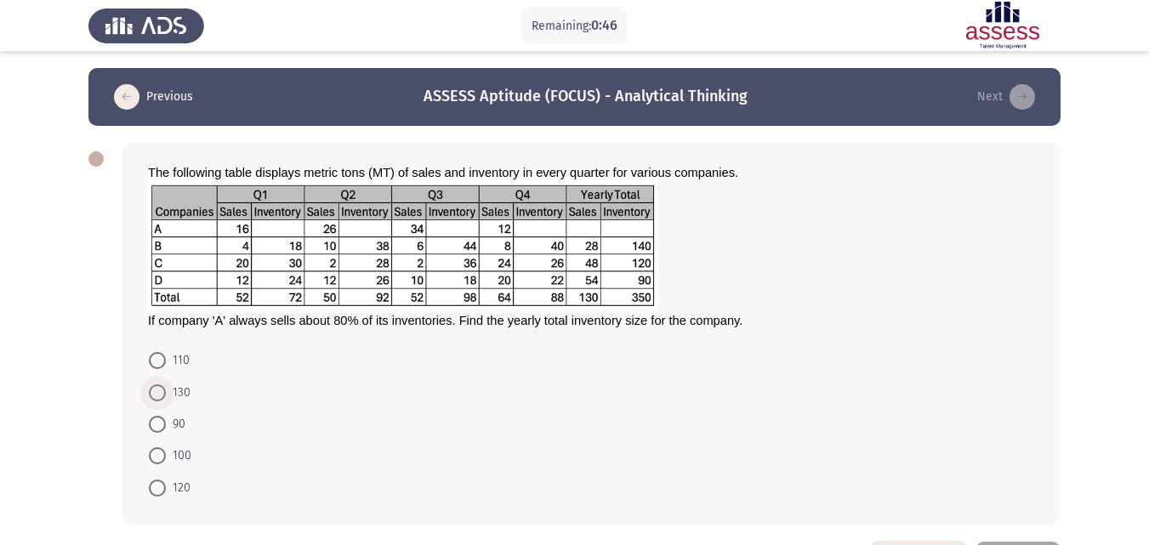
click at [153, 391] on span at bounding box center [157, 392] width 17 height 17
click at [153, 391] on input "130" at bounding box center [157, 392] width 17 height 17
radio input "true"
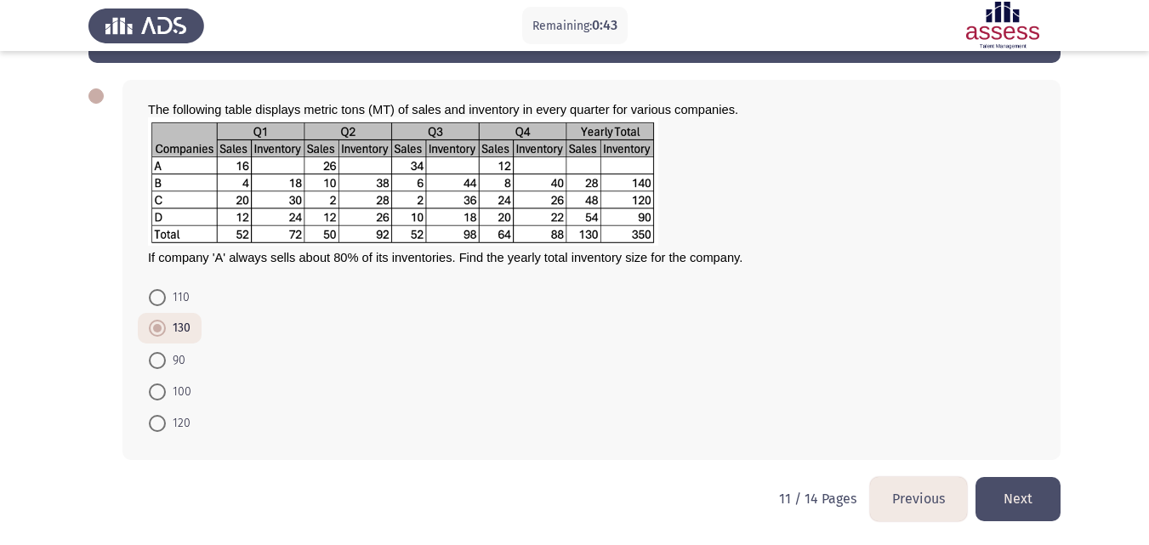
click at [1045, 496] on button "Next" at bounding box center [1017, 498] width 85 height 43
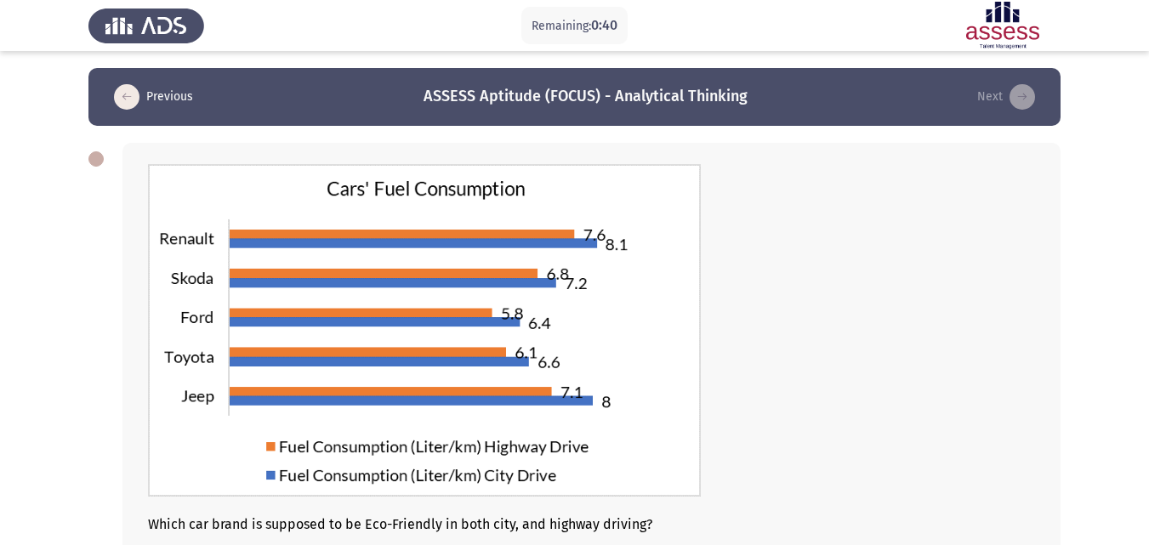
scroll to position [268, 0]
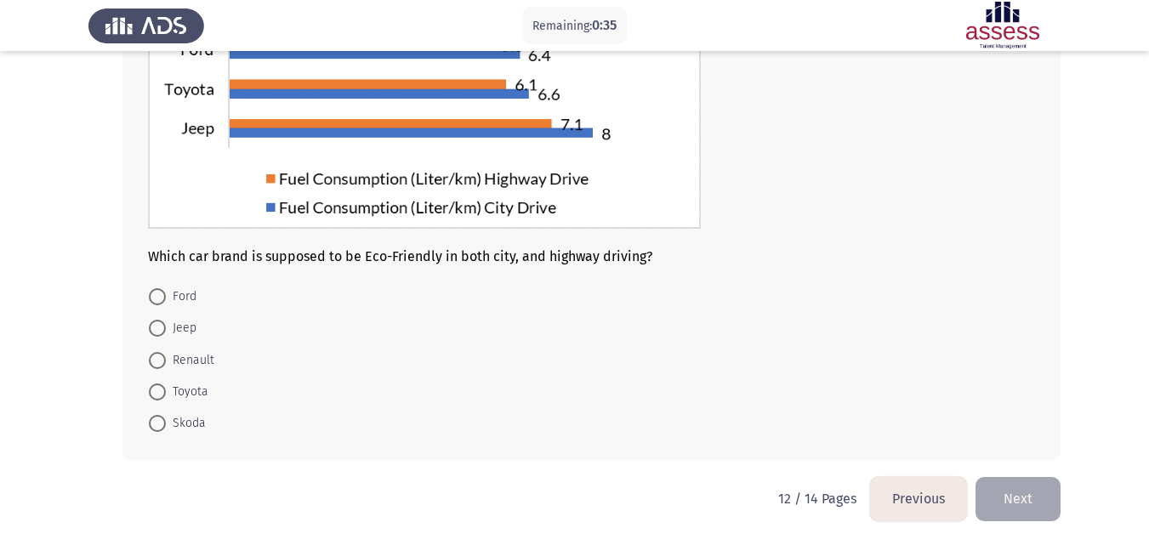
click at [157, 397] on span at bounding box center [157, 392] width 17 height 17
click at [157, 397] on input "Toyota" at bounding box center [157, 392] width 17 height 17
radio input "true"
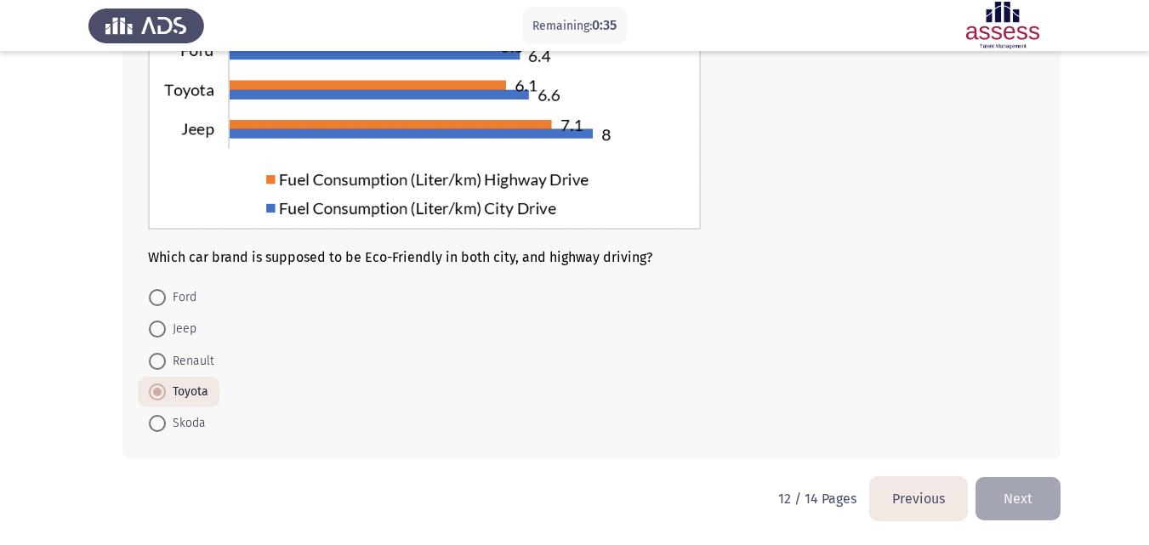
scroll to position [267, 0]
click at [1042, 487] on button "Next" at bounding box center [1017, 498] width 85 height 43
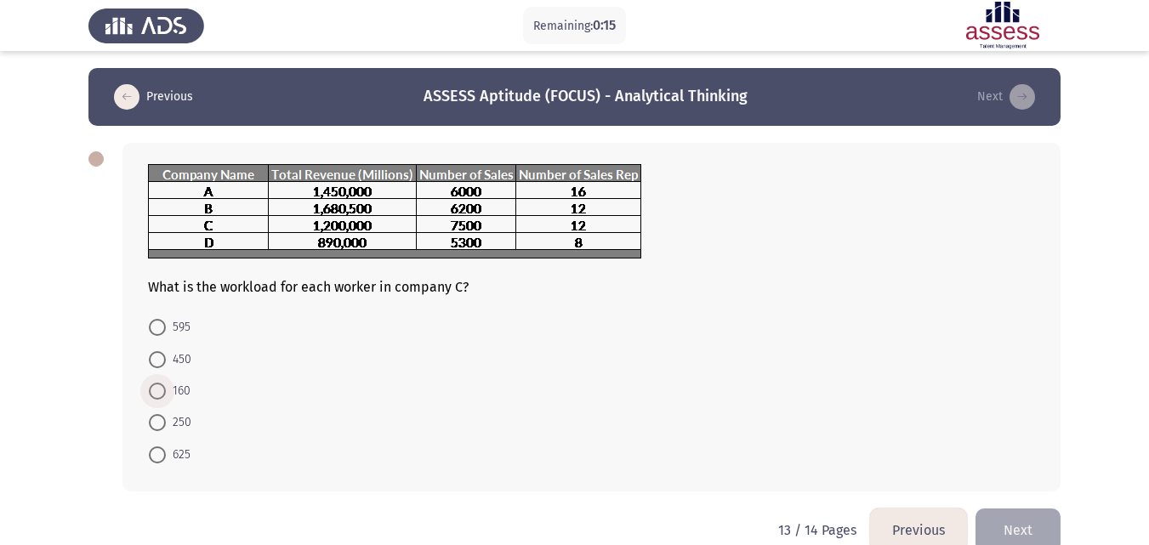
click at [156, 391] on span at bounding box center [157, 391] width 17 height 17
click at [156, 391] on input "160" at bounding box center [157, 391] width 17 height 17
radio input "true"
click at [1010, 518] on button "Next" at bounding box center [1017, 528] width 85 height 43
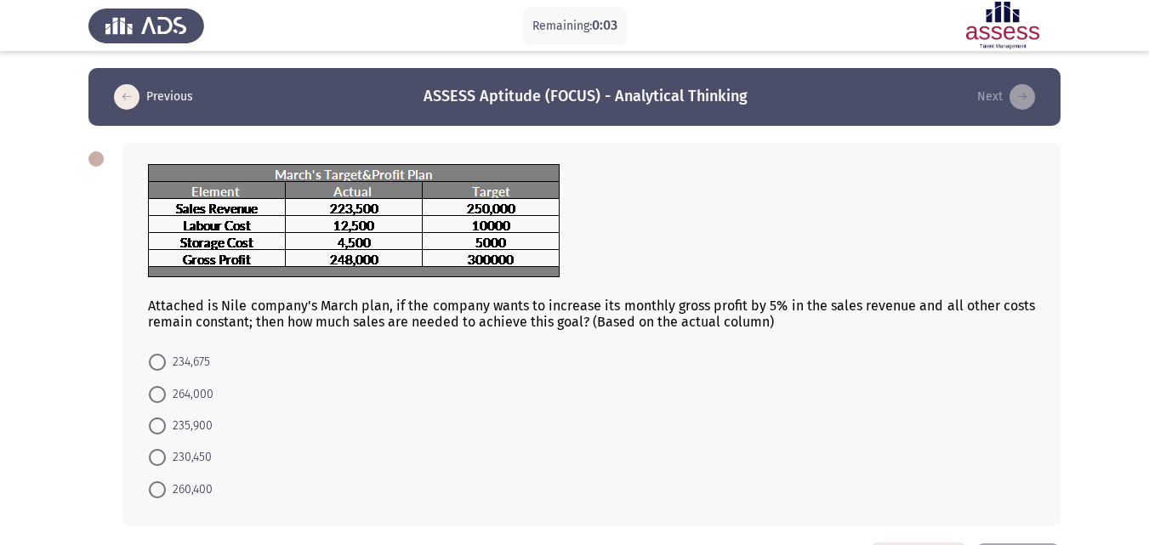
click at [157, 354] on span at bounding box center [157, 362] width 17 height 17
click at [157, 354] on input "234,675" at bounding box center [157, 362] width 17 height 17
radio input "true"
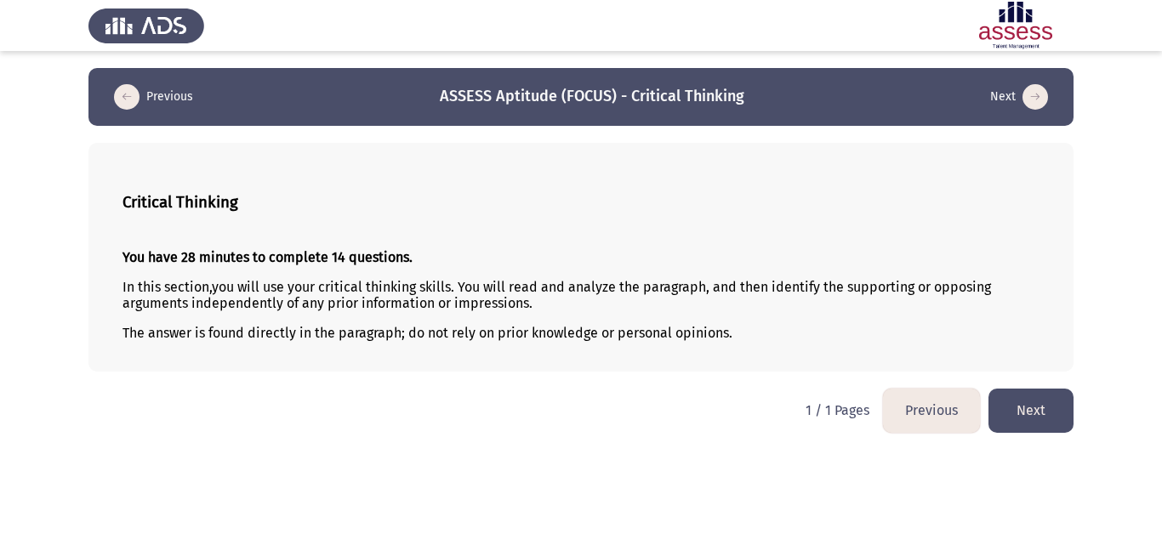
click at [1043, 395] on button "Next" at bounding box center [1030, 410] width 85 height 43
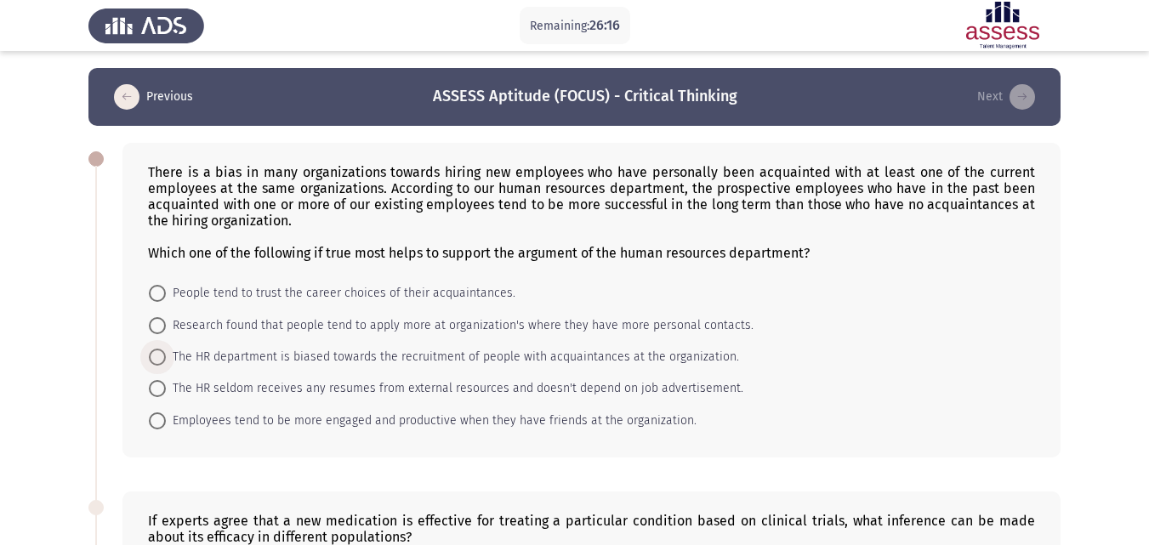
click at [319, 349] on span "The HR department is biased towards the recruitment of people with acquaintance…" at bounding box center [452, 357] width 573 height 20
click at [166, 349] on input "The HR department is biased towards the recruitment of people with acquaintance…" at bounding box center [157, 357] width 17 height 17
radio input "true"
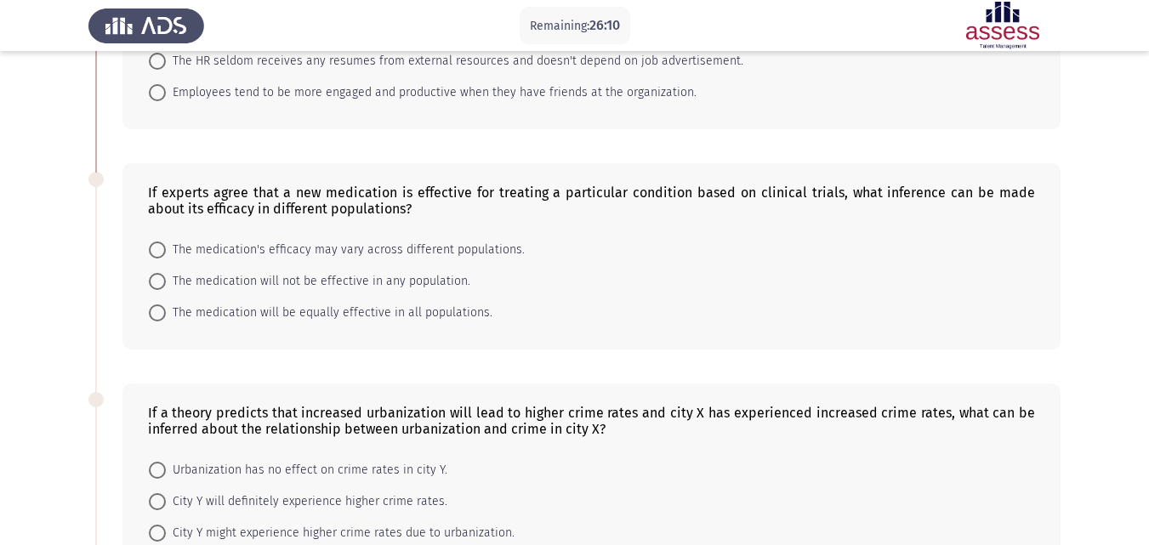
scroll to position [324, 0]
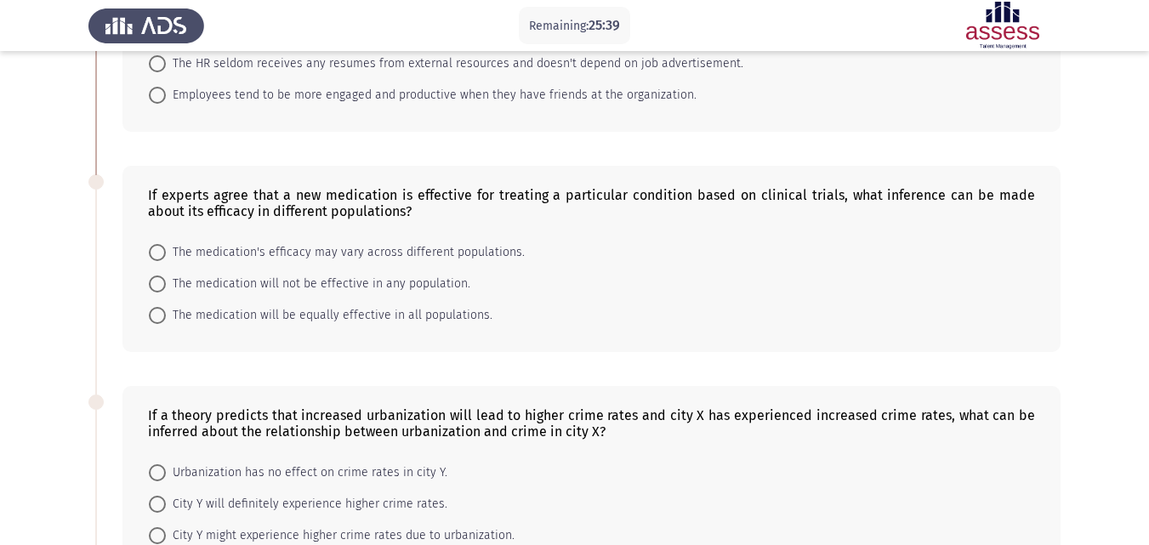
click at [158, 246] on span at bounding box center [157, 252] width 17 height 17
click at [158, 246] on input "The medication's efficacy may vary across different populations." at bounding box center [157, 252] width 17 height 17
radio input "true"
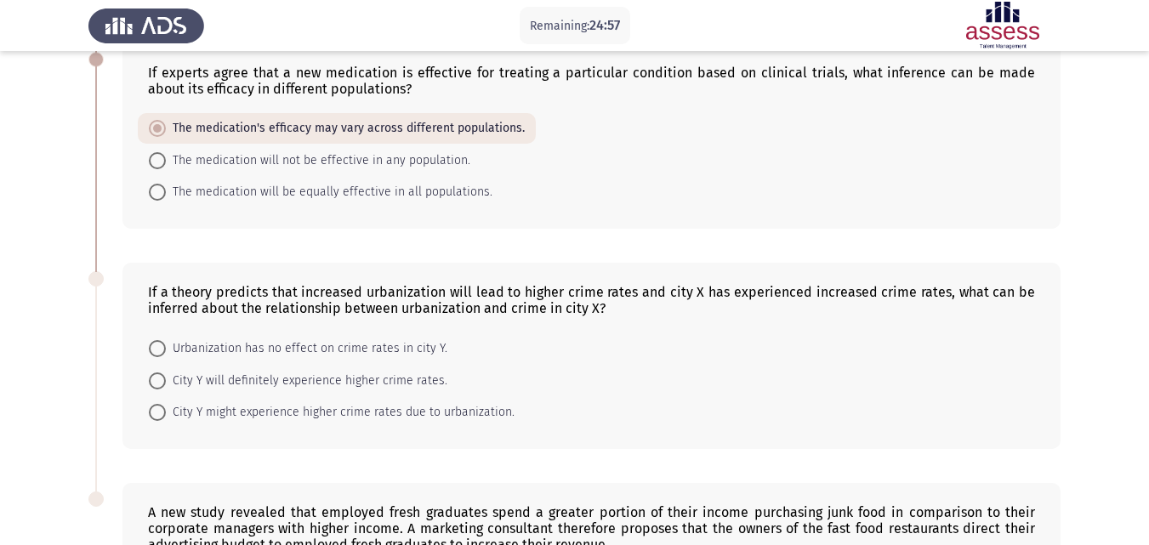
scroll to position [452, 0]
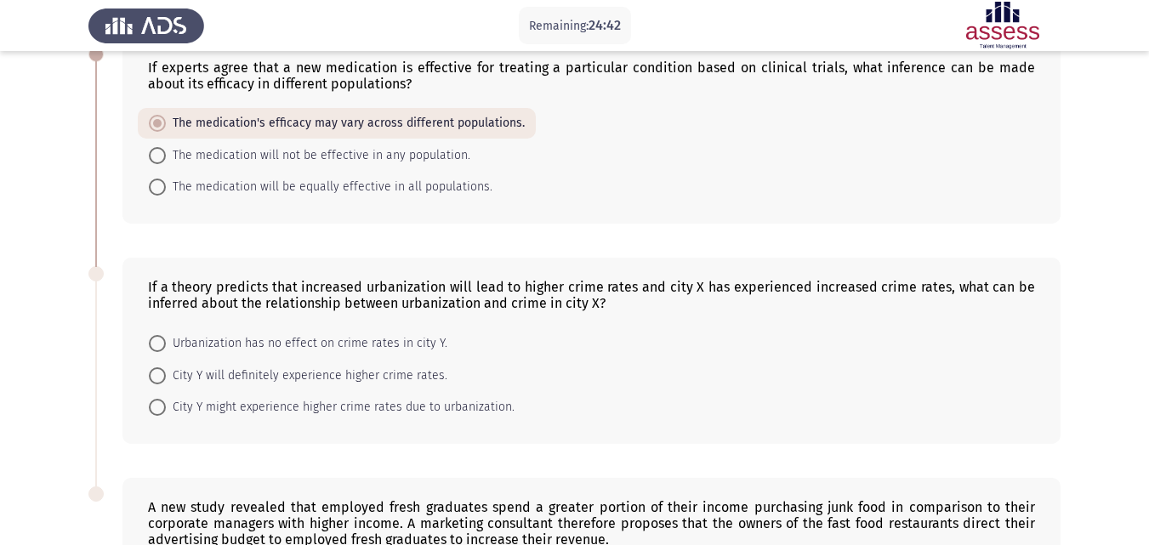
click at [294, 402] on span "City Y might experience higher crime rates due to urbanization." at bounding box center [340, 407] width 349 height 20
click at [166, 402] on input "City Y might experience higher crime rates due to urbanization." at bounding box center [157, 407] width 17 height 17
radio input "true"
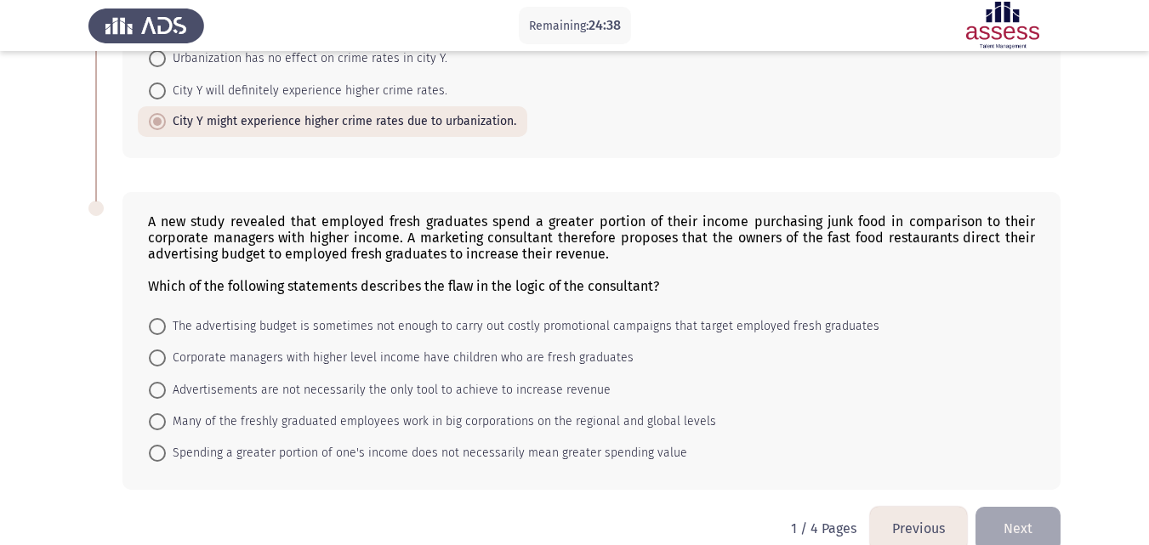
scroll to position [766, 0]
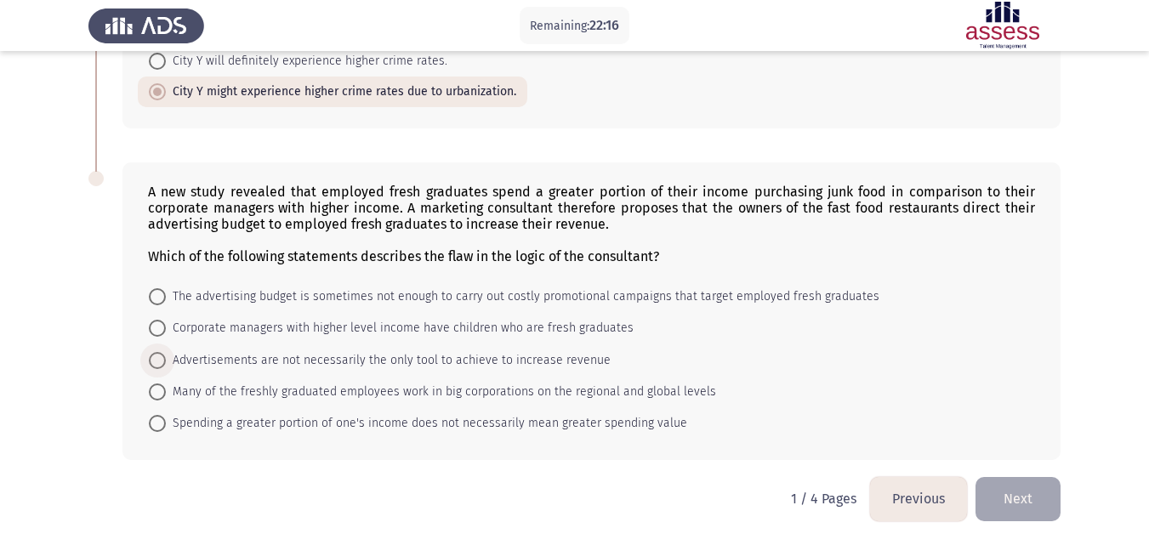
click at [350, 360] on span "Advertisements are not necessarily the only tool to achieve to increase revenue" at bounding box center [388, 360] width 445 height 20
click at [166, 360] on input "Advertisements are not necessarily the only tool to achieve to increase revenue" at bounding box center [157, 360] width 17 height 17
radio input "true"
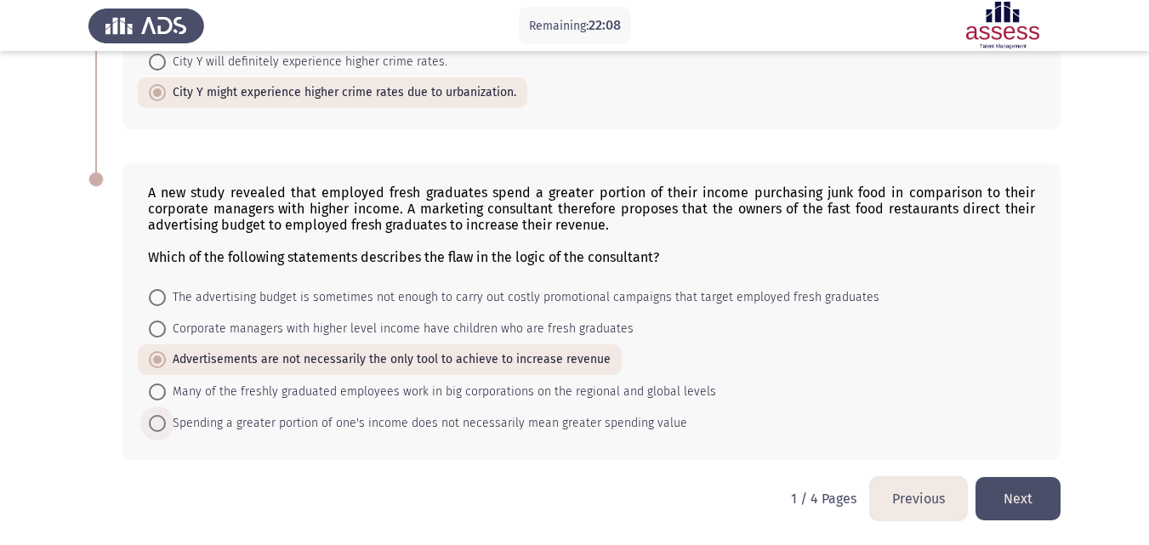
click at [339, 422] on span "Spending a greater portion of one's income does not necessarily mean greater sp…" at bounding box center [426, 423] width 521 height 20
click at [166, 422] on input "Spending a greater portion of one's income does not necessarily mean greater sp…" at bounding box center [157, 423] width 17 height 17
radio input "true"
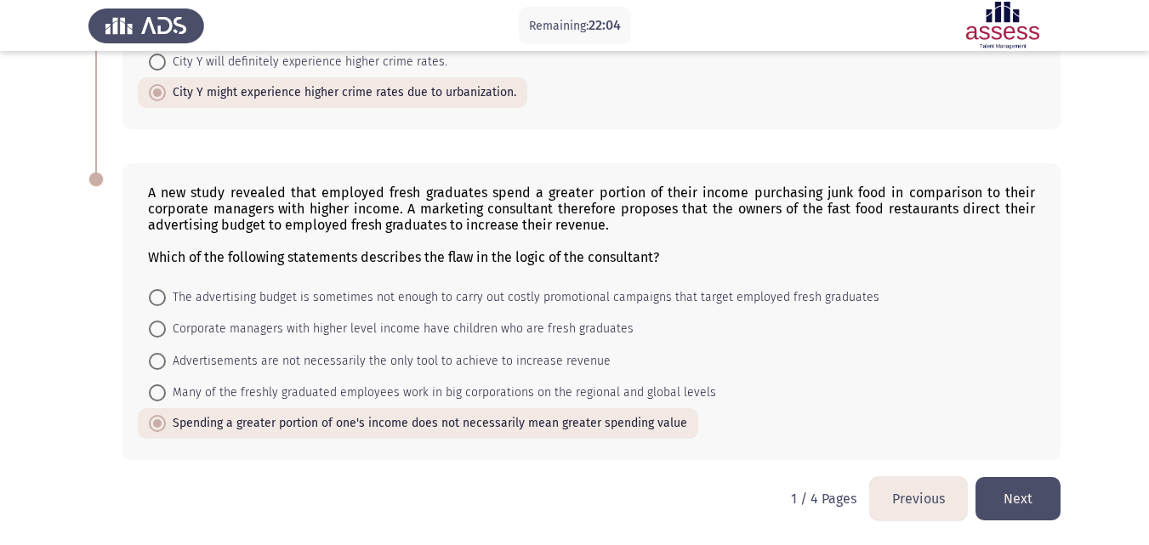
click at [1031, 505] on button "Next" at bounding box center [1017, 498] width 85 height 43
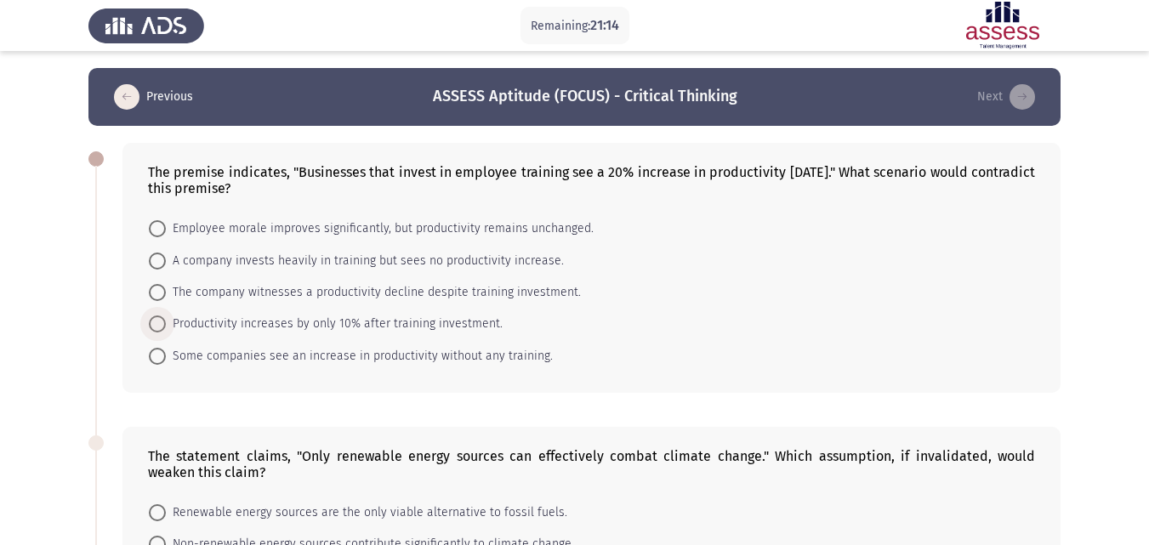
click at [351, 319] on span "Productivity increases by only 10% after training investment." at bounding box center [334, 324] width 337 height 20
click at [166, 319] on input "Productivity increases by only 10% after training investment." at bounding box center [157, 324] width 17 height 17
radio input "true"
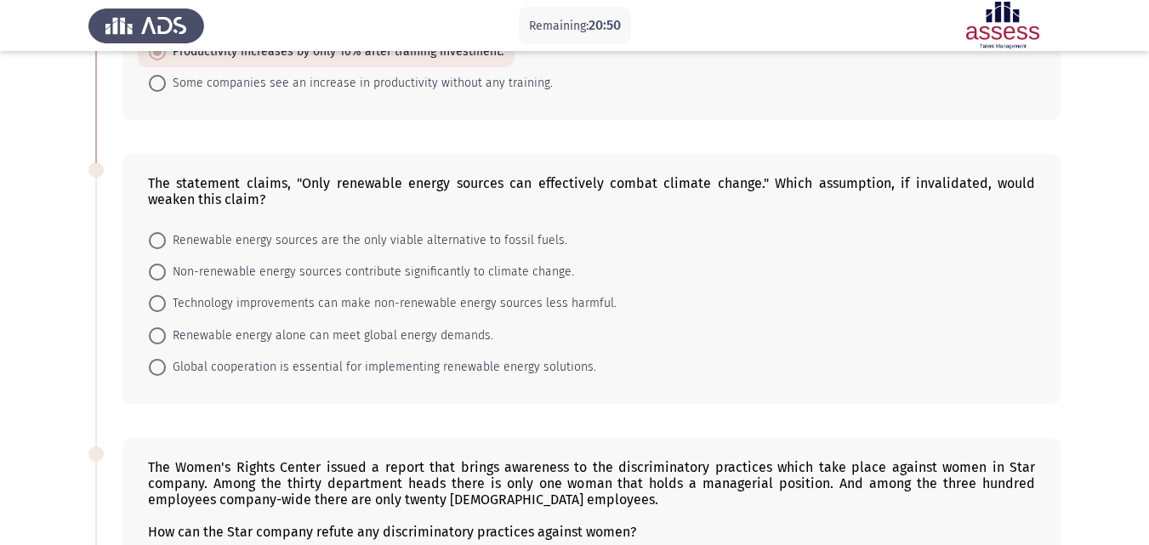
scroll to position [340, 0]
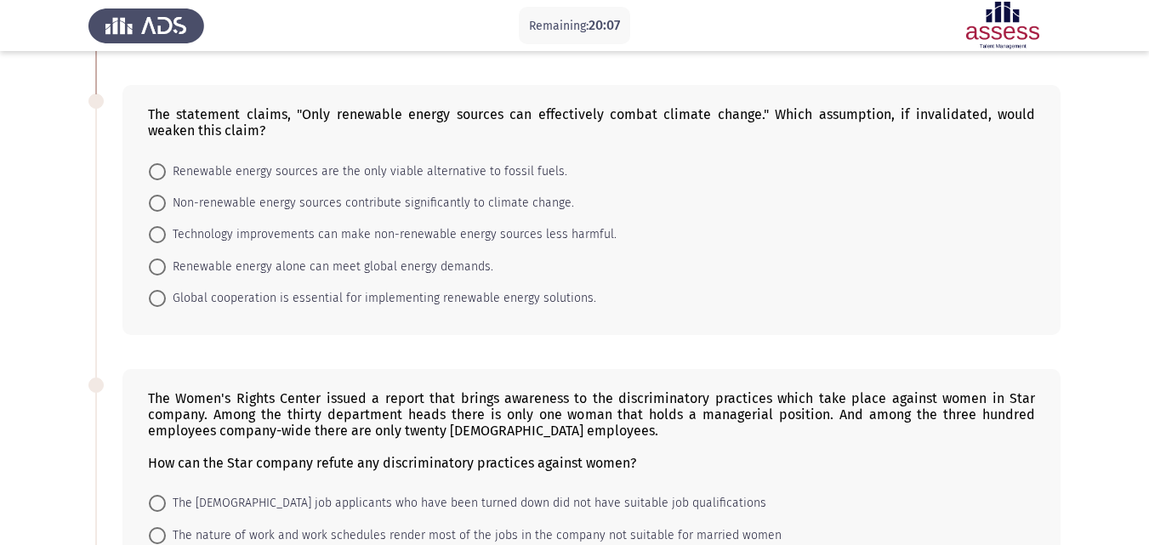
click at [592, 229] on span "Technology improvements can make non-renewable energy sources less harmful." at bounding box center [391, 235] width 451 height 20
click at [166, 229] on input "Technology improvements can make non-renewable energy sources less harmful." at bounding box center [157, 234] width 17 height 17
radio input "true"
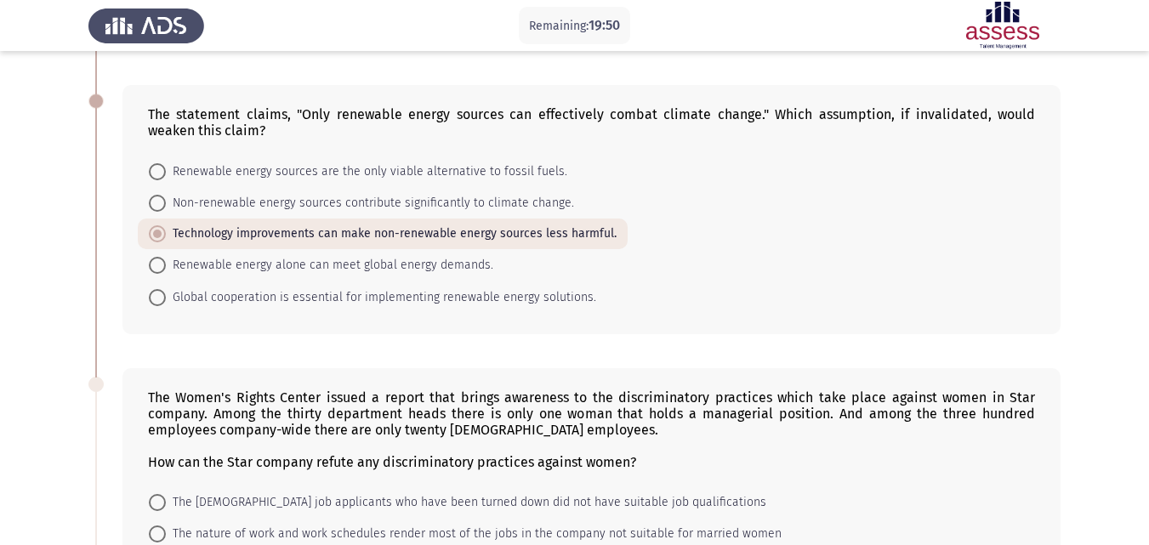
scroll to position [816, 0]
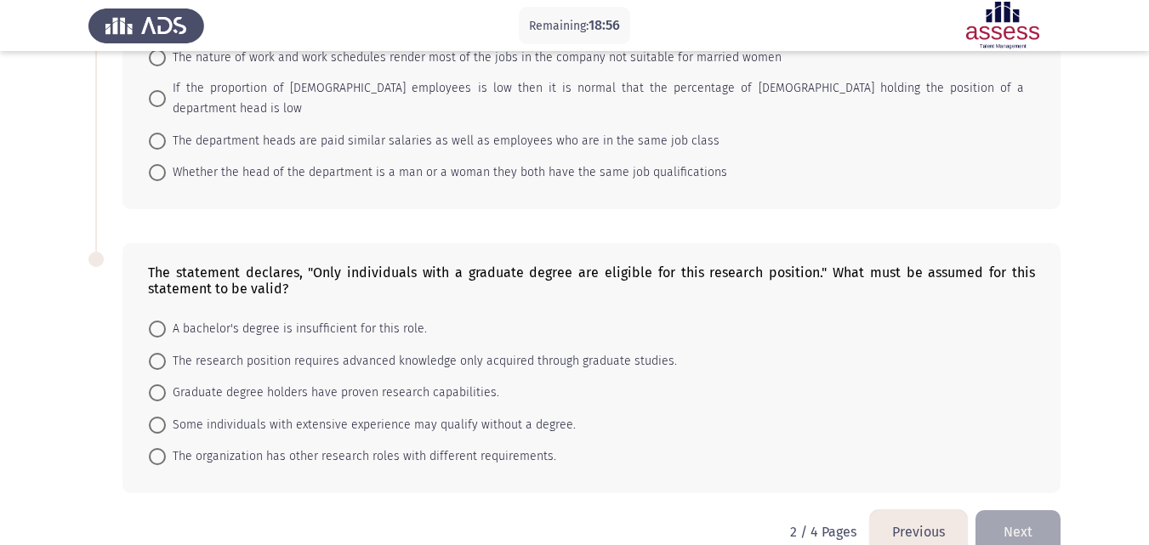
click at [608, 351] on span "The research position requires advanced knowledge only acquired through graduat…" at bounding box center [421, 361] width 511 height 20
click at [166, 353] on input "The research position requires advanced knowledge only acquired through graduat…" at bounding box center [157, 361] width 17 height 17
radio input "true"
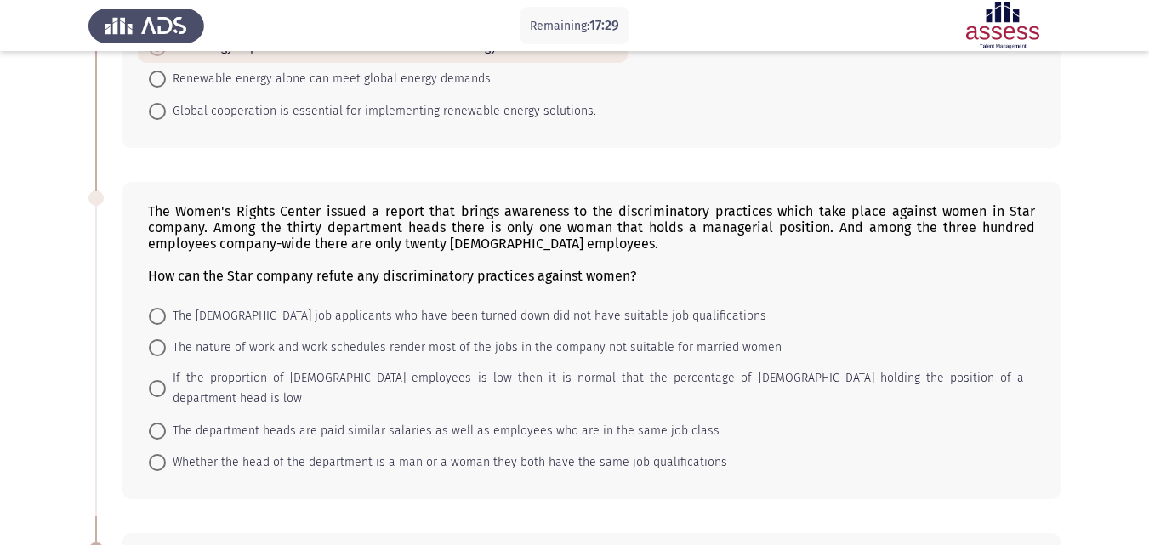
scroll to position [524, 0]
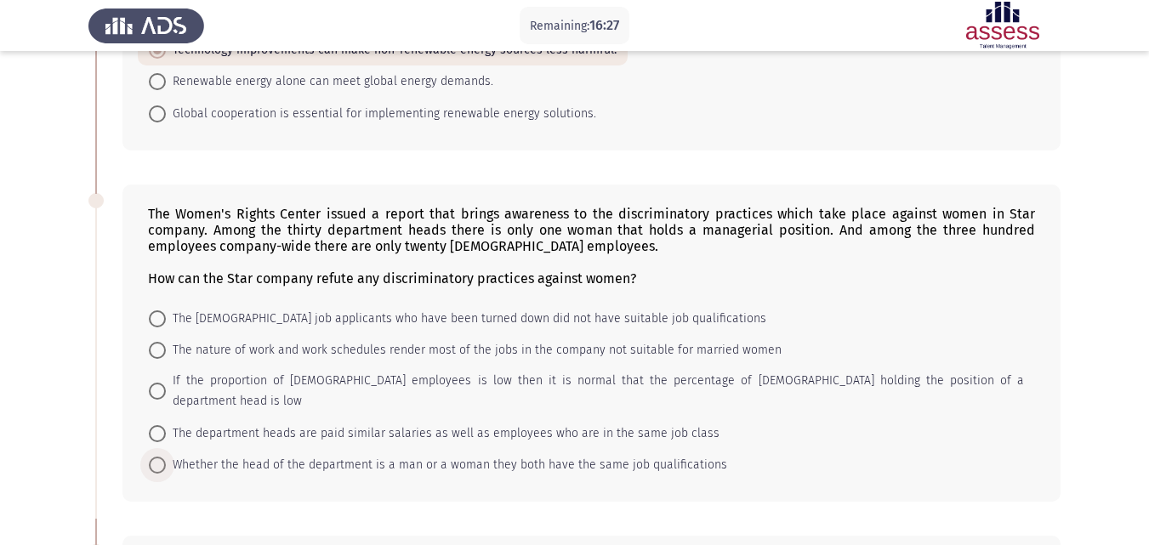
click at [664, 455] on span "Whether the head of the department is a man or a woman they both have the same …" at bounding box center [446, 465] width 561 height 20
click at [166, 457] on input "Whether the head of the department is a man or a woman they both have the same …" at bounding box center [157, 465] width 17 height 17
radio input "true"
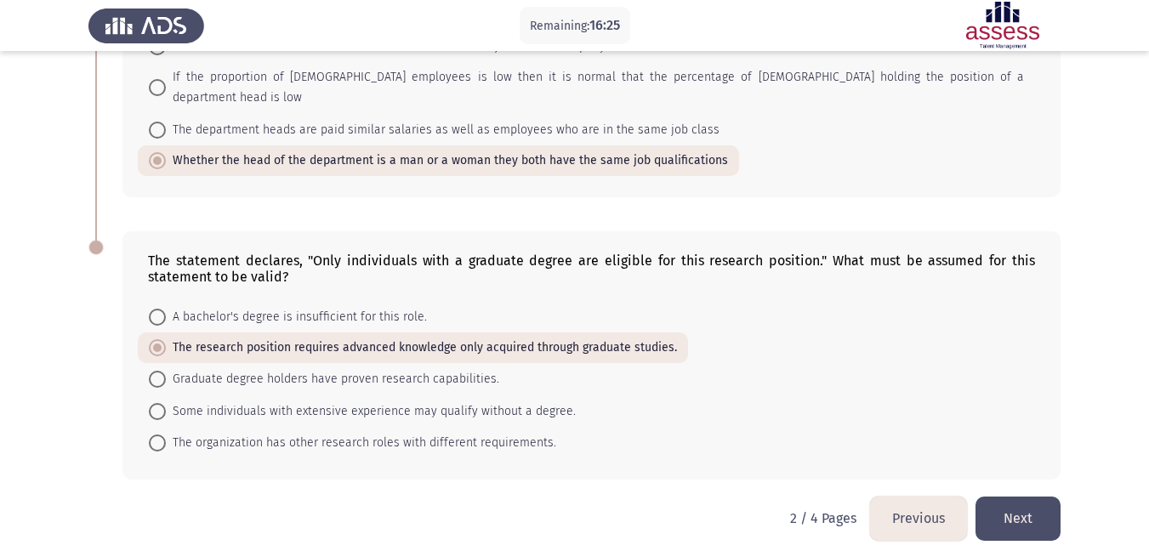
scroll to position [828, 0]
click at [1018, 510] on button "Next" at bounding box center [1017, 517] width 85 height 43
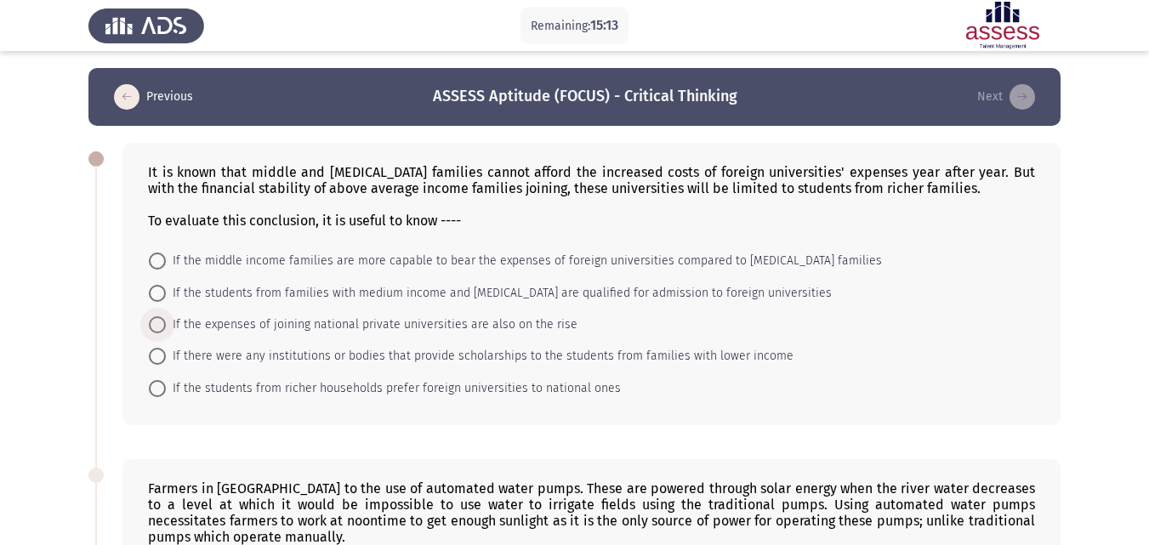
click at [416, 321] on span "If the expenses of joining national private universities are also on the rise" at bounding box center [372, 325] width 412 height 20
click at [166, 321] on input "If the expenses of joining national private universities are also on the rise" at bounding box center [157, 324] width 17 height 17
radio input "true"
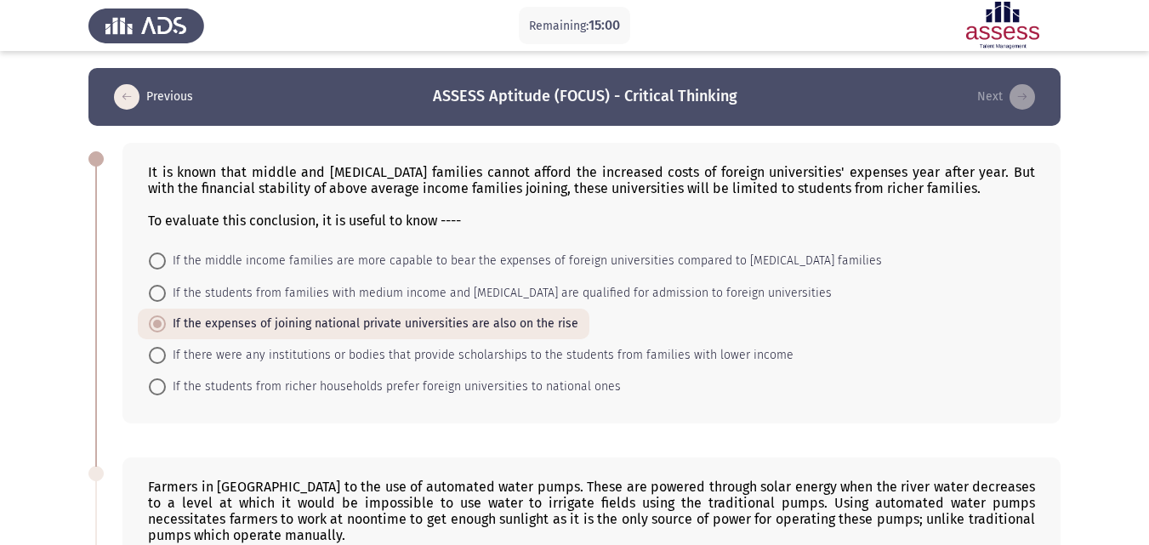
click at [438, 359] on span "If there were any institutions or bodies that provide scholarships to the stude…" at bounding box center [480, 355] width 628 height 20
click at [166, 359] on input "If there were any institutions or bodies that provide scholarships to the stude…" at bounding box center [157, 355] width 17 height 17
radio input "true"
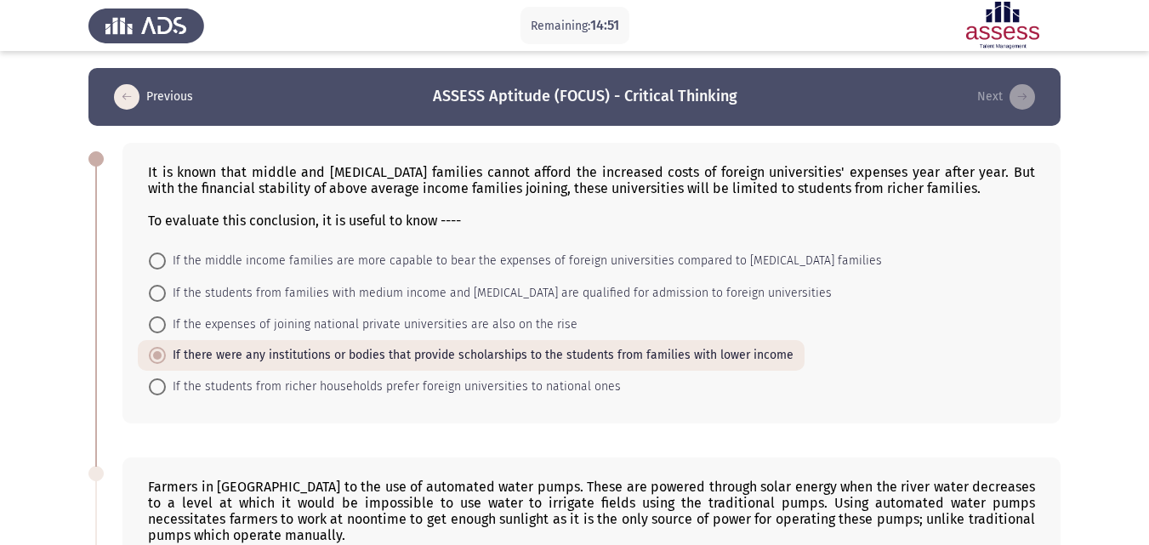
scroll to position [476, 0]
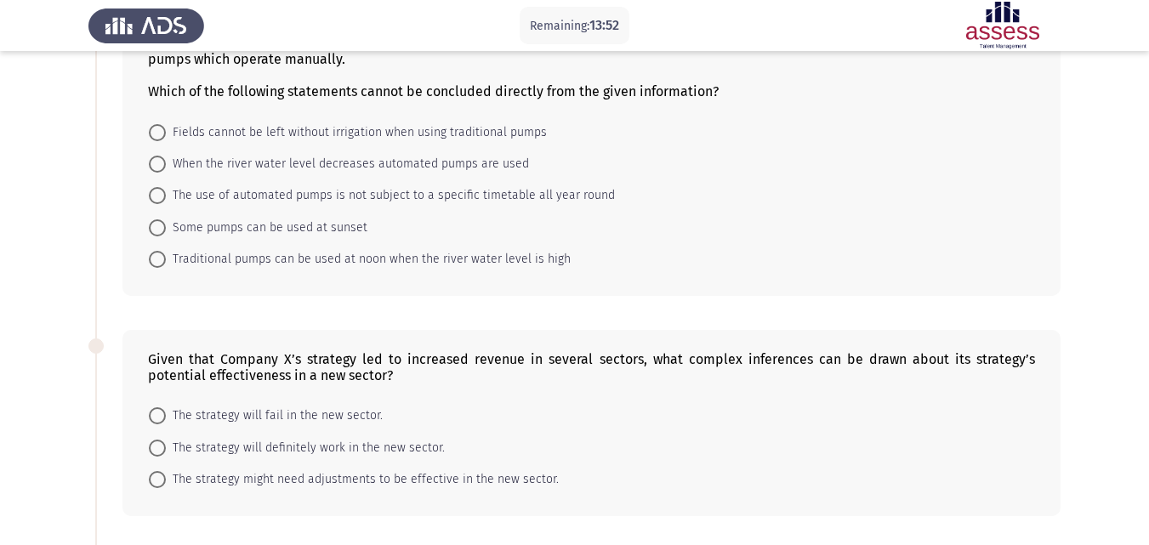
click at [375, 479] on span "The strategy might need adjustments to be effective in the new sector." at bounding box center [362, 479] width 393 height 20
click at [166, 479] on input "The strategy might need adjustments to be effective in the new sector." at bounding box center [157, 479] width 17 height 17
radio input "true"
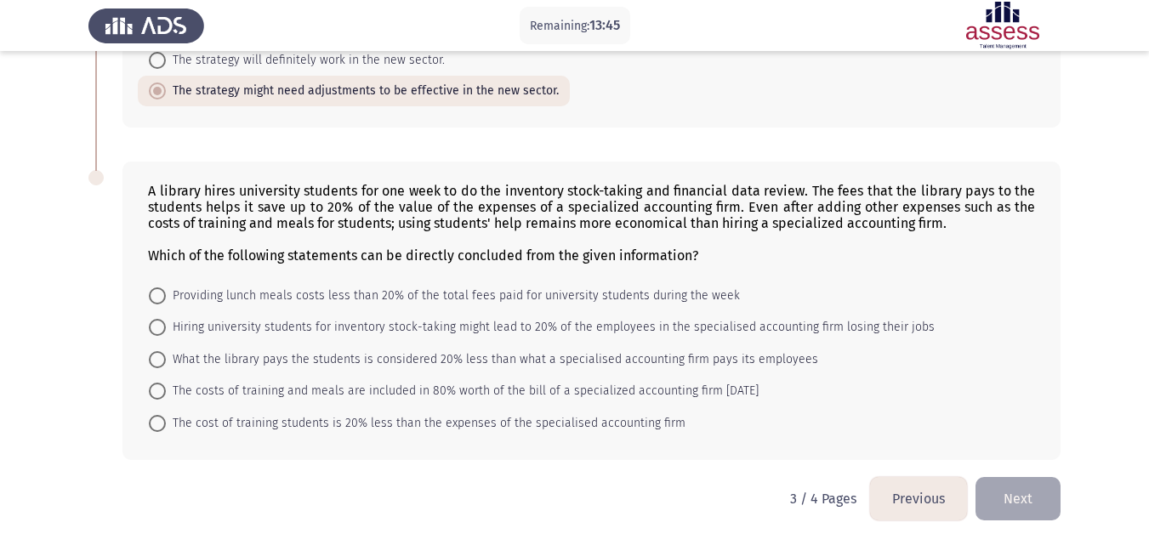
scroll to position [388, 0]
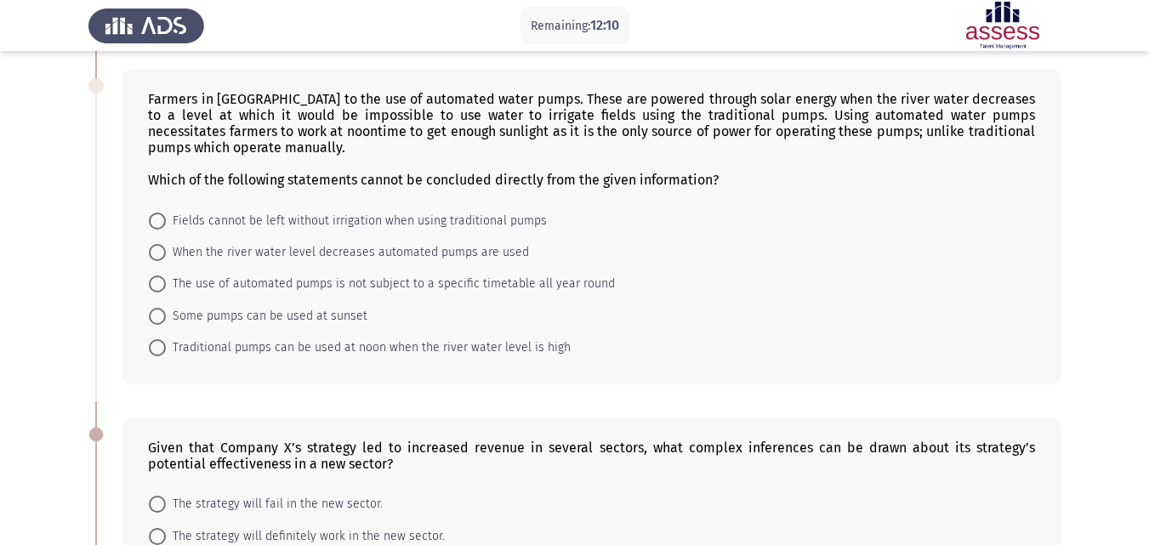
click at [521, 285] on span "The use of automated pumps is not subject to a specific timetable all year round" at bounding box center [390, 284] width 449 height 20
click at [166, 285] on input "The use of automated pumps is not subject to a specific timetable all year round" at bounding box center [157, 284] width 17 height 17
radio input "true"
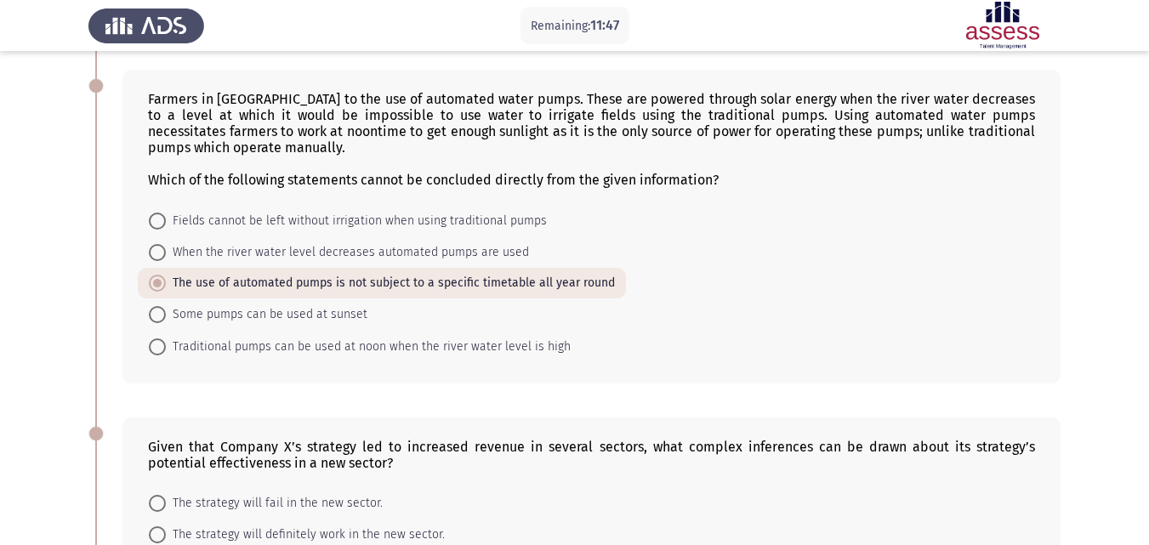
scroll to position [862, 0]
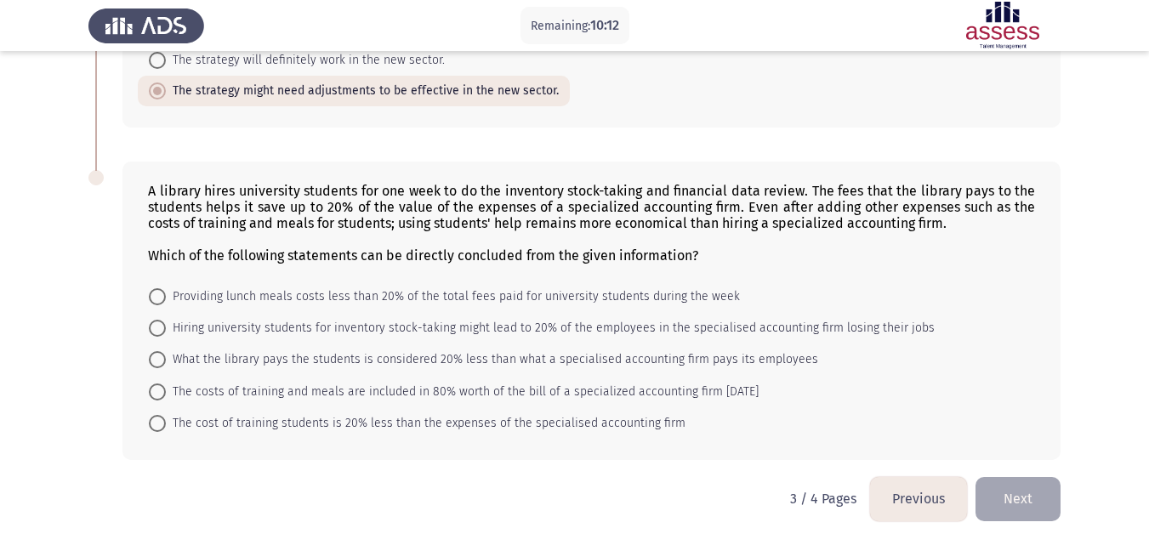
click at [489, 354] on span "What the library pays the students is considered 20% less than what a specialis…" at bounding box center [492, 360] width 652 height 20
click at [166, 354] on input "What the library pays the students is considered 20% less than what a specialis…" at bounding box center [157, 359] width 17 height 17
radio input "true"
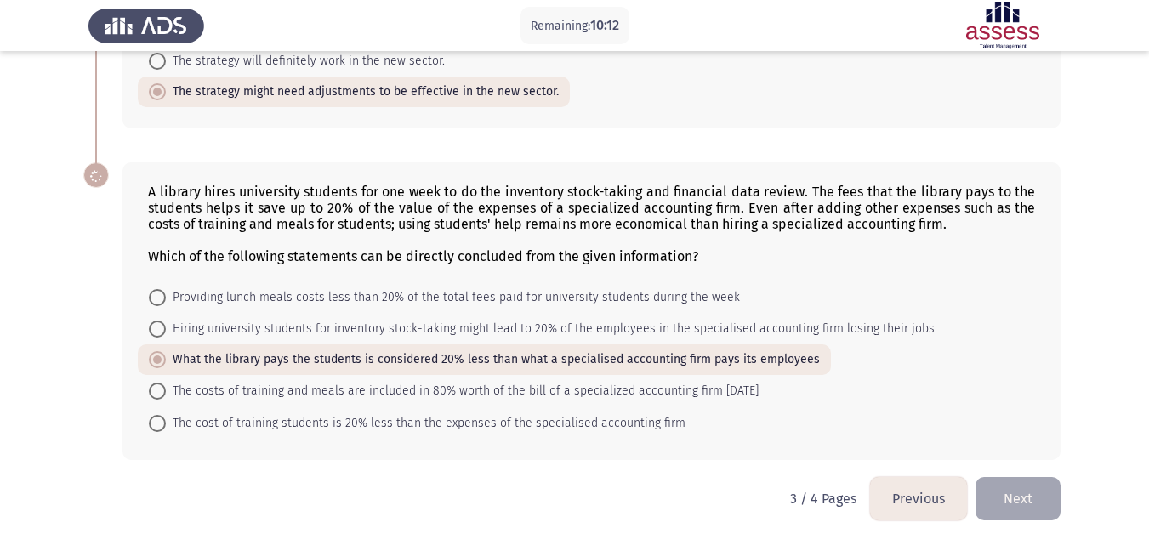
scroll to position [862, 0]
click at [610, 424] on span "The cost of training students is 20% less than the expenses of the specialised …" at bounding box center [426, 423] width 520 height 20
click at [166, 424] on input "The cost of training students is 20% less than the expenses of the specialised …" at bounding box center [157, 423] width 17 height 17
radio input "true"
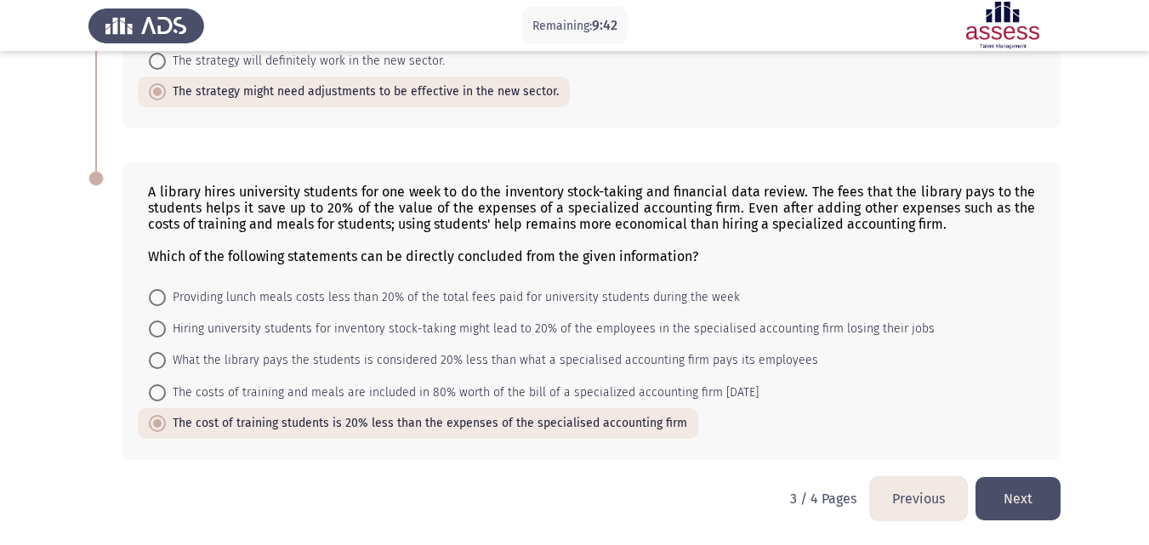
click at [1014, 487] on button "Next" at bounding box center [1017, 498] width 85 height 43
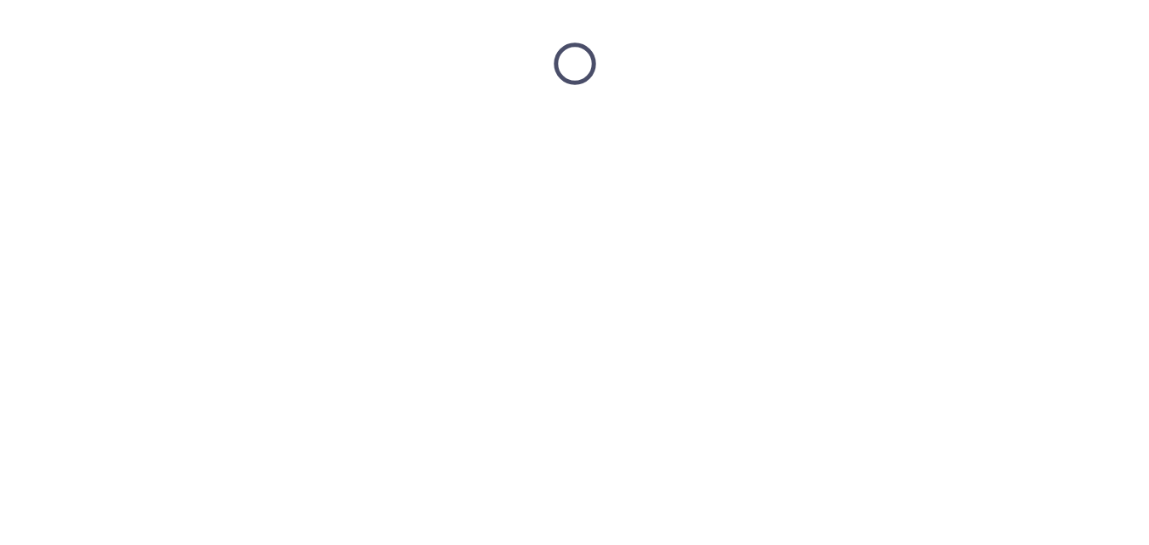
scroll to position [0, 0]
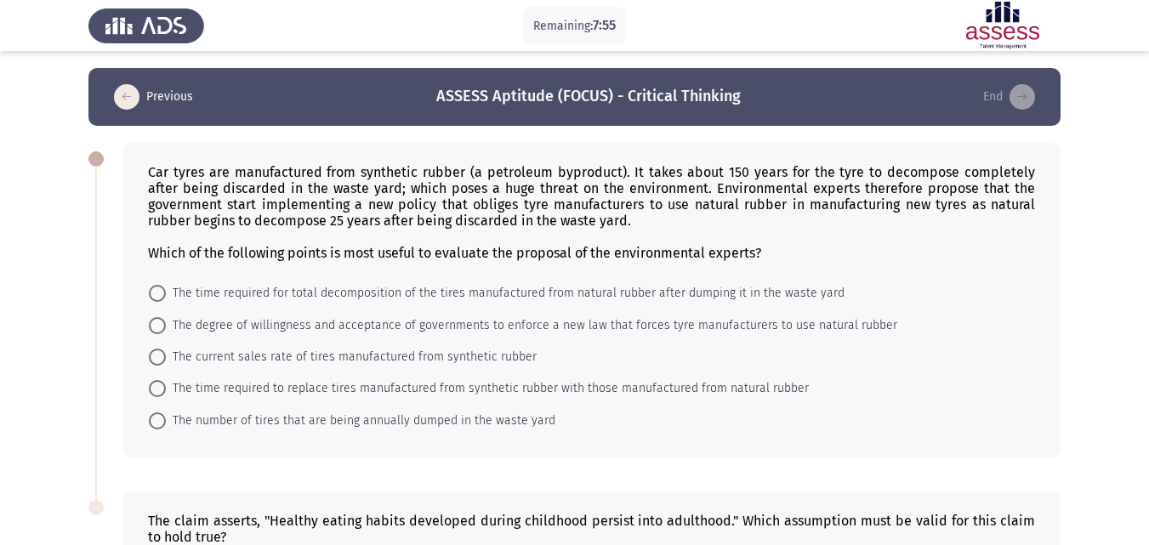
click at [836, 327] on span "The degree of willingness and acceptance of governments to enforce a new law th…" at bounding box center [531, 326] width 731 height 20
click at [166, 327] on input "The degree of willingness and acceptance of governments to enforce a new law th…" at bounding box center [157, 325] width 17 height 17
radio input "true"
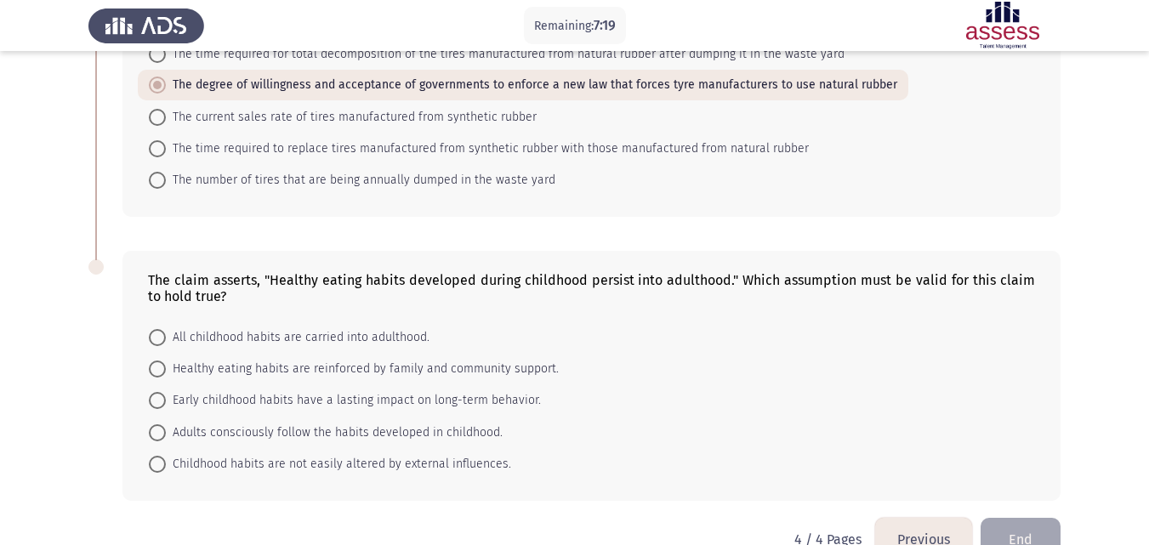
scroll to position [280, 0]
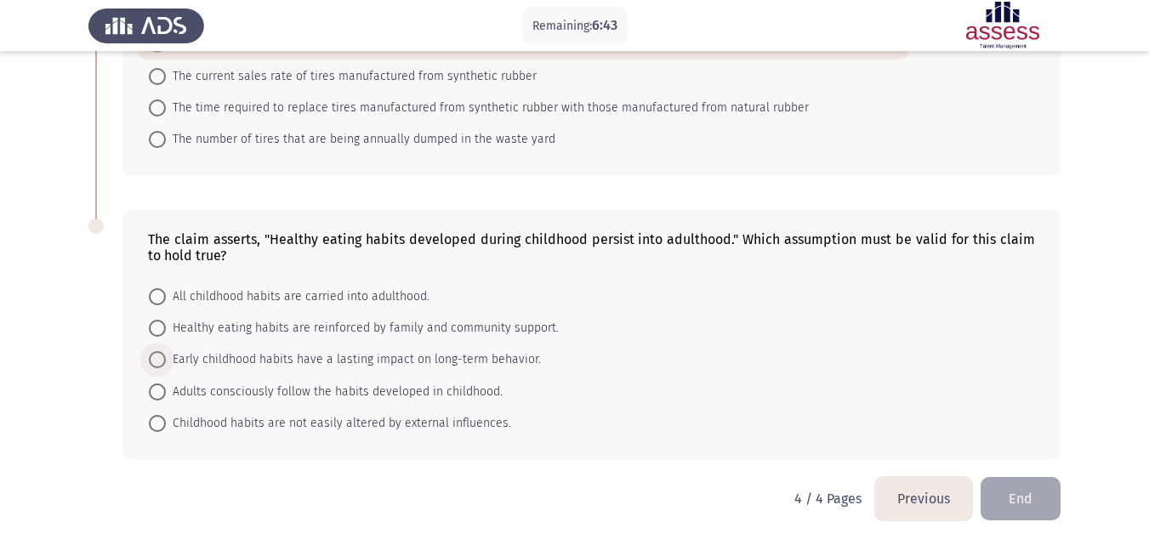
click at [363, 353] on span "Early childhood habits have a lasting impact on long-term behavior." at bounding box center [353, 360] width 375 height 20
click at [166, 353] on input "Early childhood habits have a lasting impact on long-term behavior." at bounding box center [157, 359] width 17 height 17
radio input "true"
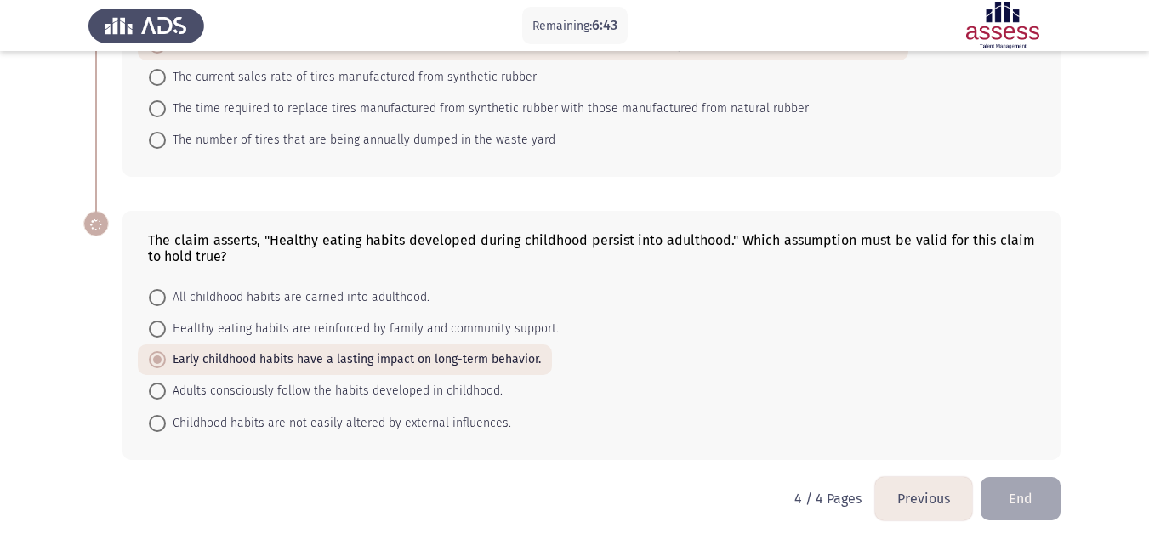
scroll to position [279, 0]
click at [1025, 490] on button "End" at bounding box center [1021, 498] width 80 height 43
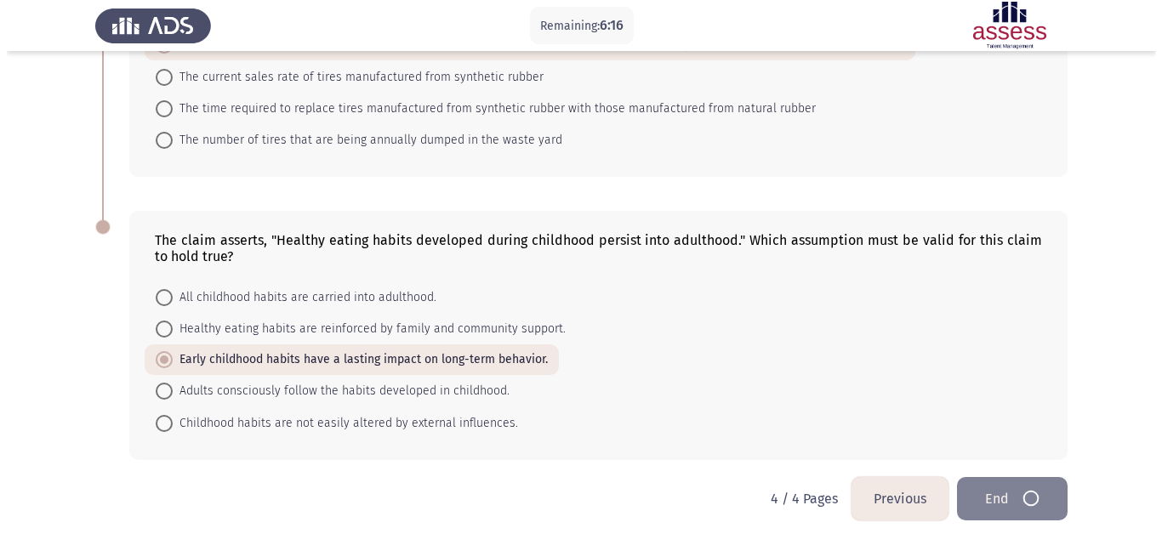
scroll to position [0, 0]
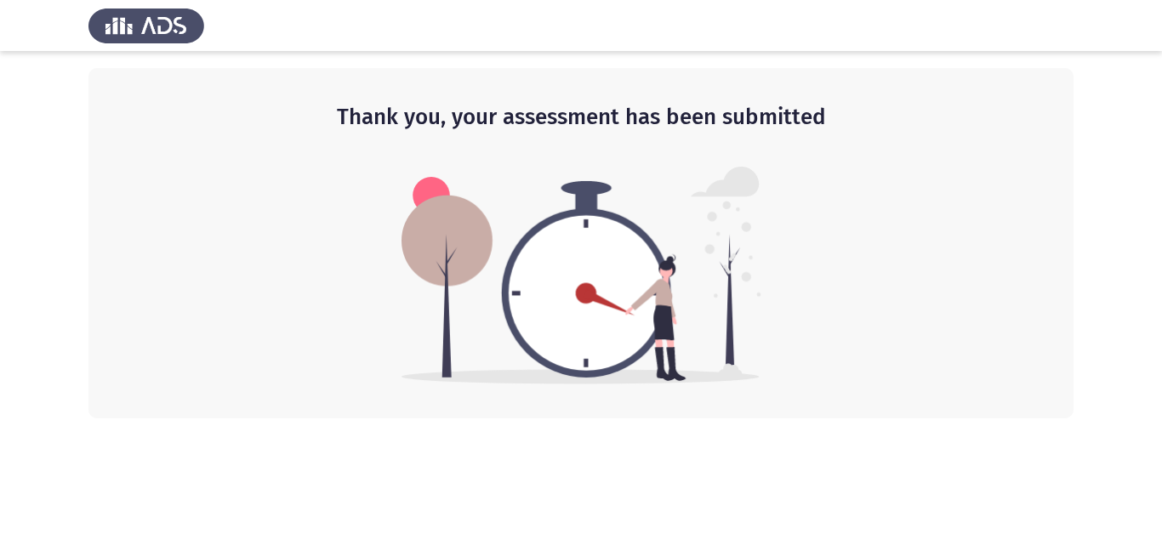
click at [1161, 418] on html "Thank you, your assessment has been submitted" at bounding box center [581, 209] width 1162 height 418
